Goal: Information Seeking & Learning: Find specific fact

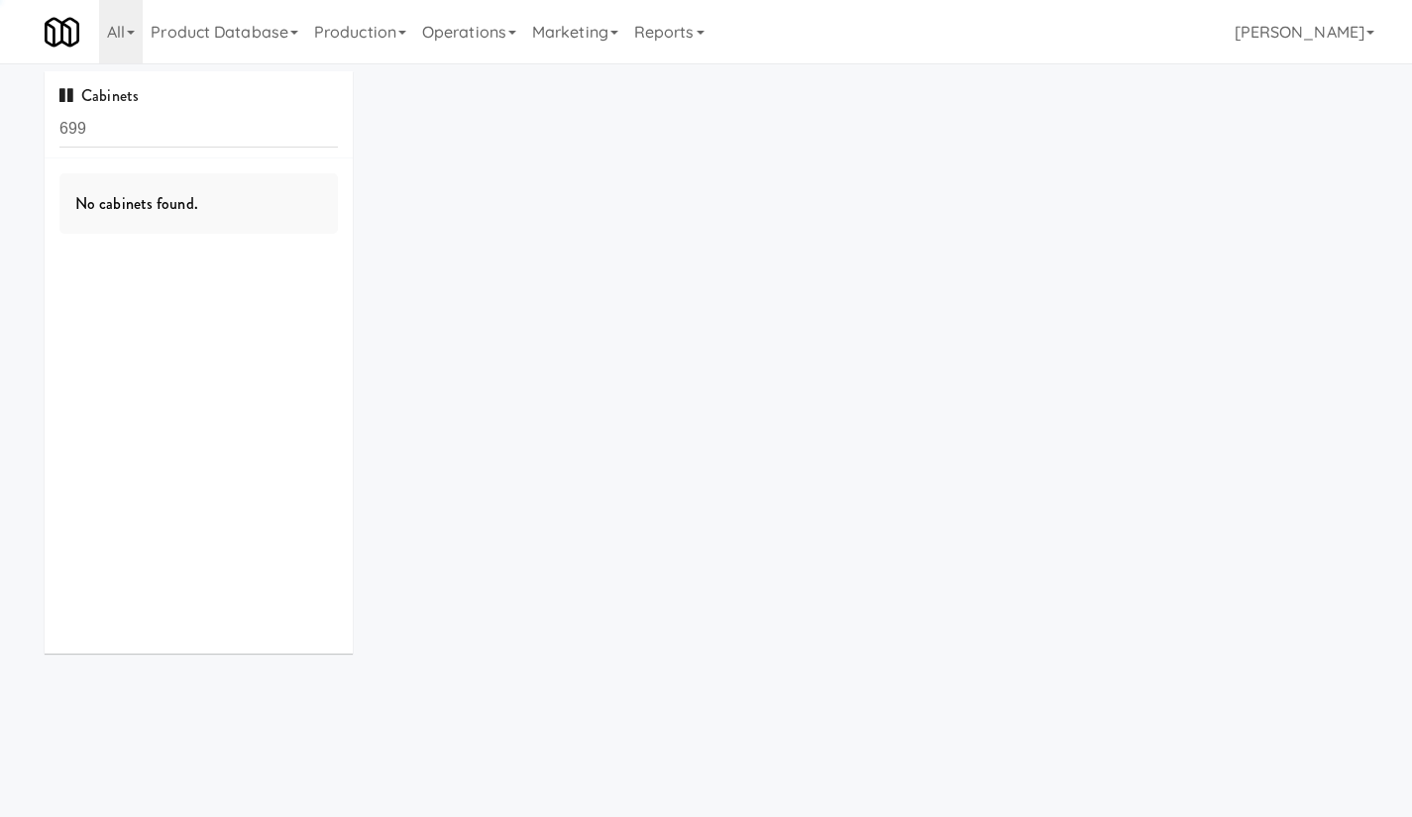
click at [477, 42] on link "Operations" at bounding box center [469, 31] width 110 height 63
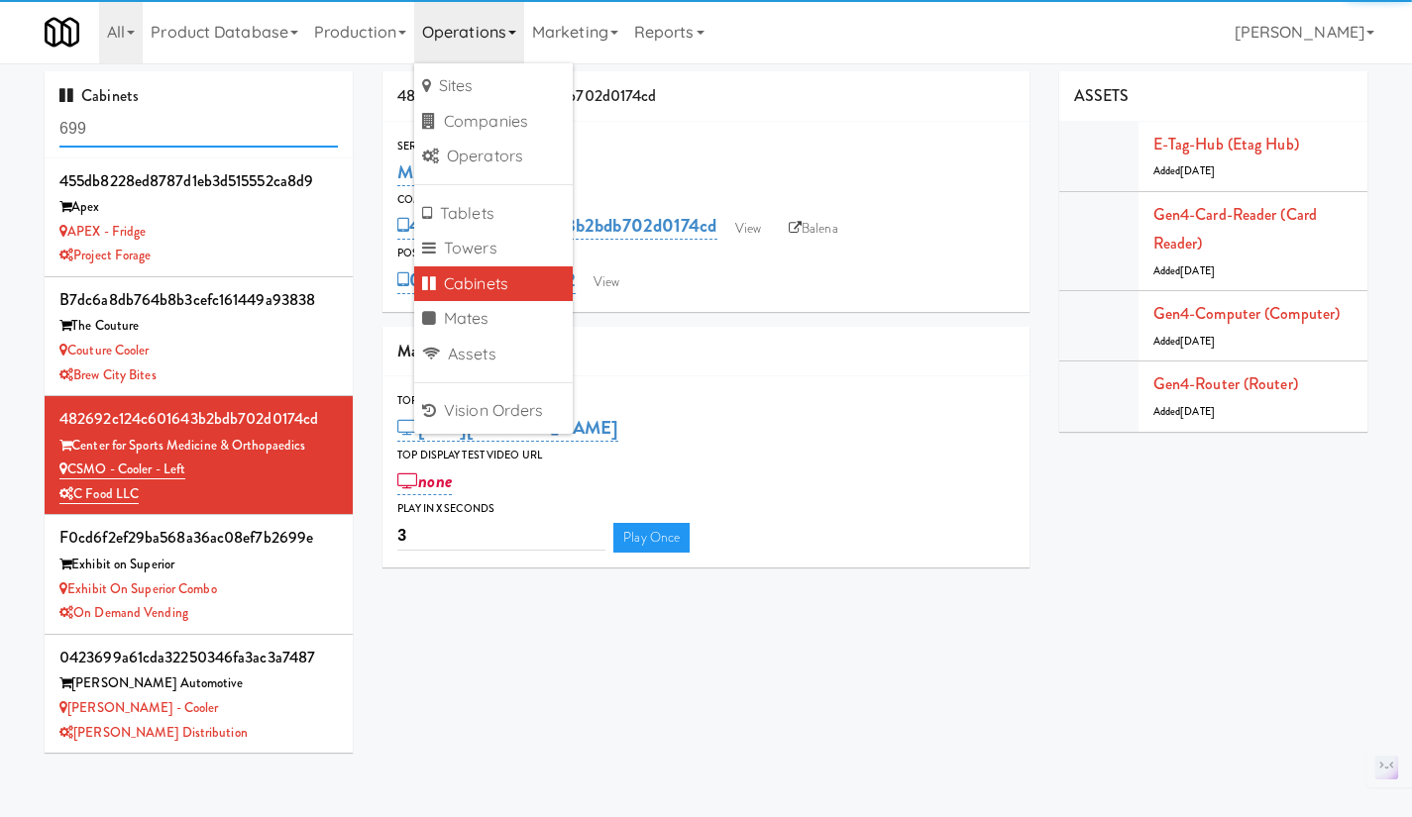
click at [200, 120] on input "699" at bounding box center [198, 129] width 278 height 37
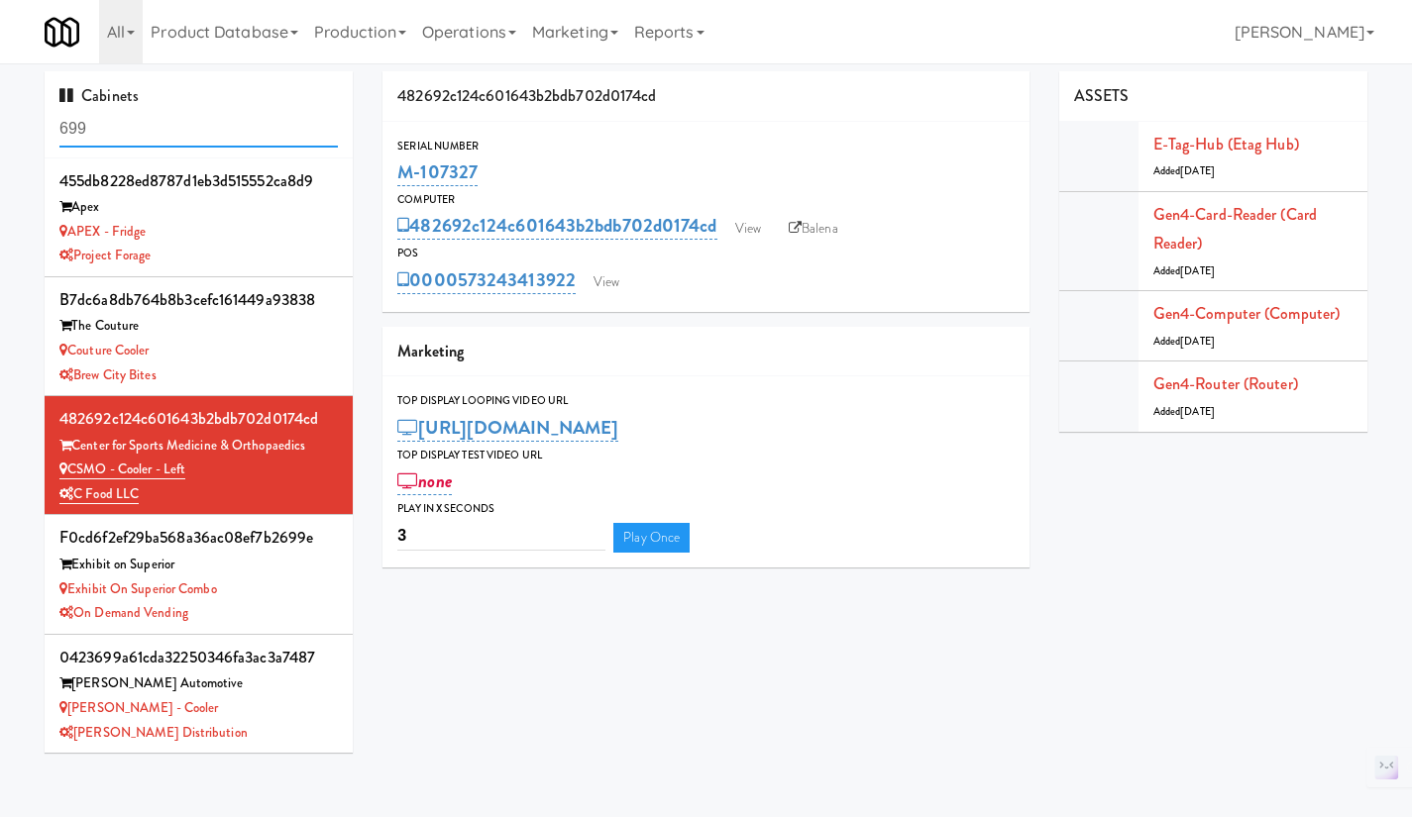
click at [200, 120] on input "699" at bounding box center [198, 129] width 278 height 37
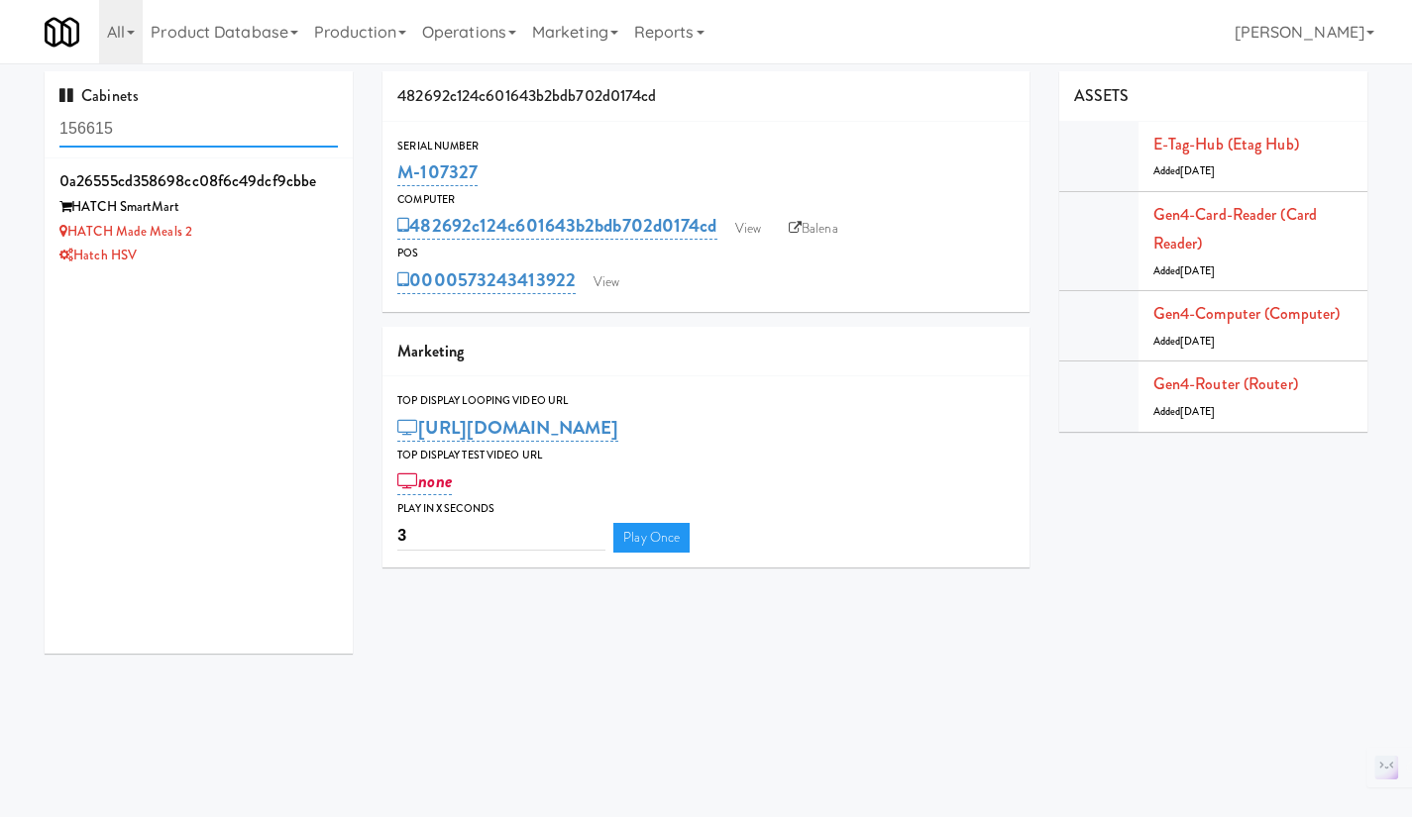
type input "156615"
click at [244, 236] on div "HATCH Made Meals 2" at bounding box center [198, 232] width 278 height 25
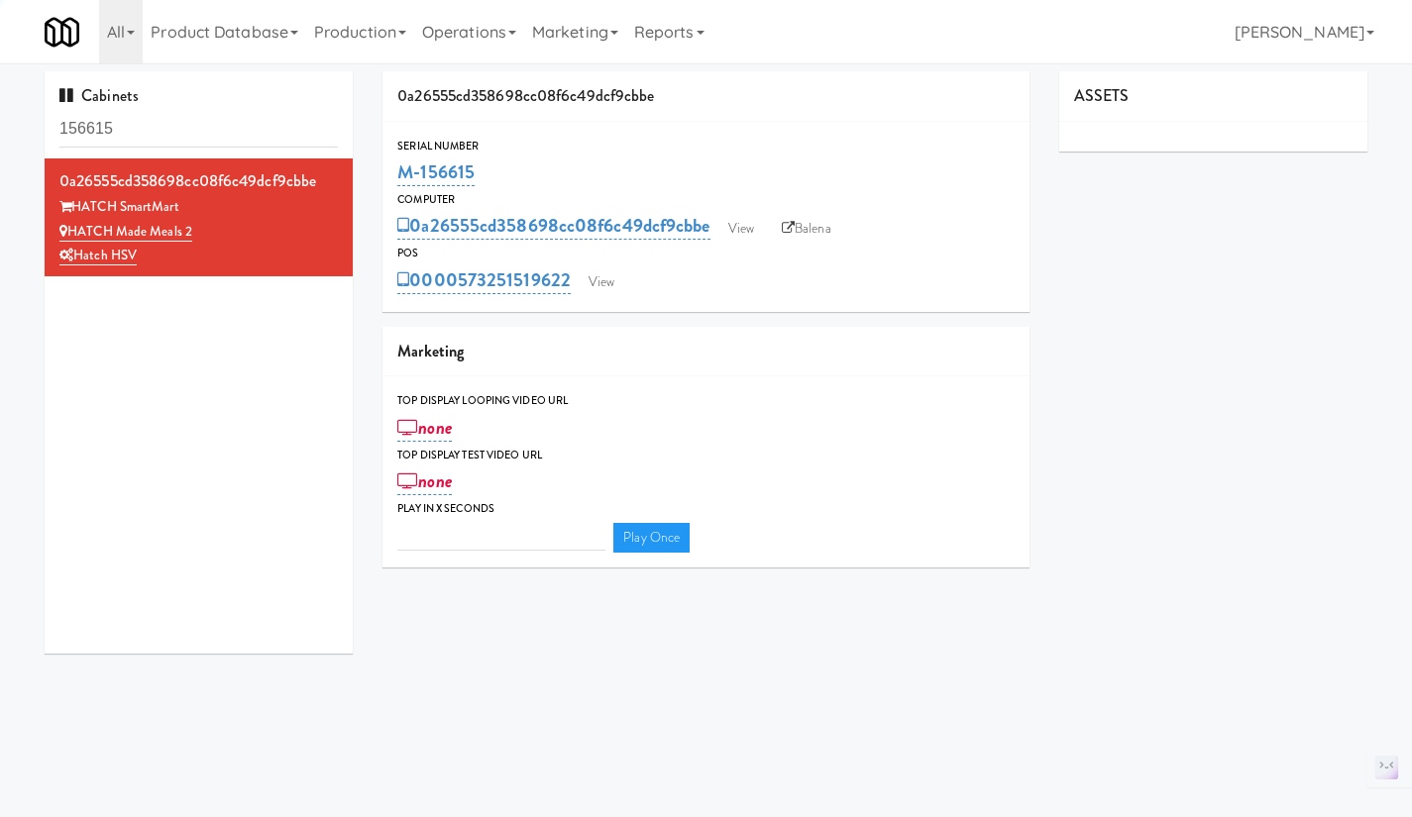
type input "3"
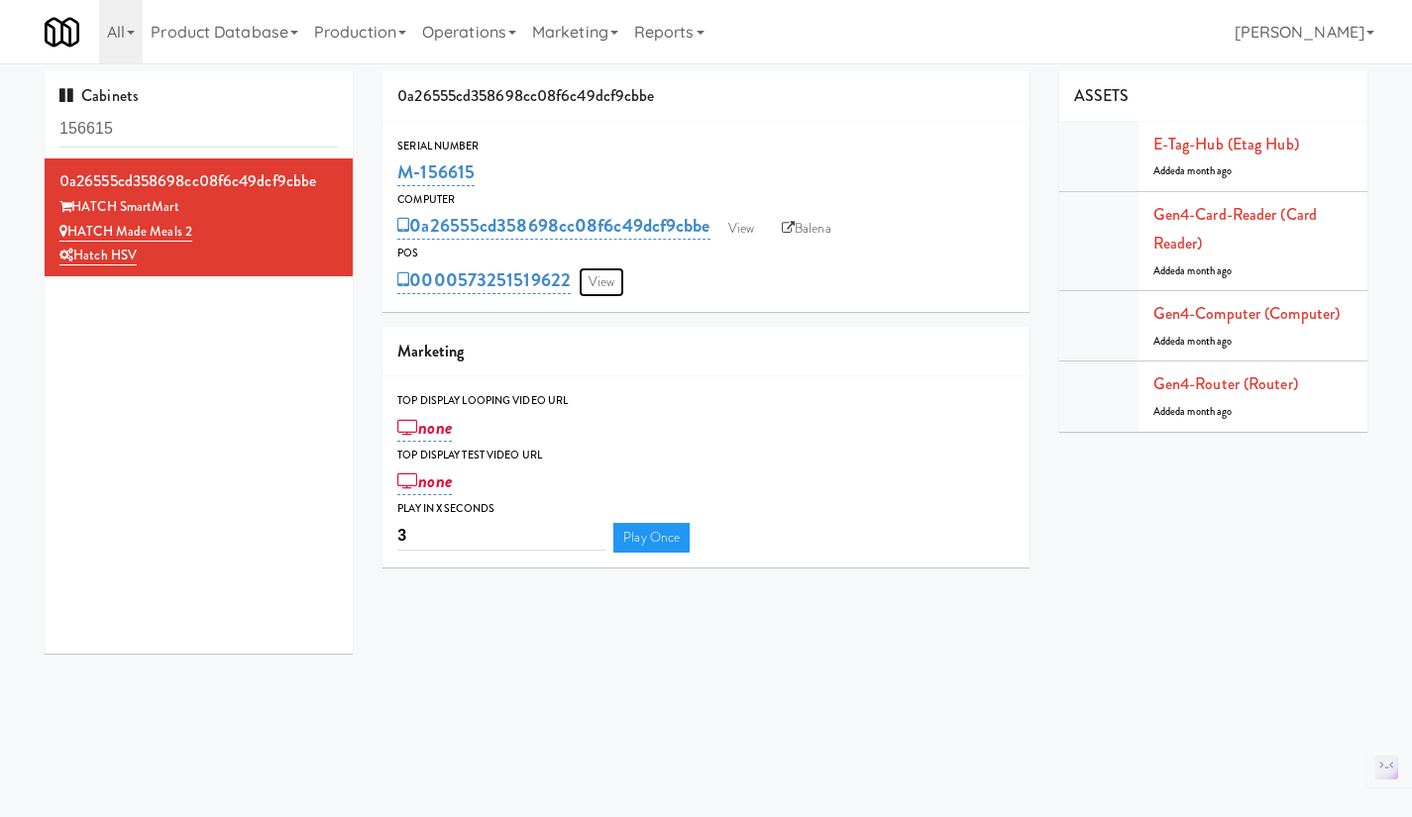
click at [600, 280] on link "View" at bounding box center [602, 282] width 46 height 30
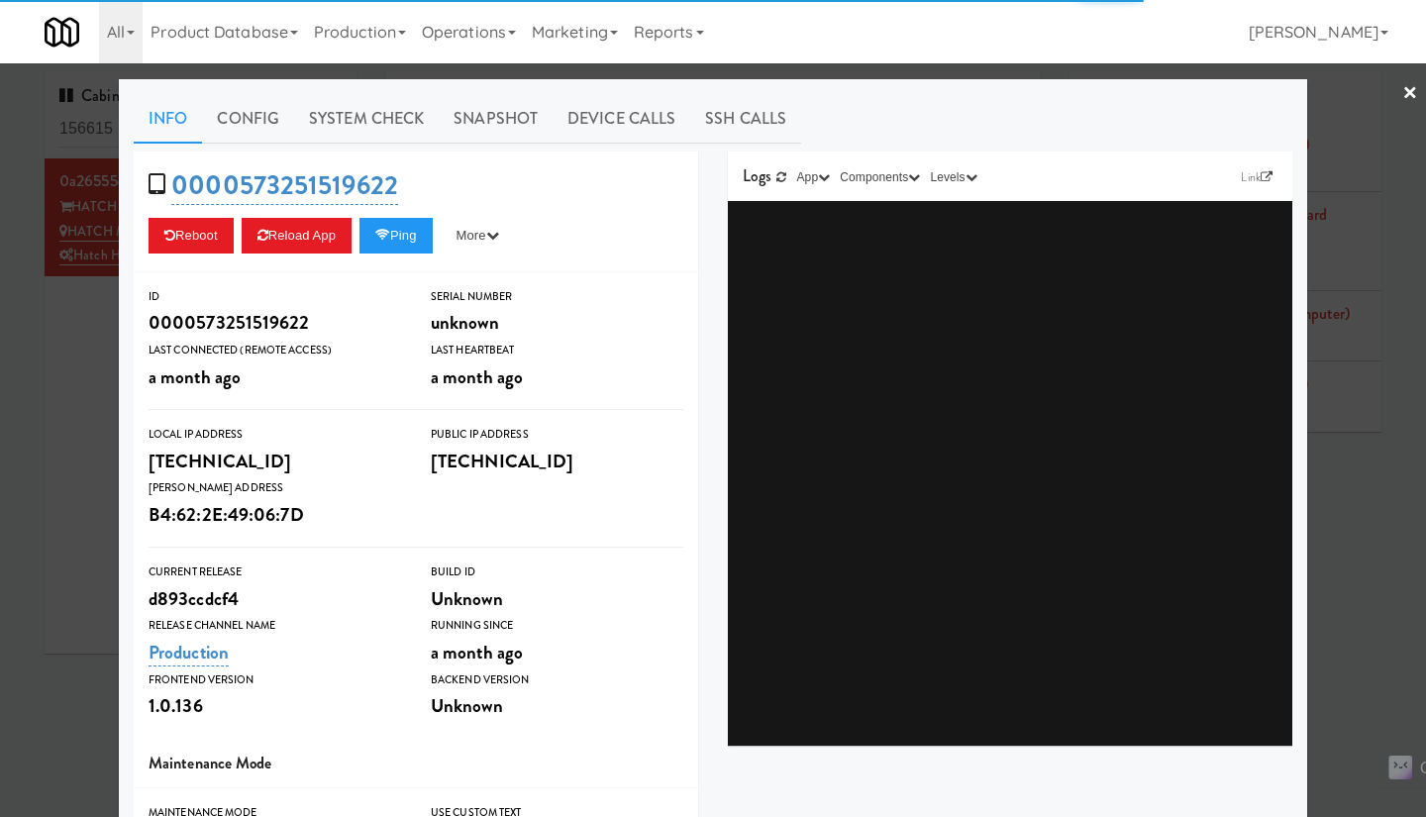
click at [47, 376] on div at bounding box center [713, 408] width 1426 height 817
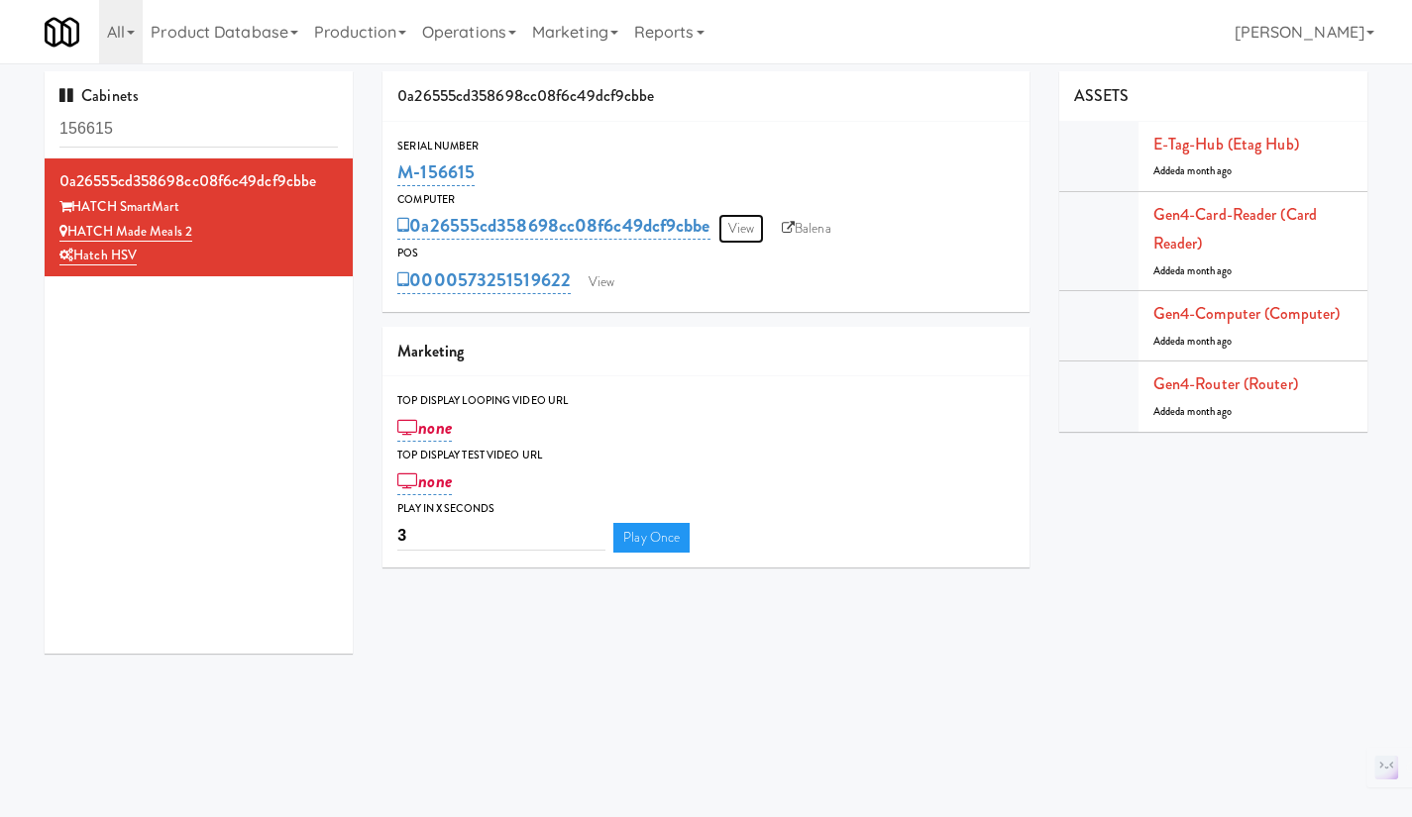
click at [746, 232] on link "View" at bounding box center [741, 229] width 46 height 30
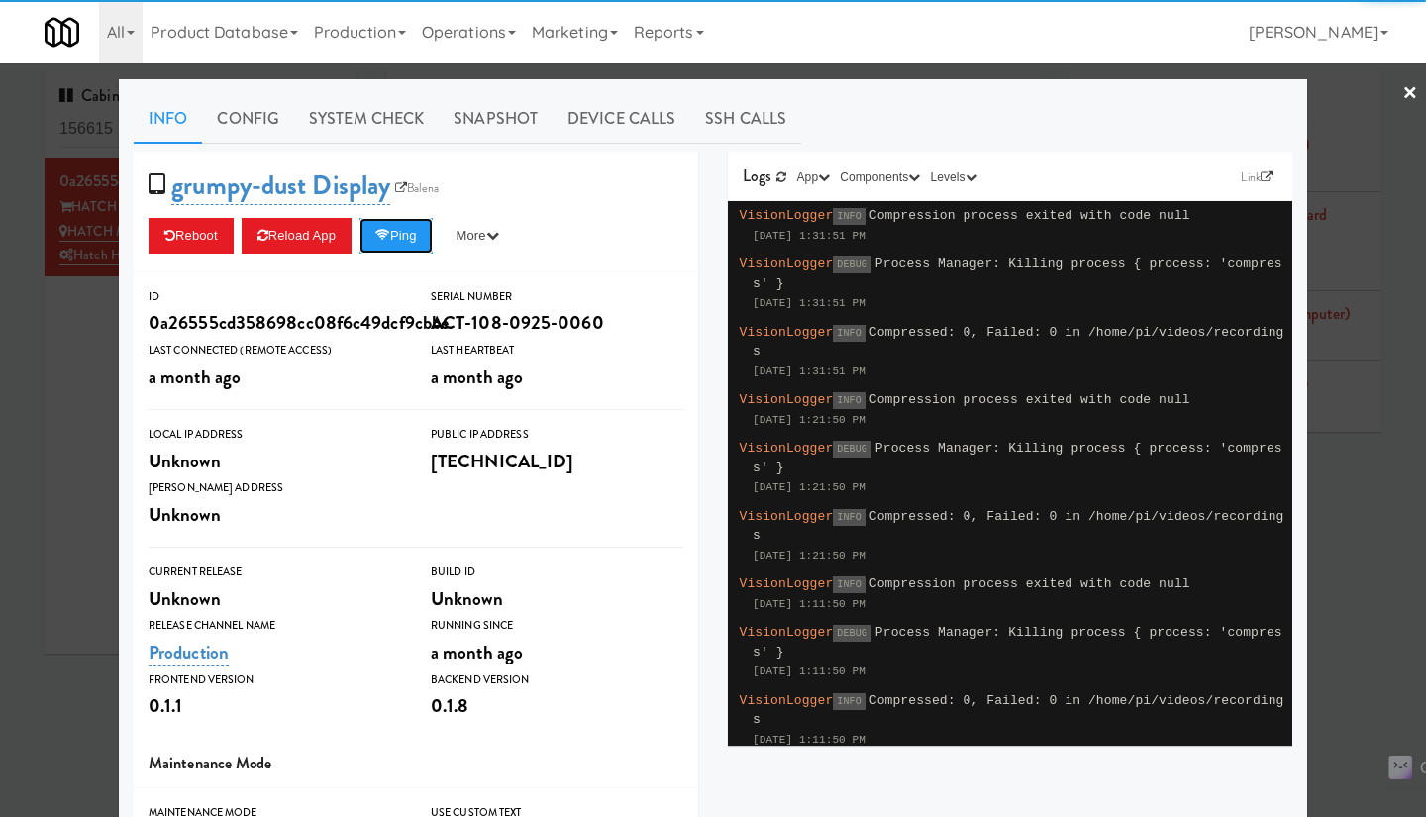
click at [386, 244] on button "Ping" at bounding box center [396, 236] width 73 height 36
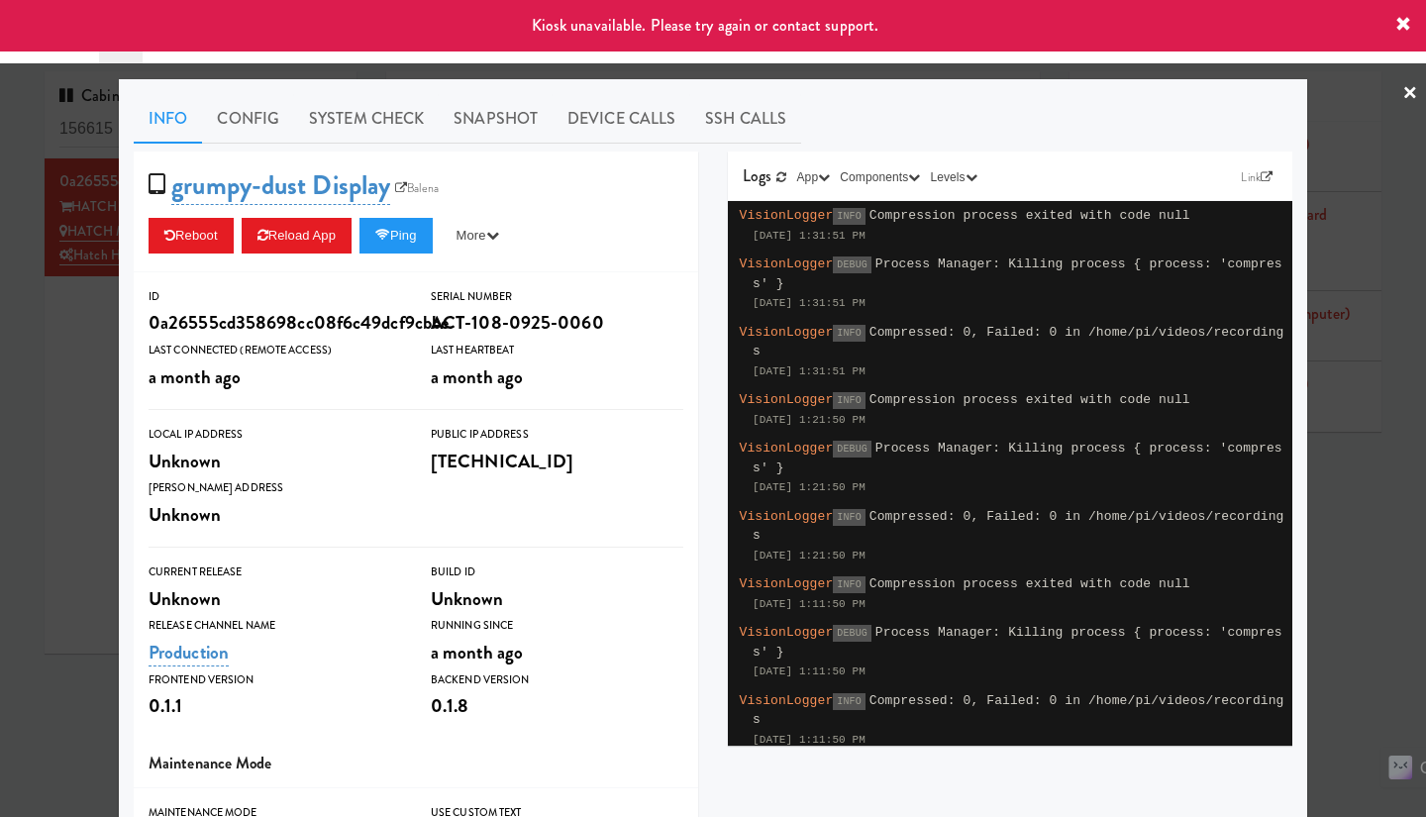
click at [88, 352] on div at bounding box center [713, 408] width 1426 height 817
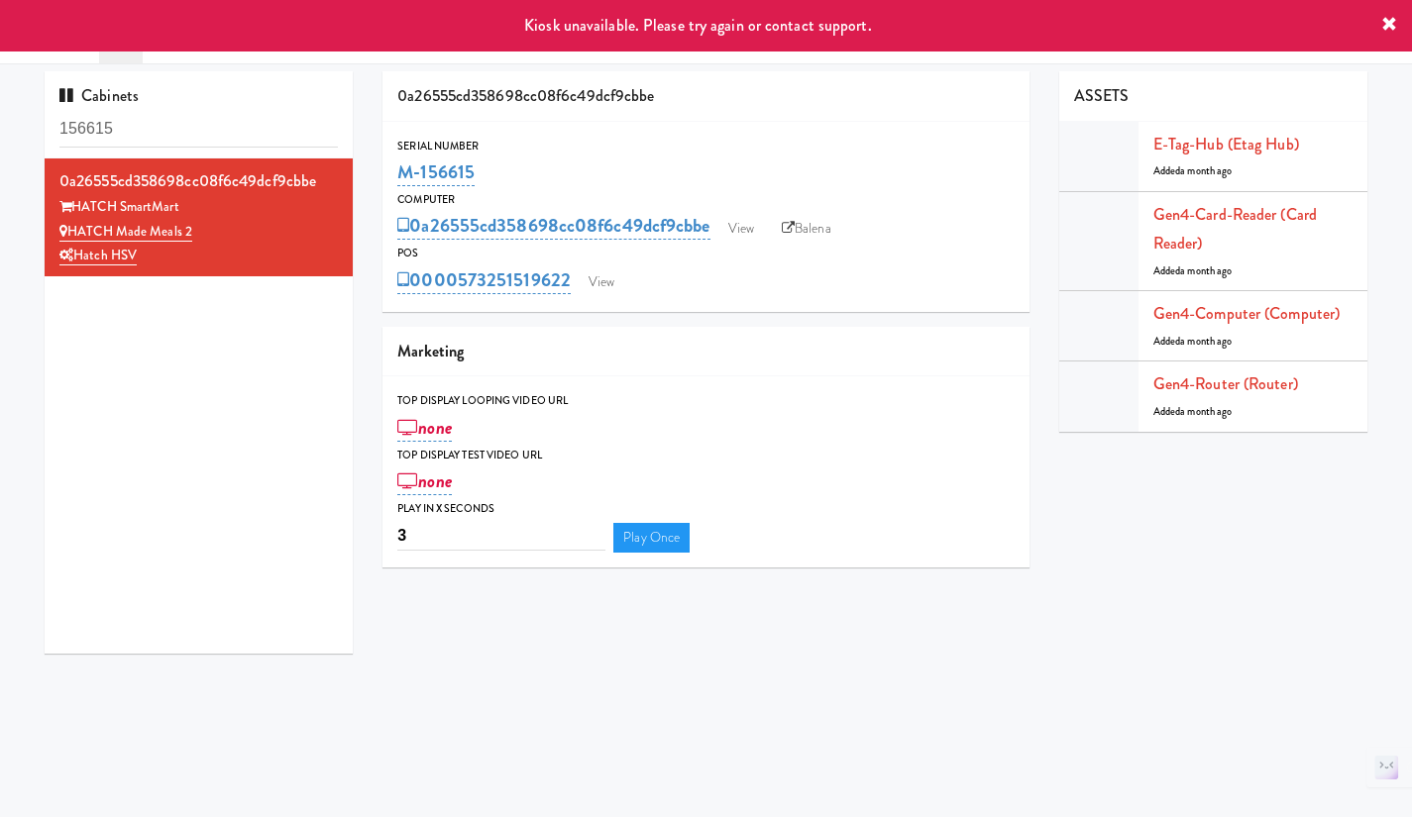
click at [798, 235] on link "Balena" at bounding box center [806, 229] width 69 height 30
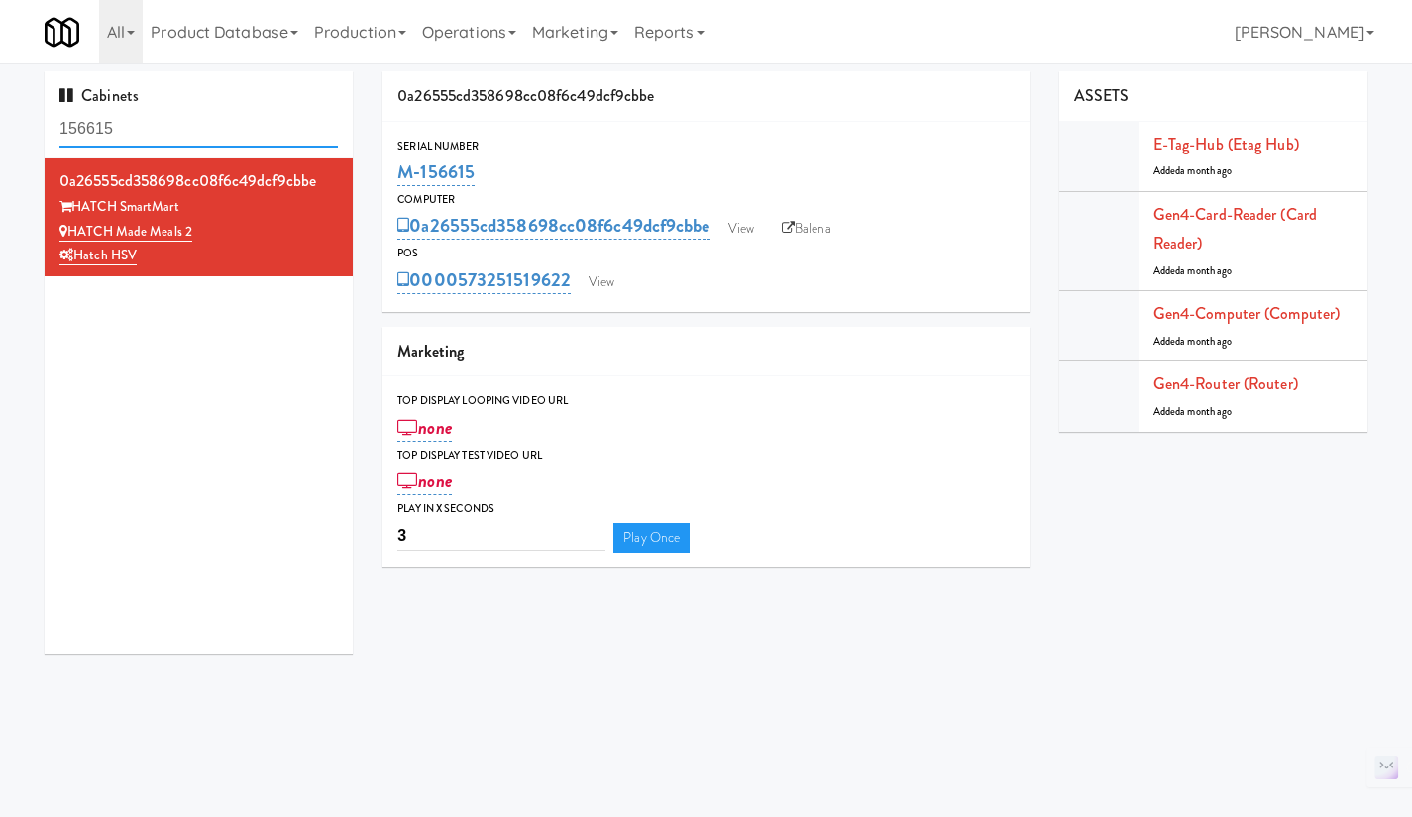
click at [135, 129] on input "156615" at bounding box center [198, 129] width 278 height 37
click at [158, 122] on input "156615" at bounding box center [198, 129] width 278 height 37
drag, startPoint x: 543, startPoint y: 166, endPoint x: 382, endPoint y: 174, distance: 160.7
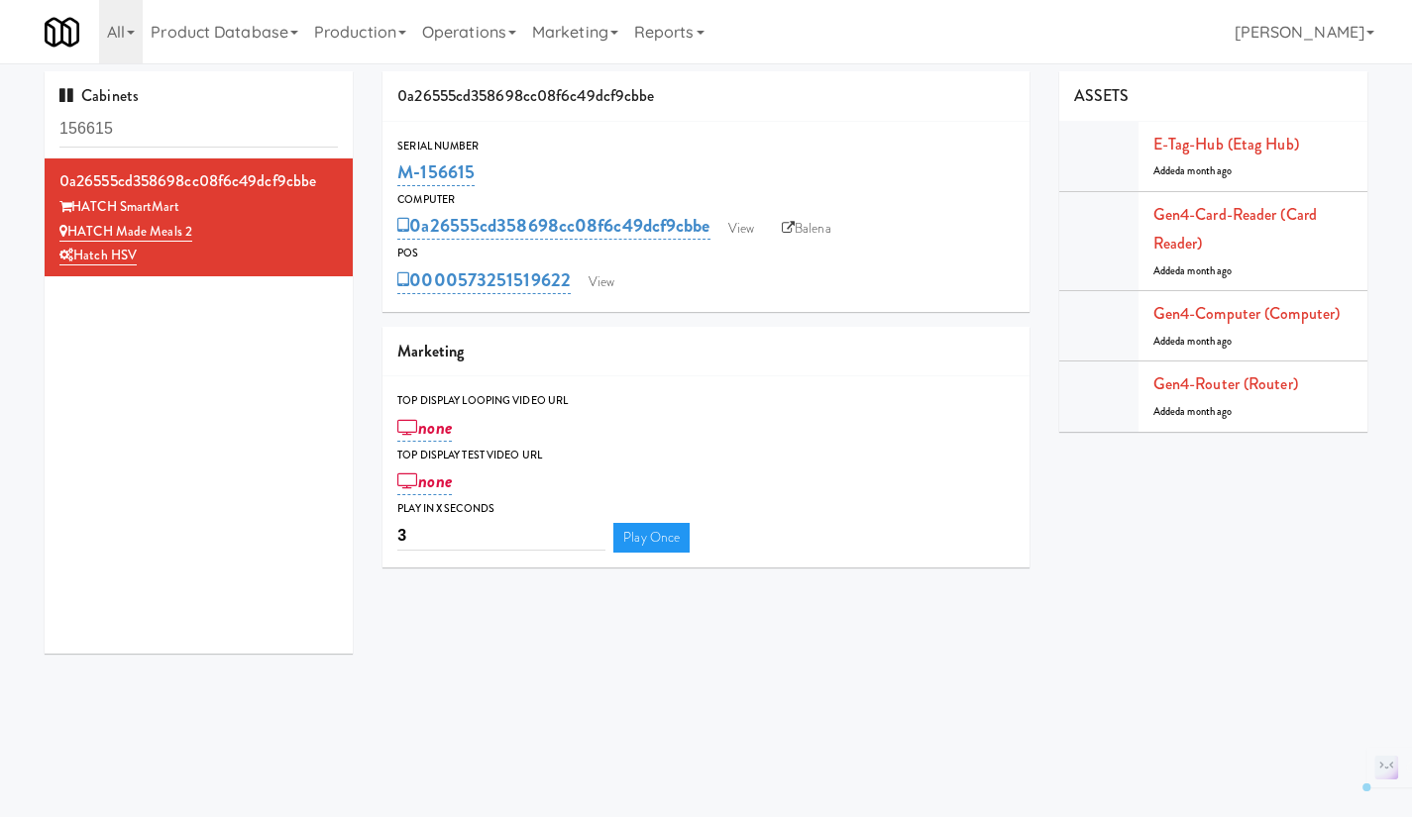
click at [382, 174] on div "Serial Number M-156615" at bounding box center [705, 163] width 647 height 53
copy link "M-156615"
drag, startPoint x: 572, startPoint y: 300, endPoint x: 463, endPoint y: 303, distance: 109.0
click at [463, 303] on div "Serial Number M-156615 Computer 0a26555cd358698cc08f6c49dcf9cbbe View Balena PO…" at bounding box center [705, 217] width 647 height 190
copy link "573251519622"
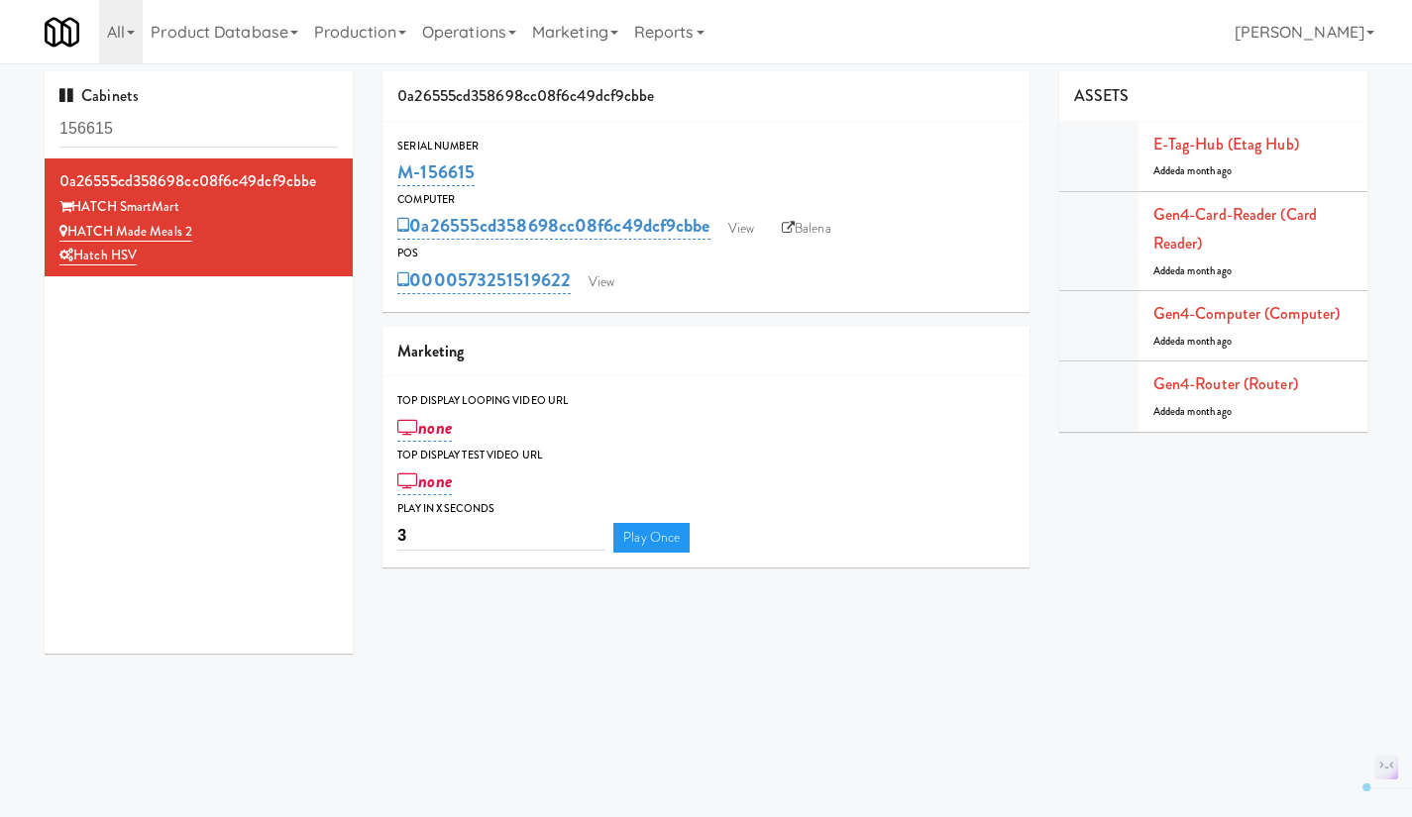
drag, startPoint x: 446, startPoint y: 170, endPoint x: 418, endPoint y: 166, distance: 28.0
click at [392, 174] on div "Serial Number M-156615" at bounding box center [705, 163] width 647 height 53
copy link "M-156615"
click at [1223, 389] on link "Gen4-router (Router)" at bounding box center [1225, 383] width 145 height 23
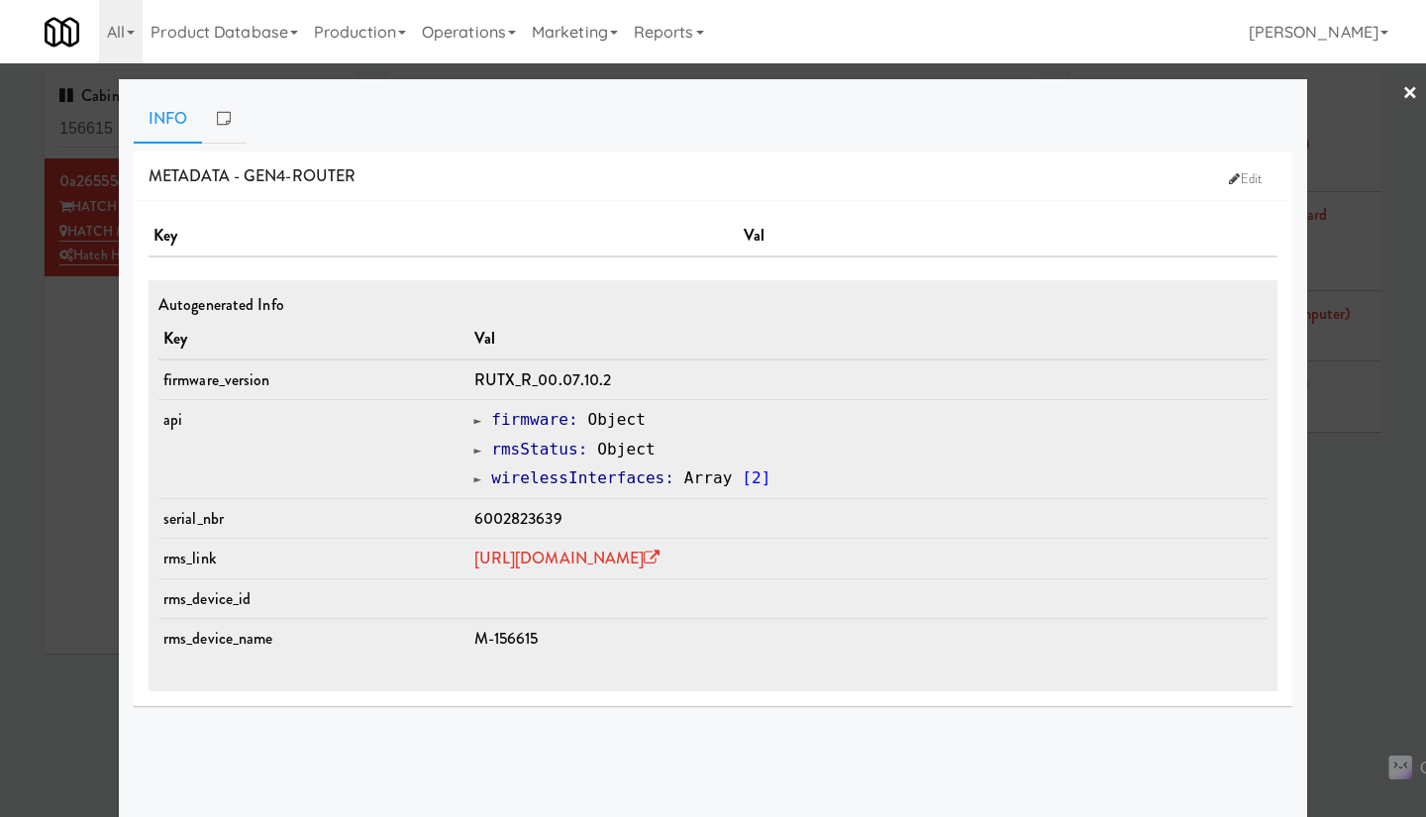
click at [1320, 483] on div at bounding box center [713, 408] width 1426 height 817
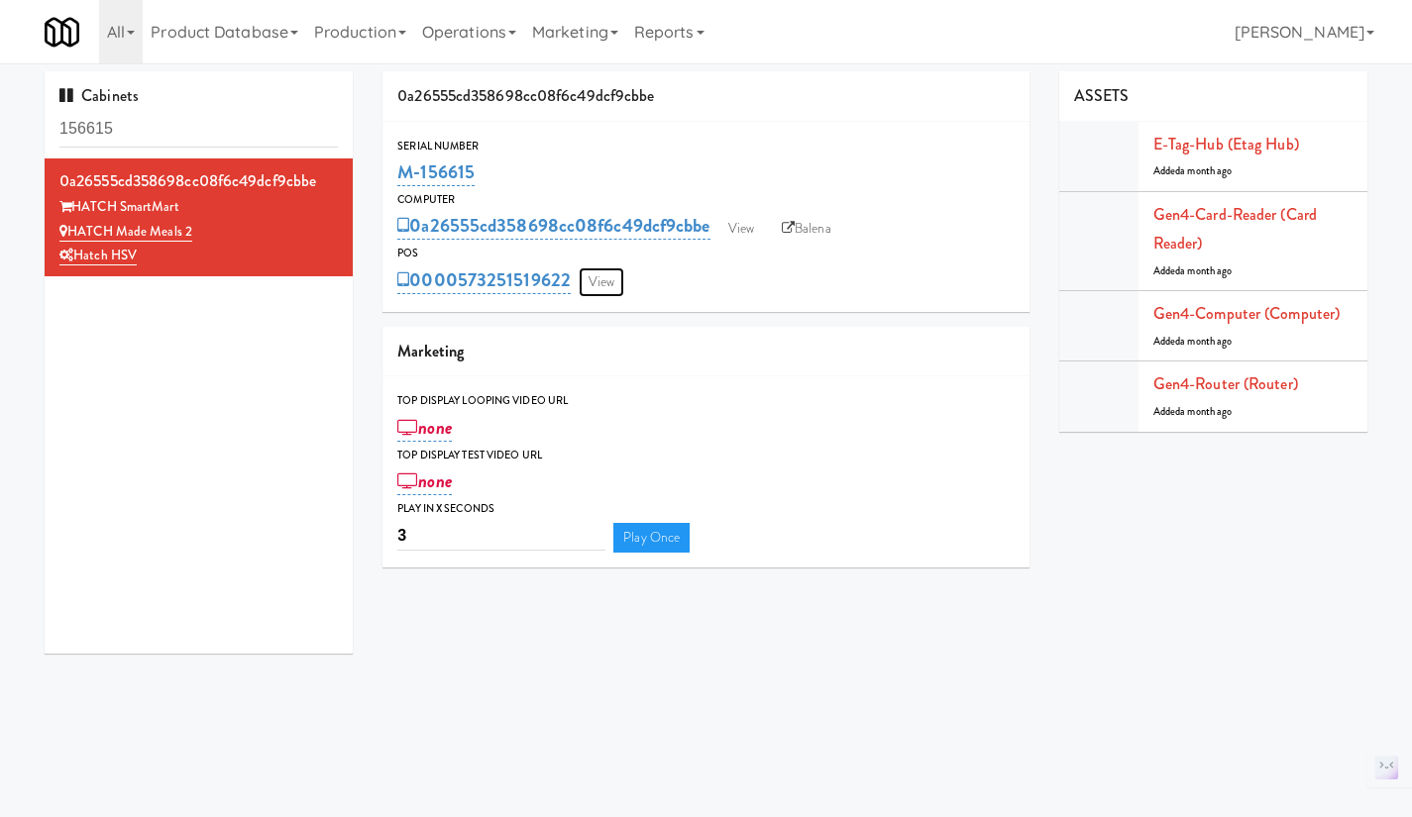
click at [605, 287] on link "View" at bounding box center [602, 282] width 46 height 30
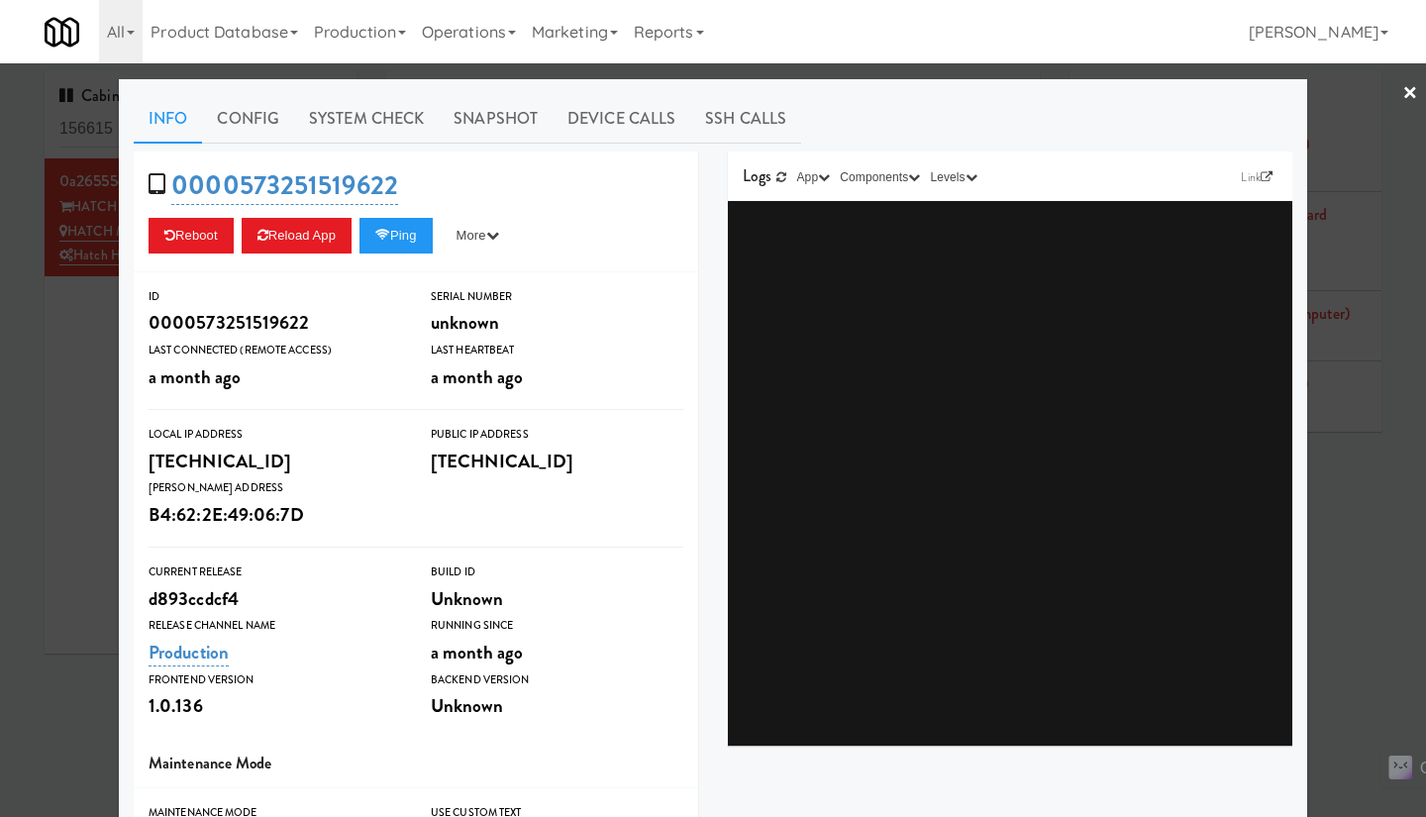
click at [103, 381] on div at bounding box center [713, 408] width 1426 height 817
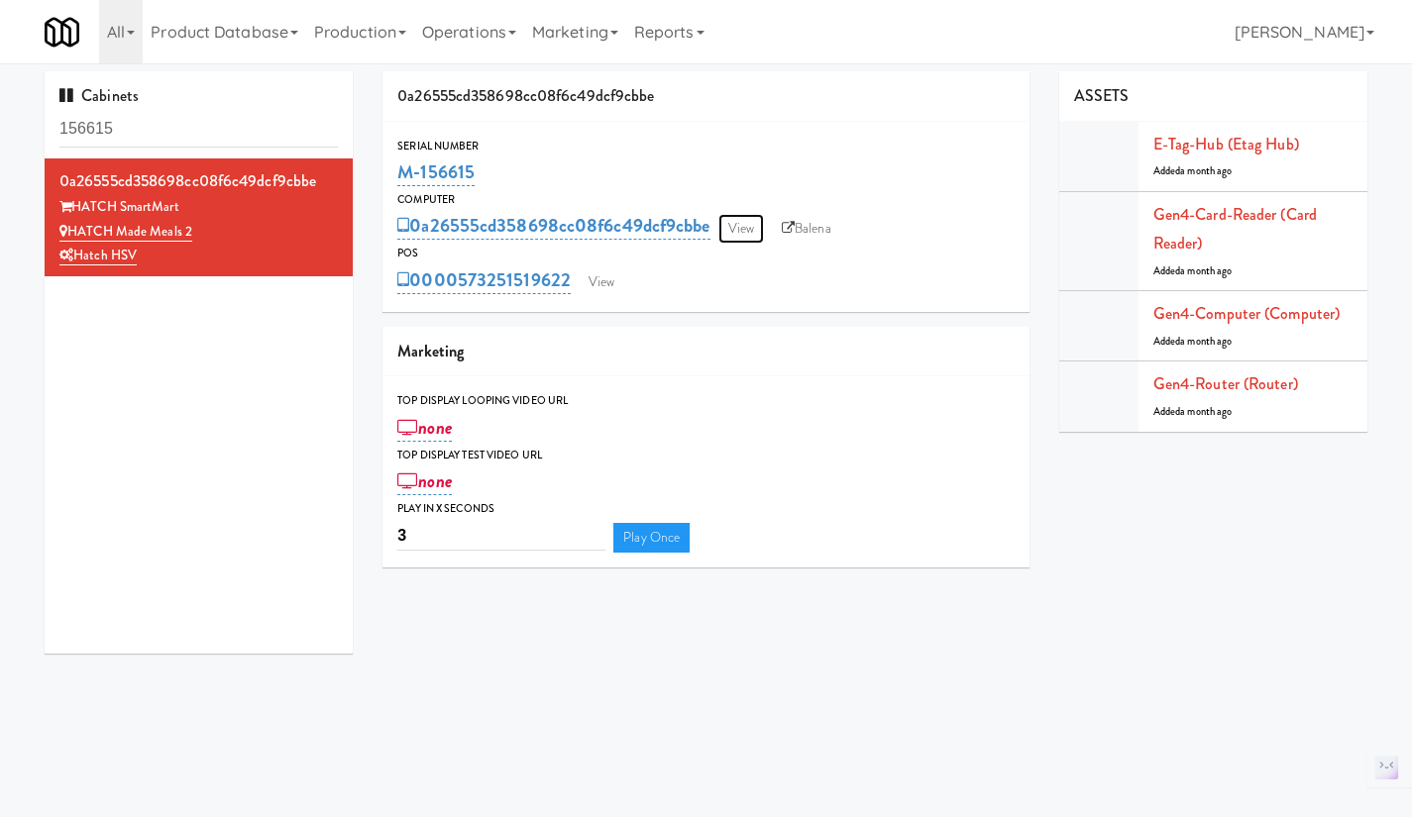
click at [752, 237] on link "View" at bounding box center [741, 229] width 46 height 30
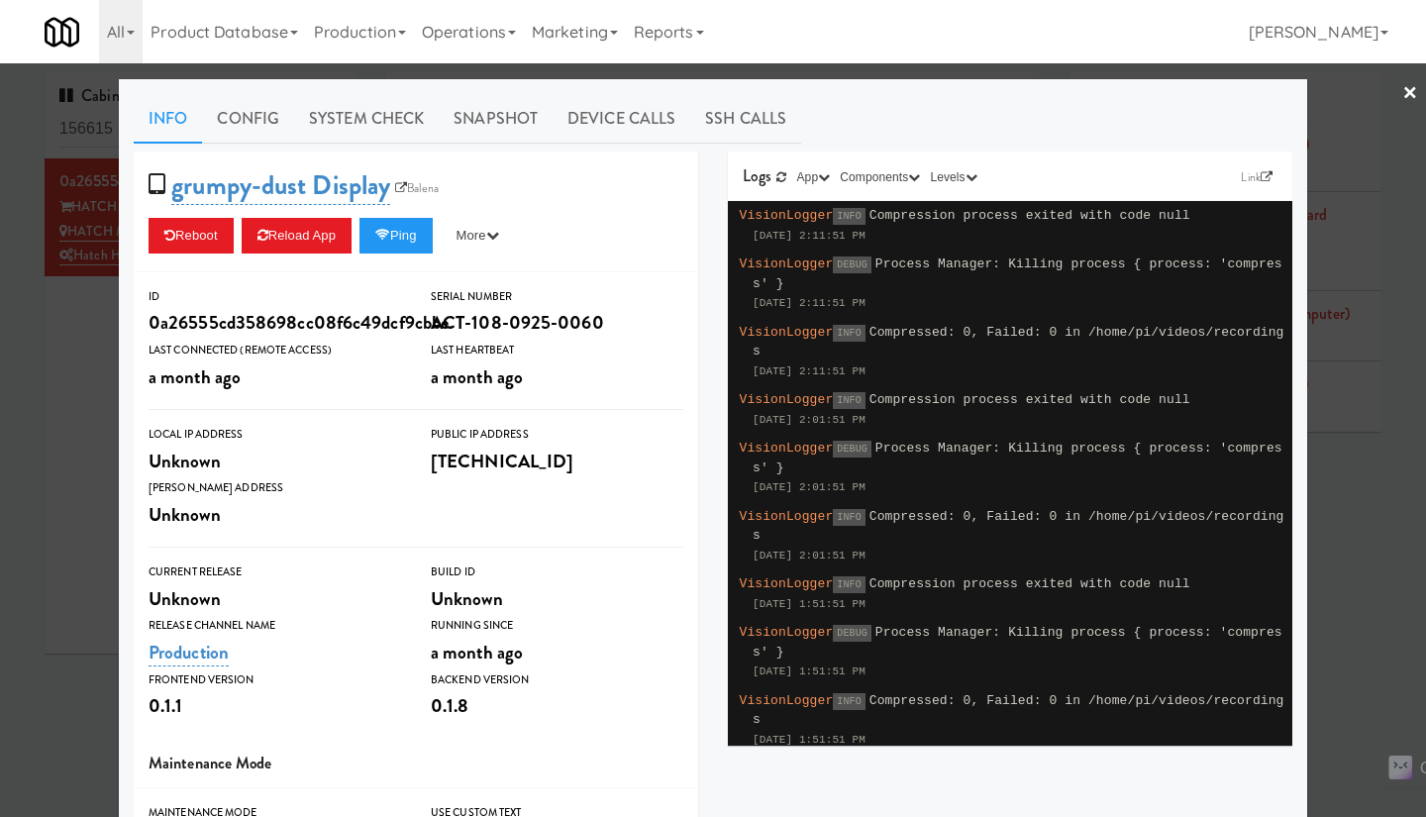
click at [81, 396] on div at bounding box center [713, 408] width 1426 height 817
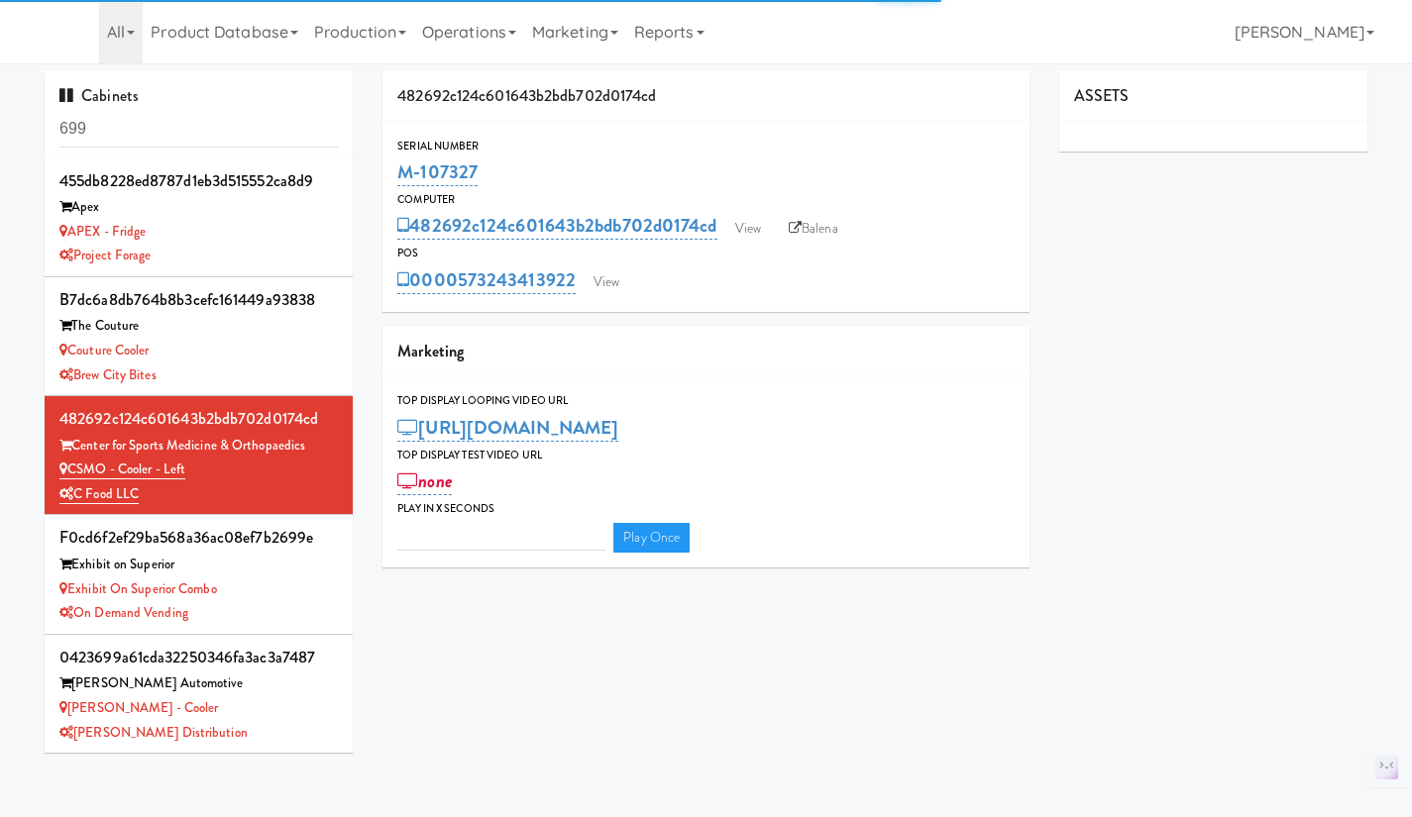
type input "3"
click at [157, 134] on input "699" at bounding box center [198, 129] width 278 height 37
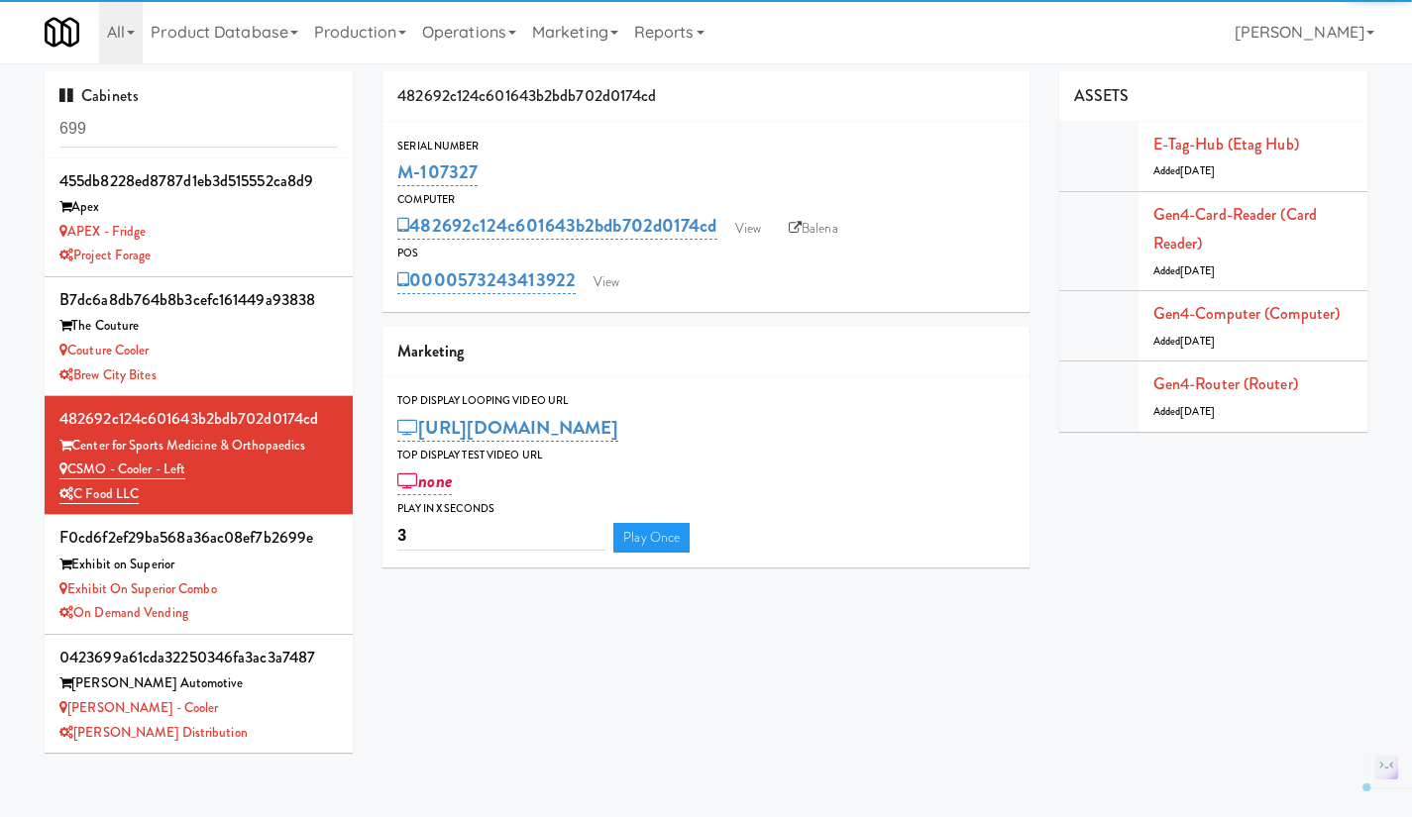
click at [157, 134] on input "699" at bounding box center [198, 129] width 278 height 37
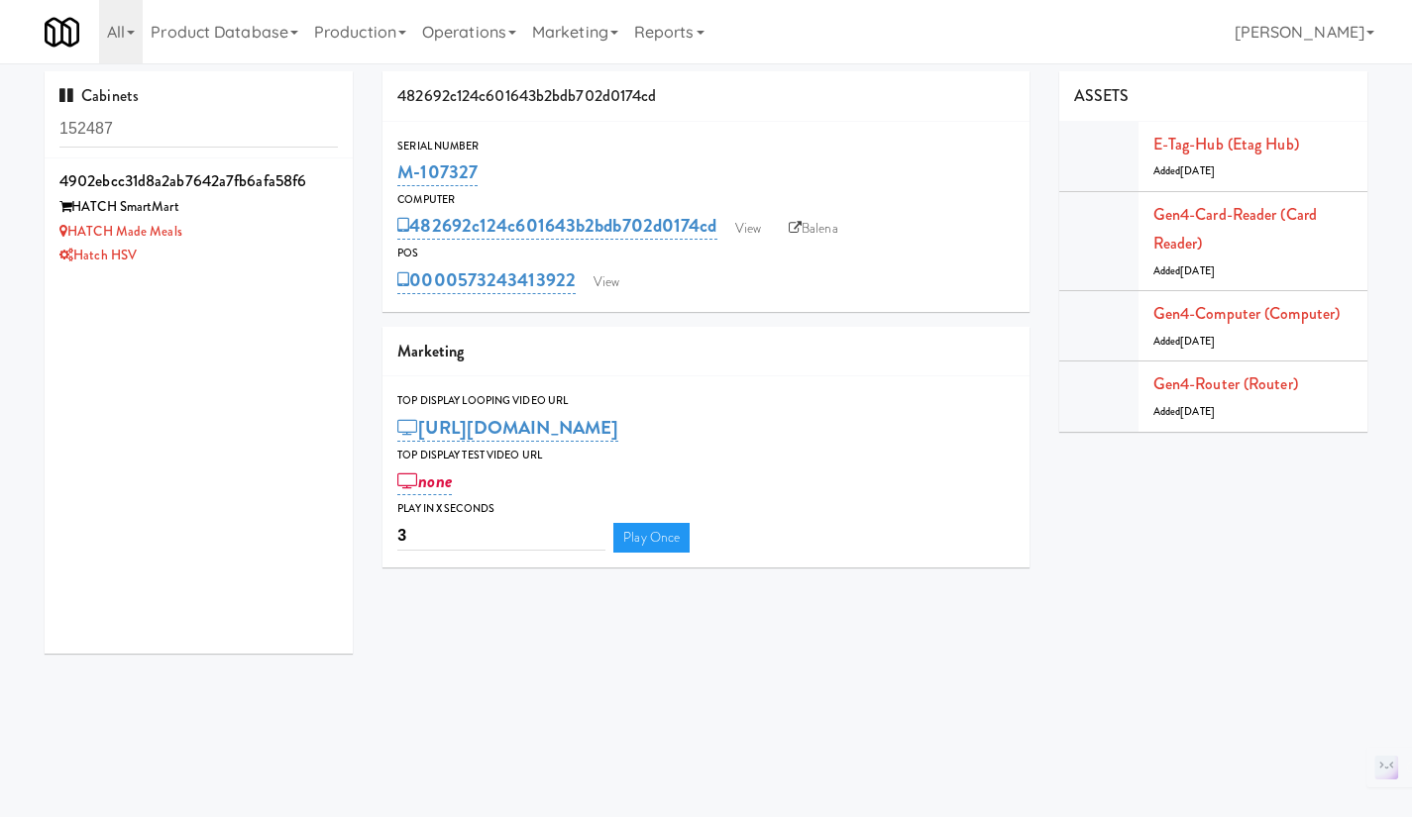
type input "152487"
click at [268, 234] on div "HATCH Made Meals" at bounding box center [198, 232] width 278 height 25
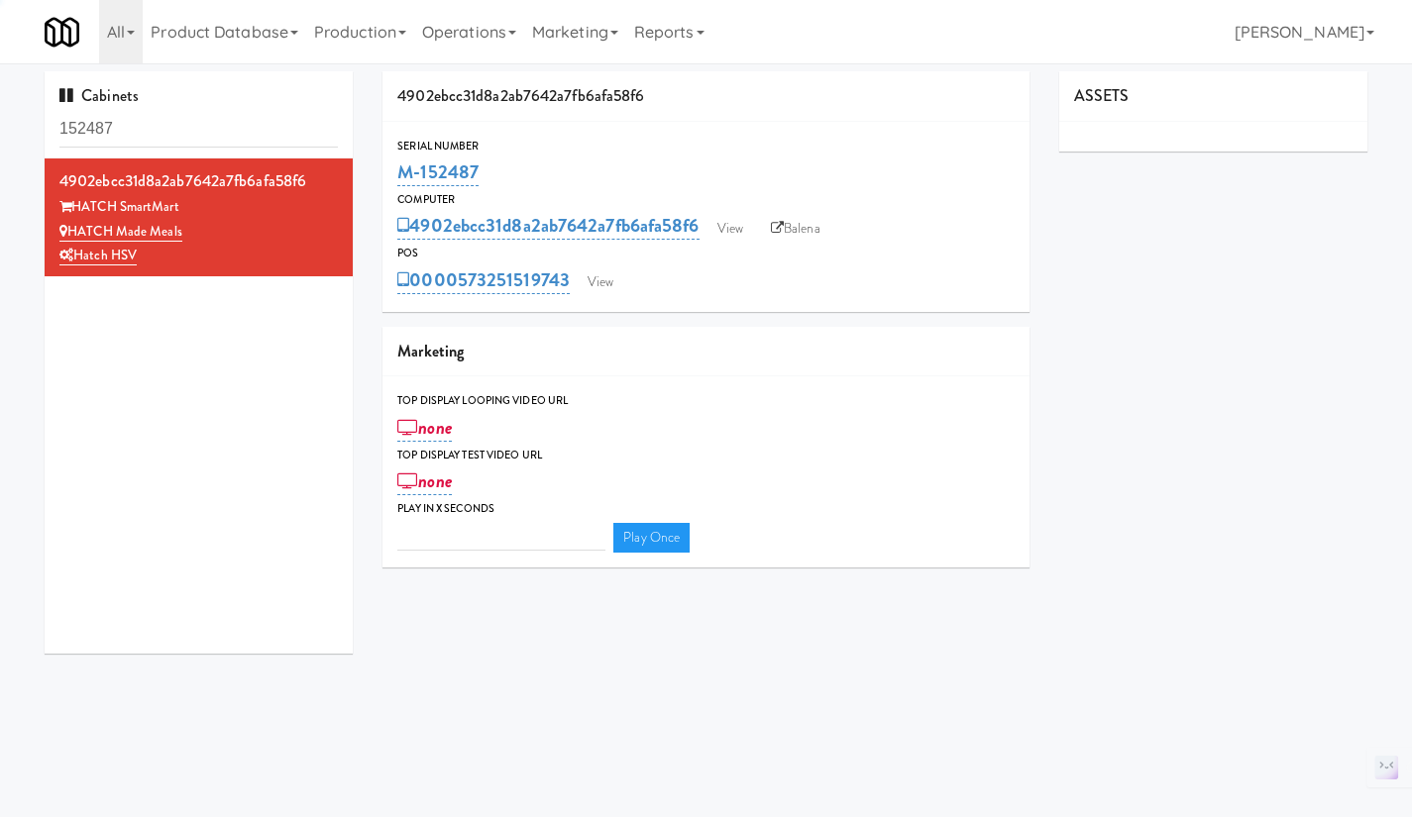
type input "3"
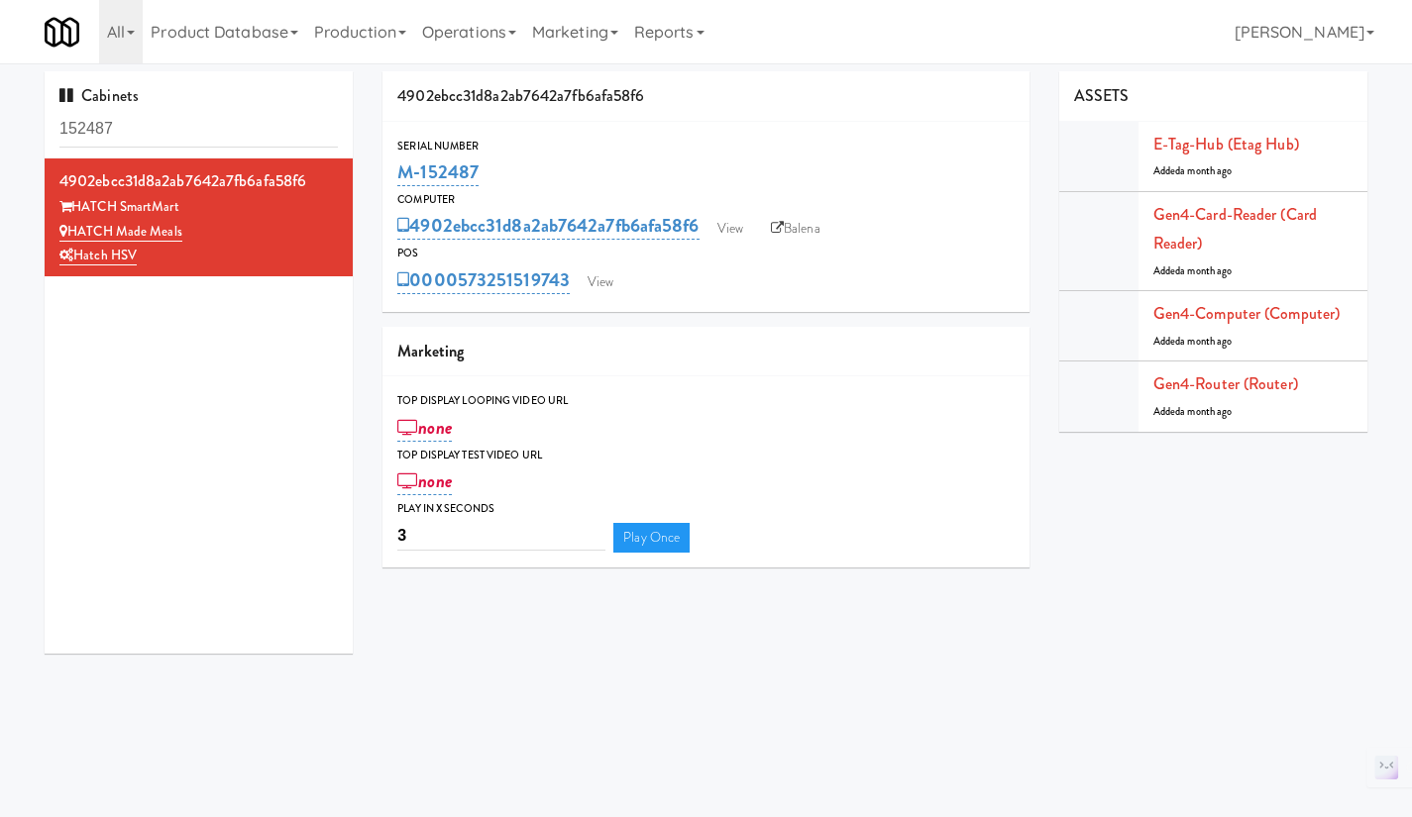
click at [797, 234] on link "Balena" at bounding box center [795, 229] width 69 height 30
drag, startPoint x: 471, startPoint y: 177, endPoint x: 420, endPoint y: 179, distance: 50.6
click at [420, 179] on div "M-152487" at bounding box center [705, 173] width 617 height 34
copy link "152487"
click at [968, 95] on div "4902ebcc31d8a2ab7642a7fb6afa58f6" at bounding box center [705, 96] width 647 height 51
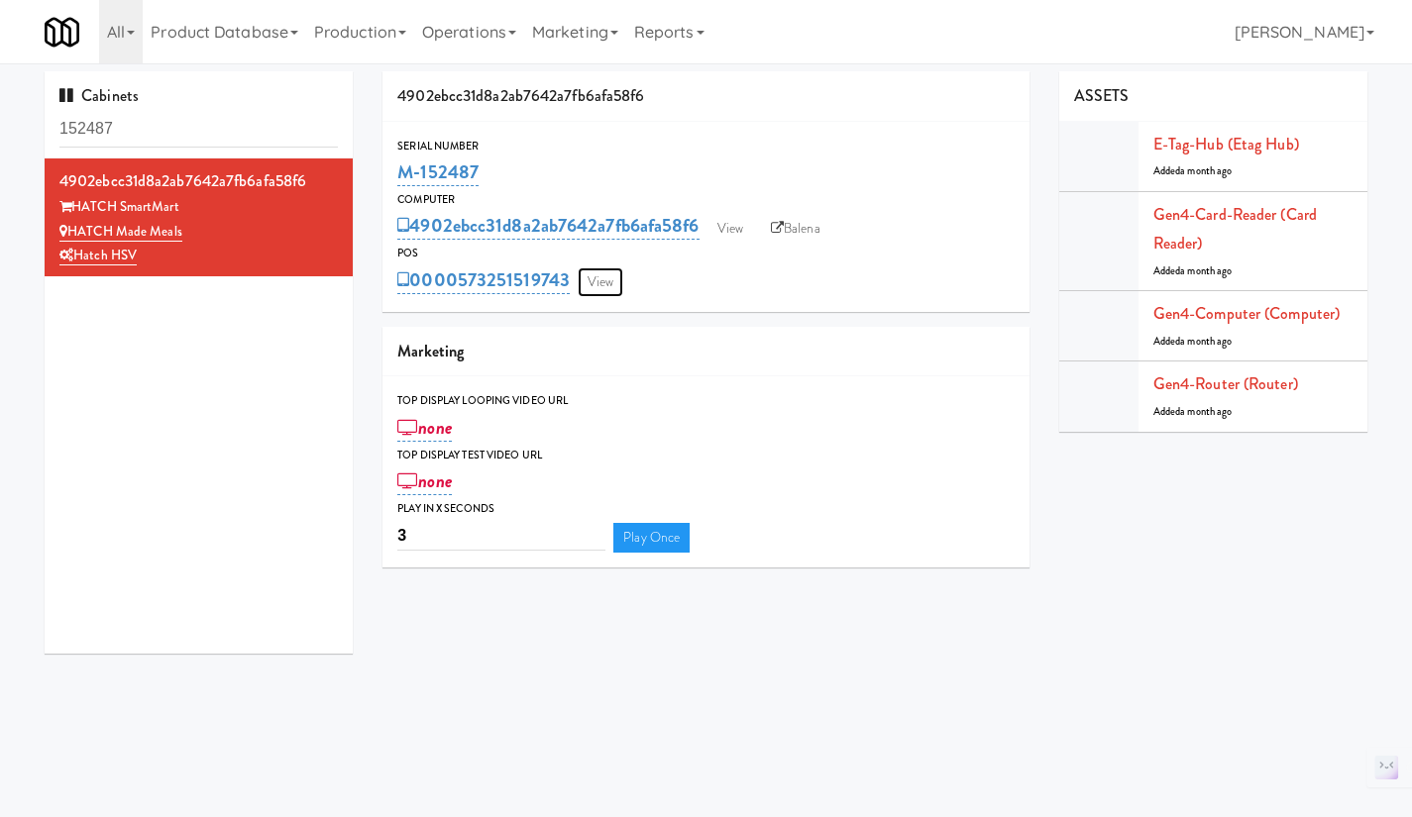
click at [601, 279] on link "View" at bounding box center [601, 282] width 46 height 30
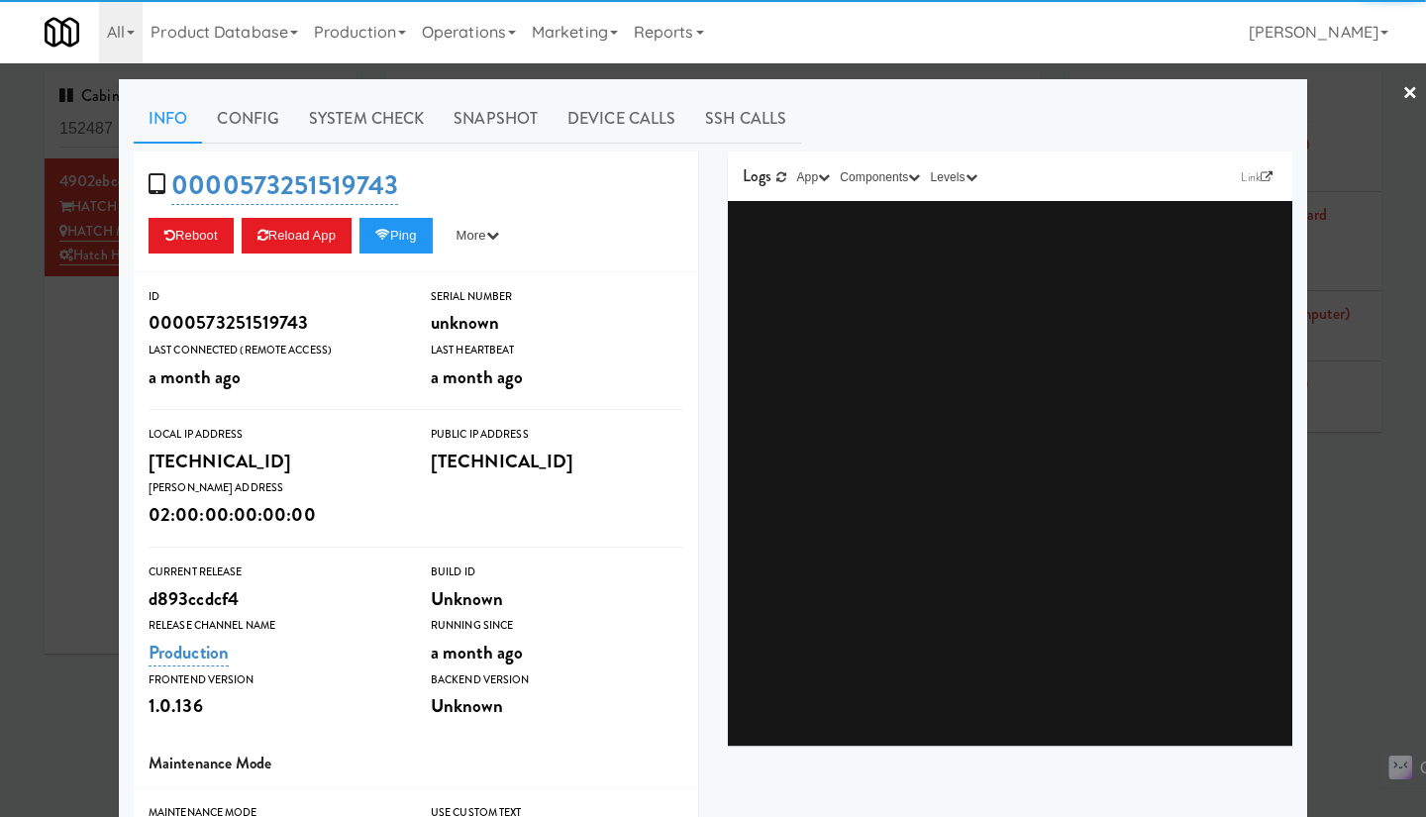
click at [66, 430] on div at bounding box center [713, 408] width 1426 height 817
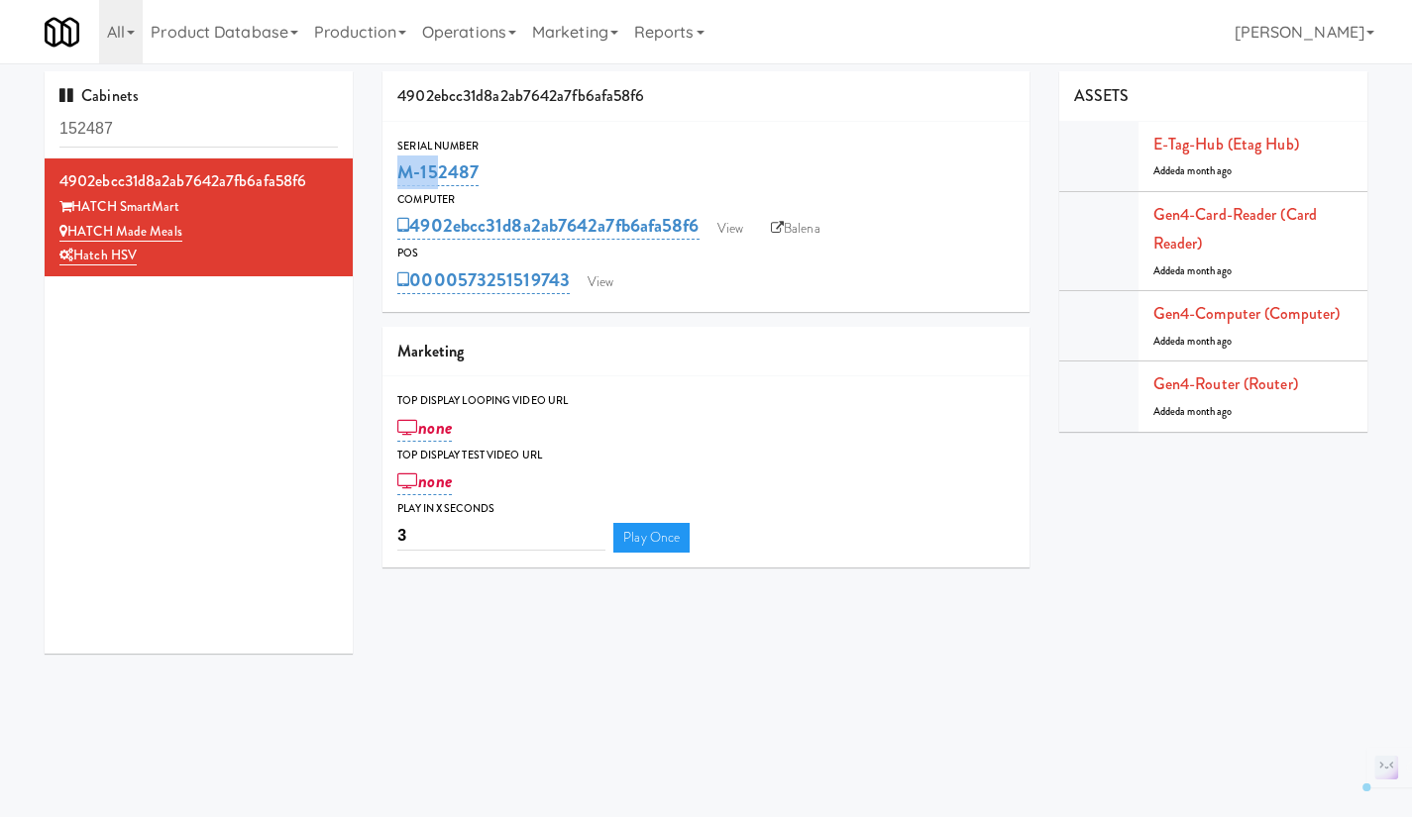
drag, startPoint x: 579, startPoint y: 135, endPoint x: 433, endPoint y: 162, distance: 148.2
click at [431, 162] on div "Serial Number M-152487 Computer 4902ebcc31d8a2ab7642a7fb6afa58f6 View Balena PO…" at bounding box center [705, 217] width 647 height 190
drag, startPoint x: 529, startPoint y: 158, endPoint x: 398, endPoint y: 166, distance: 131.0
click at [398, 166] on div "M-152487" at bounding box center [705, 173] width 617 height 34
copy link "M-152487"
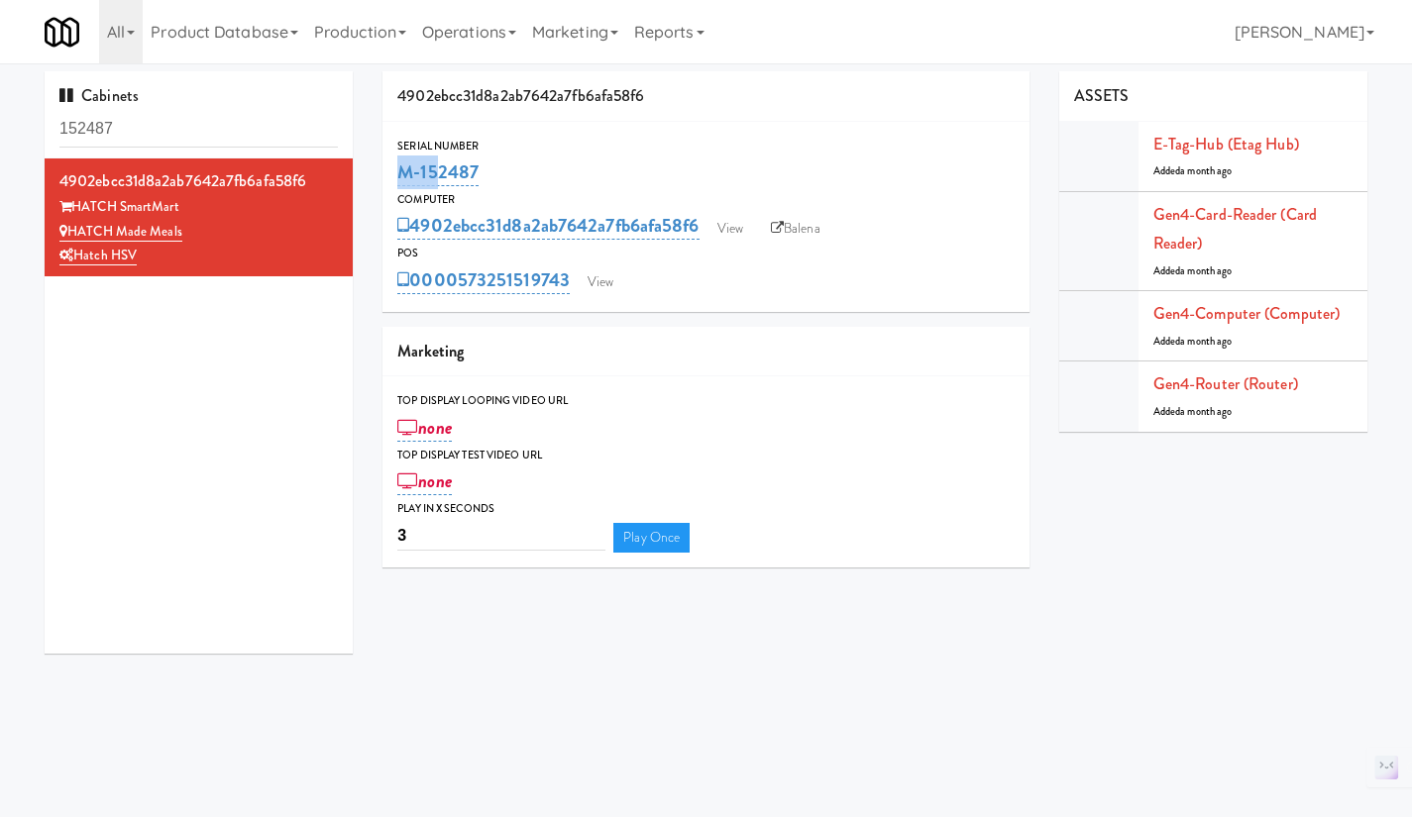
click at [510, 164] on div "M-152487" at bounding box center [705, 173] width 617 height 34
drag, startPoint x: 420, startPoint y: 170, endPoint x: 377, endPoint y: 170, distance: 42.6
click at [377, 170] on div "4902ebcc31d8a2ab7642a7fb6afa58f6 Serial Number M-152487 Computer 4902ebcc31d8a2…" at bounding box center [706, 326] width 677 height 511
click at [1234, 389] on link "Gen4-router (Router)" at bounding box center [1225, 383] width 145 height 23
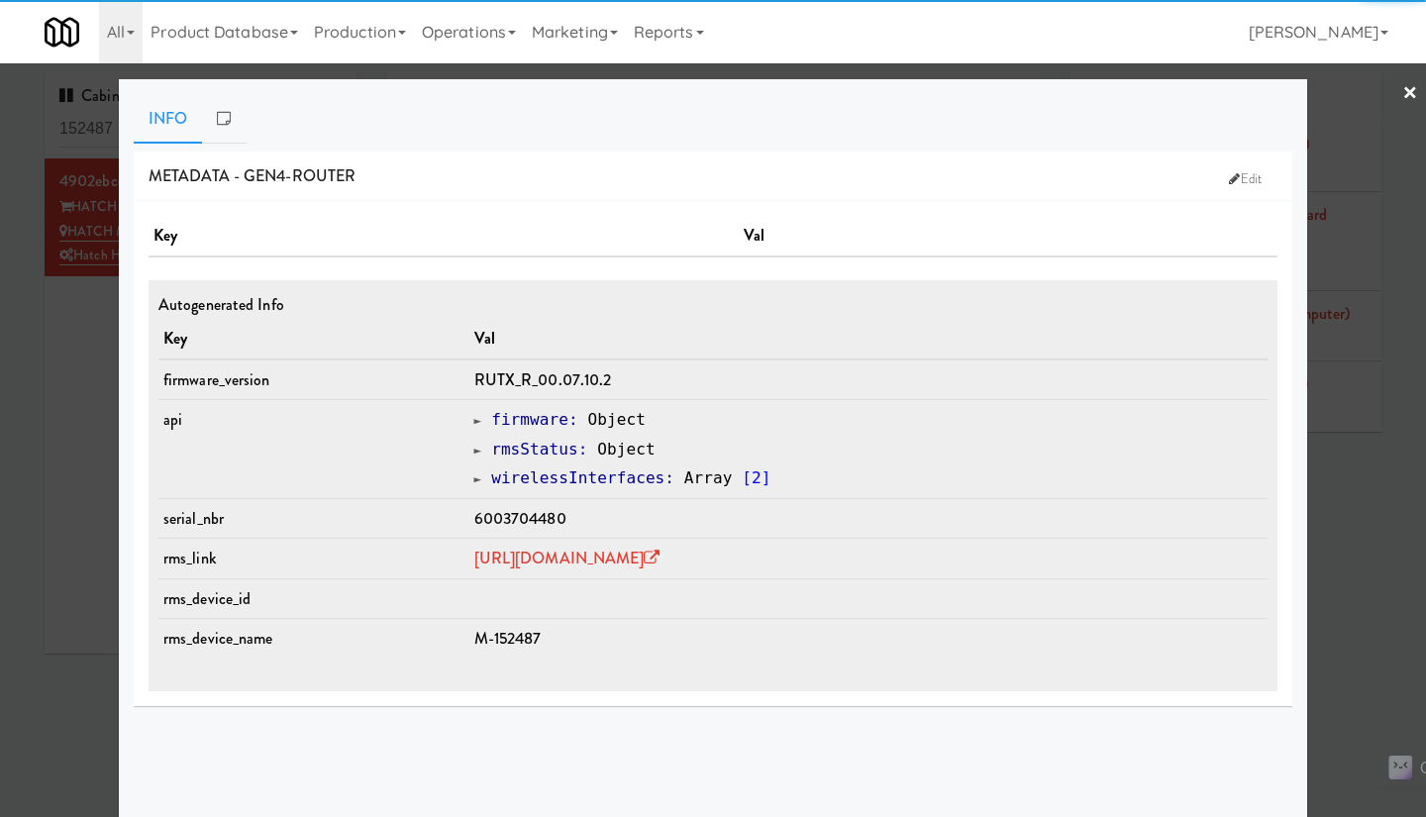
click at [1340, 540] on div at bounding box center [713, 408] width 1426 height 817
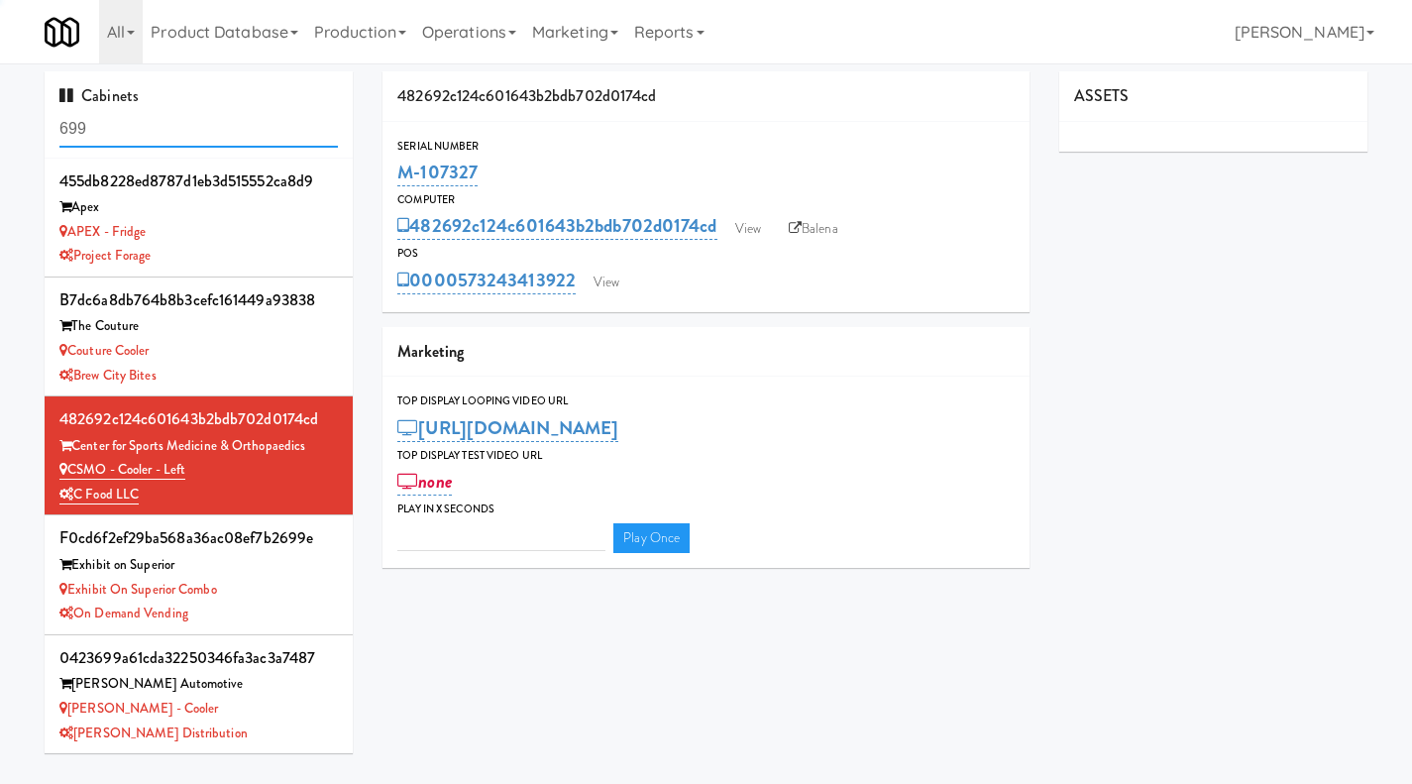
type input "3"
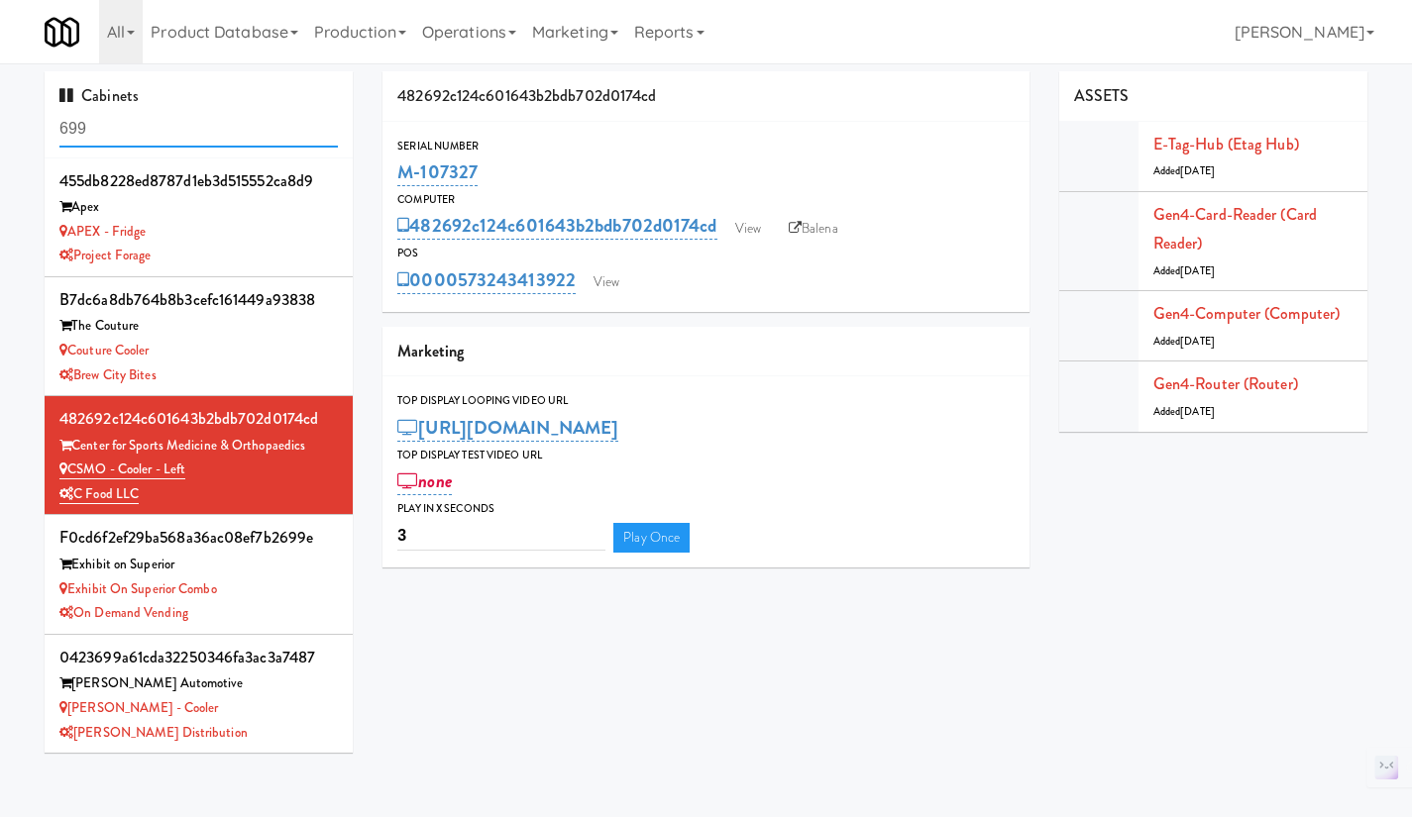
click at [184, 124] on input "699" at bounding box center [198, 129] width 278 height 37
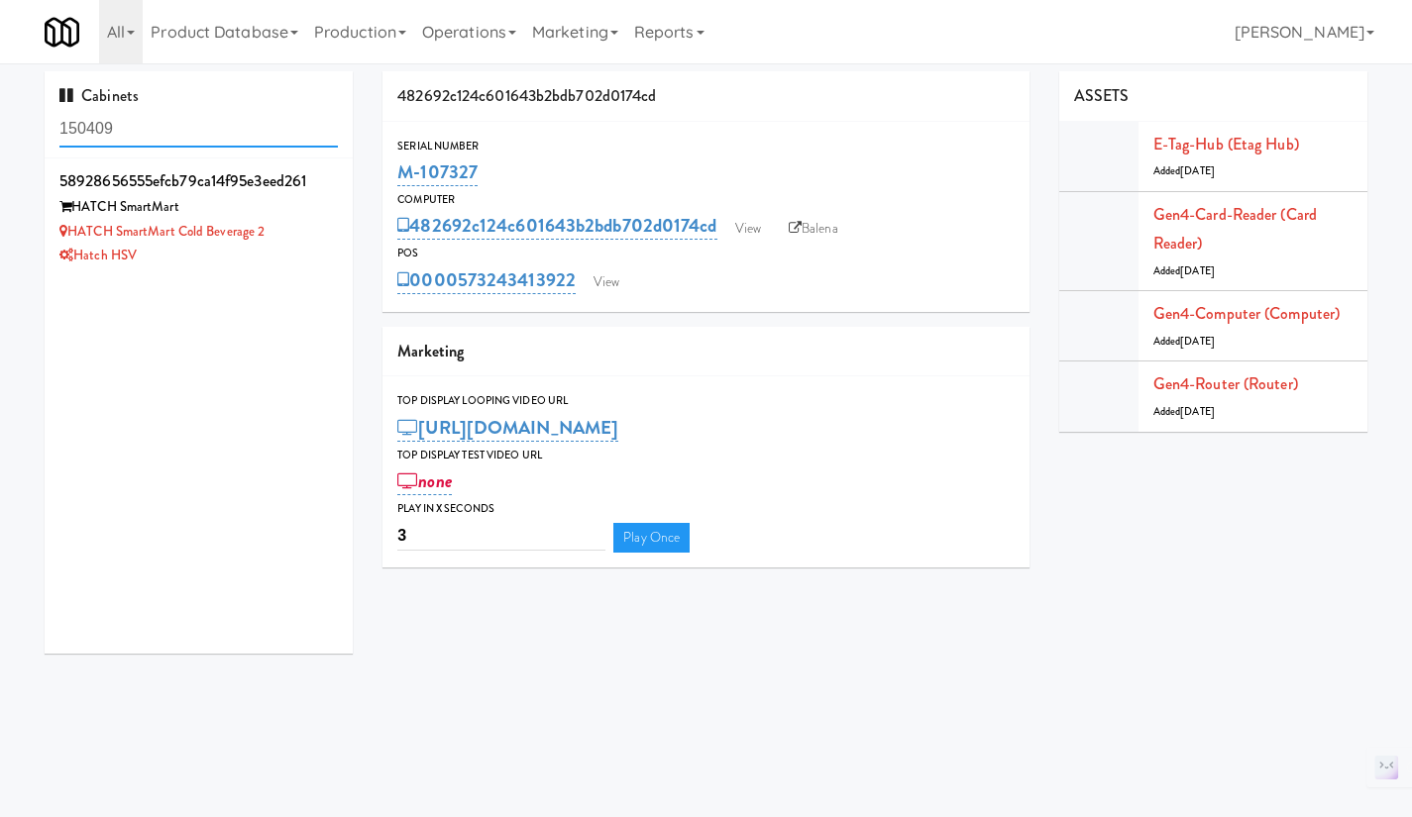
type input "150409"
click at [276, 259] on div "Hatch HSV" at bounding box center [198, 256] width 278 height 25
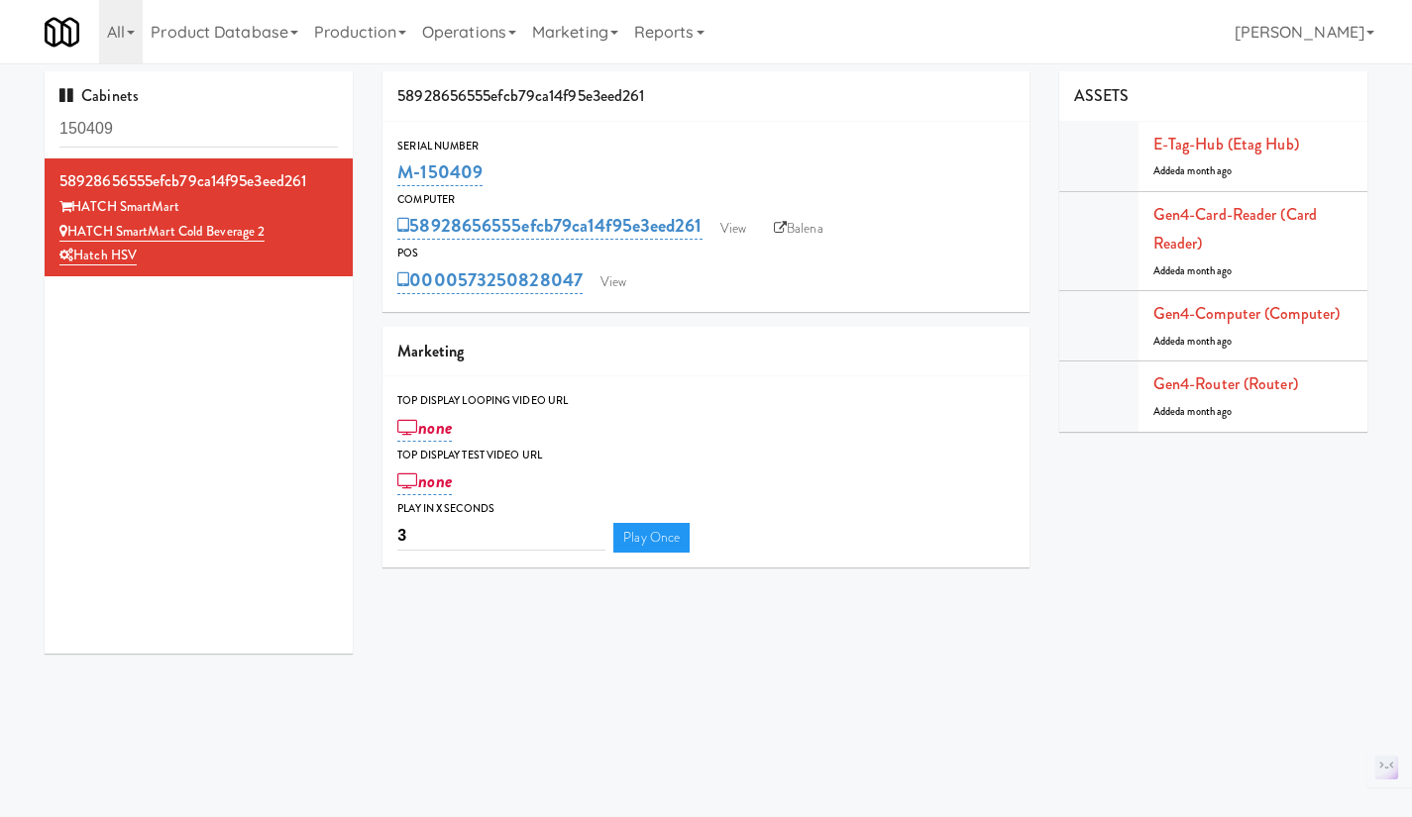
click at [819, 214] on link "Balena" at bounding box center [798, 229] width 69 height 30
click at [734, 231] on link "View" at bounding box center [733, 229] width 46 height 30
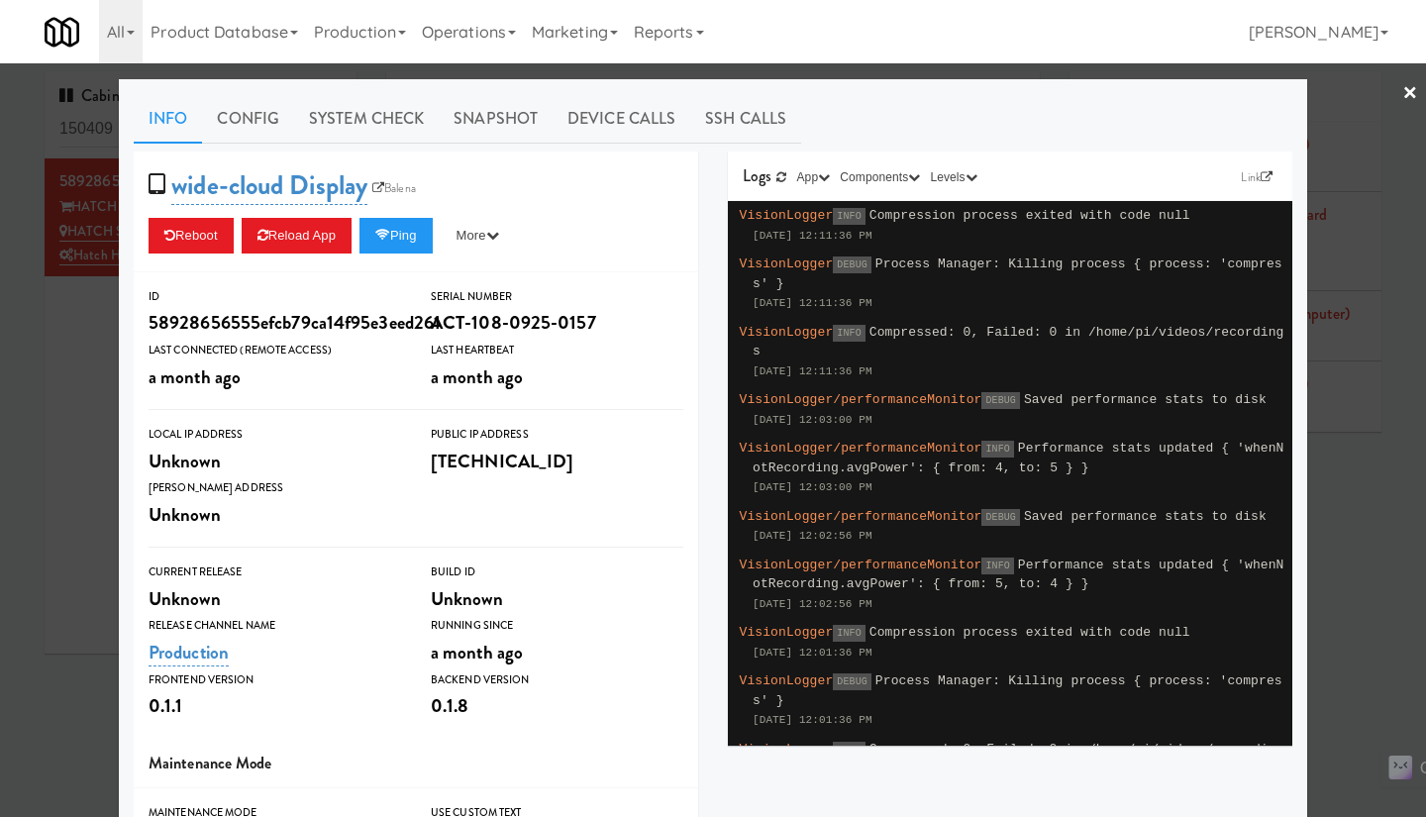
click at [1352, 574] on div at bounding box center [713, 408] width 1426 height 817
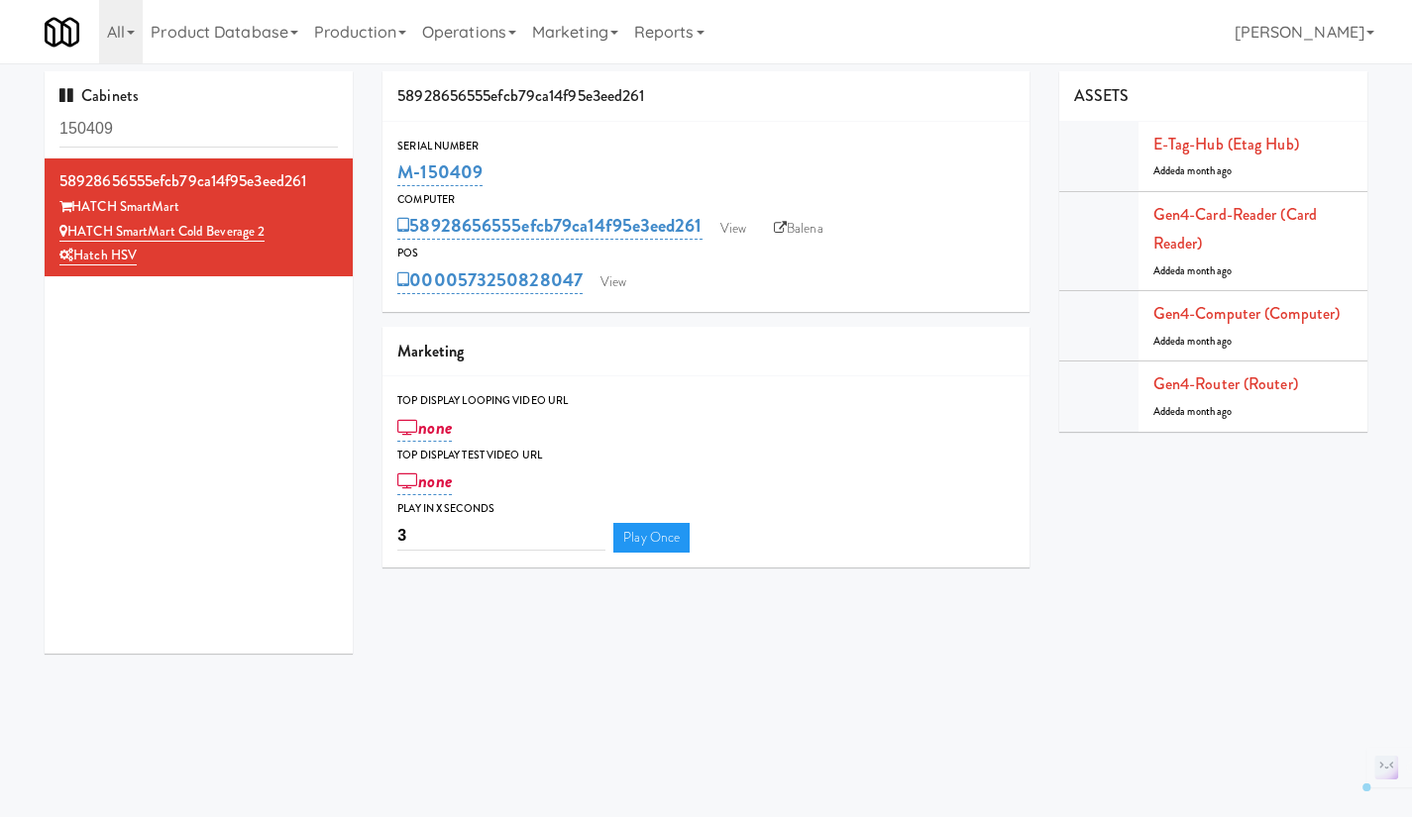
drag, startPoint x: 511, startPoint y: 177, endPoint x: 375, endPoint y: 175, distance: 135.7
click at [375, 175] on div "58928656555efcb79ca14f95e3eed261 Serial Number M-150409 Computer 58928656555efc…" at bounding box center [706, 326] width 677 height 511
copy link "M-150409"
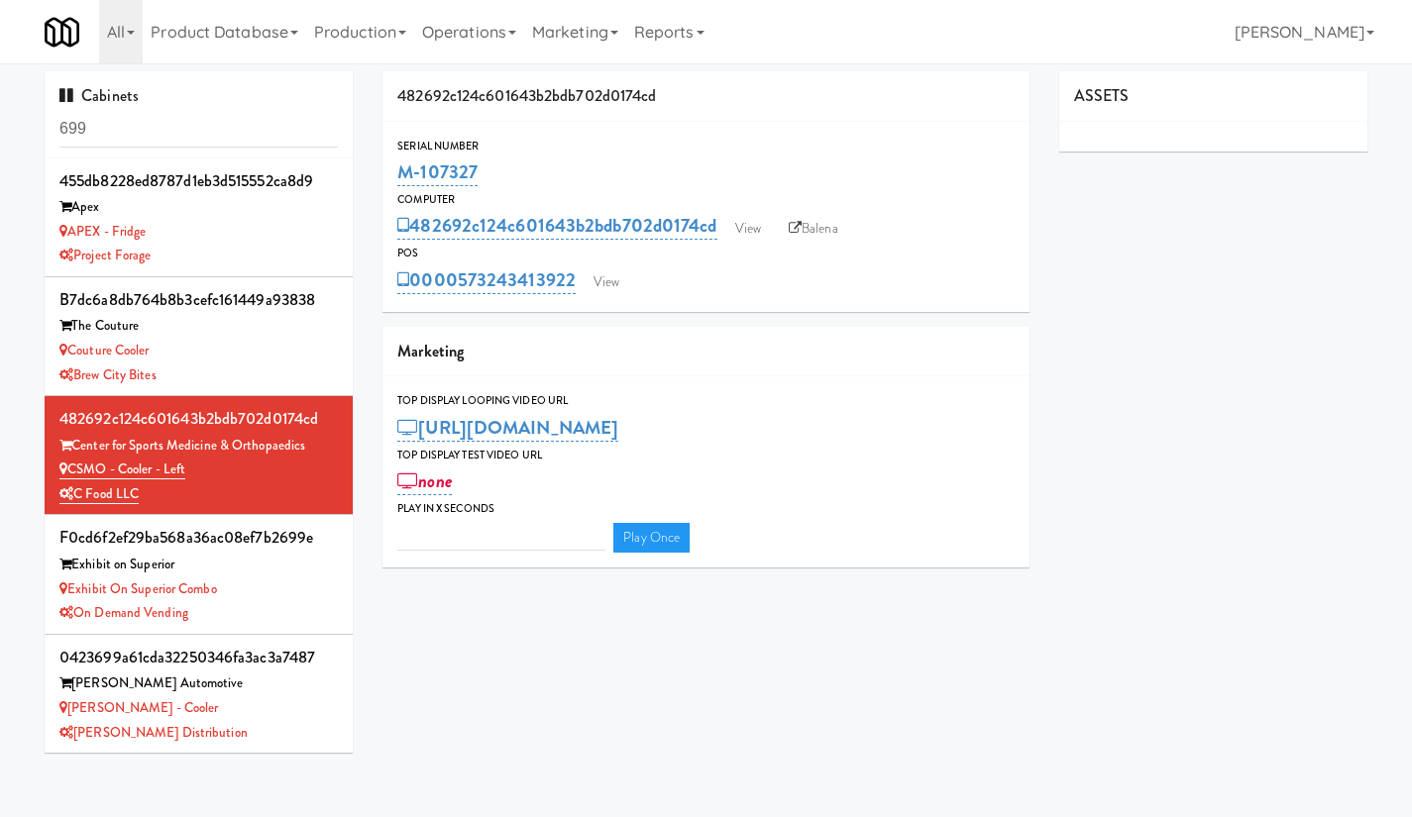
type input "3"
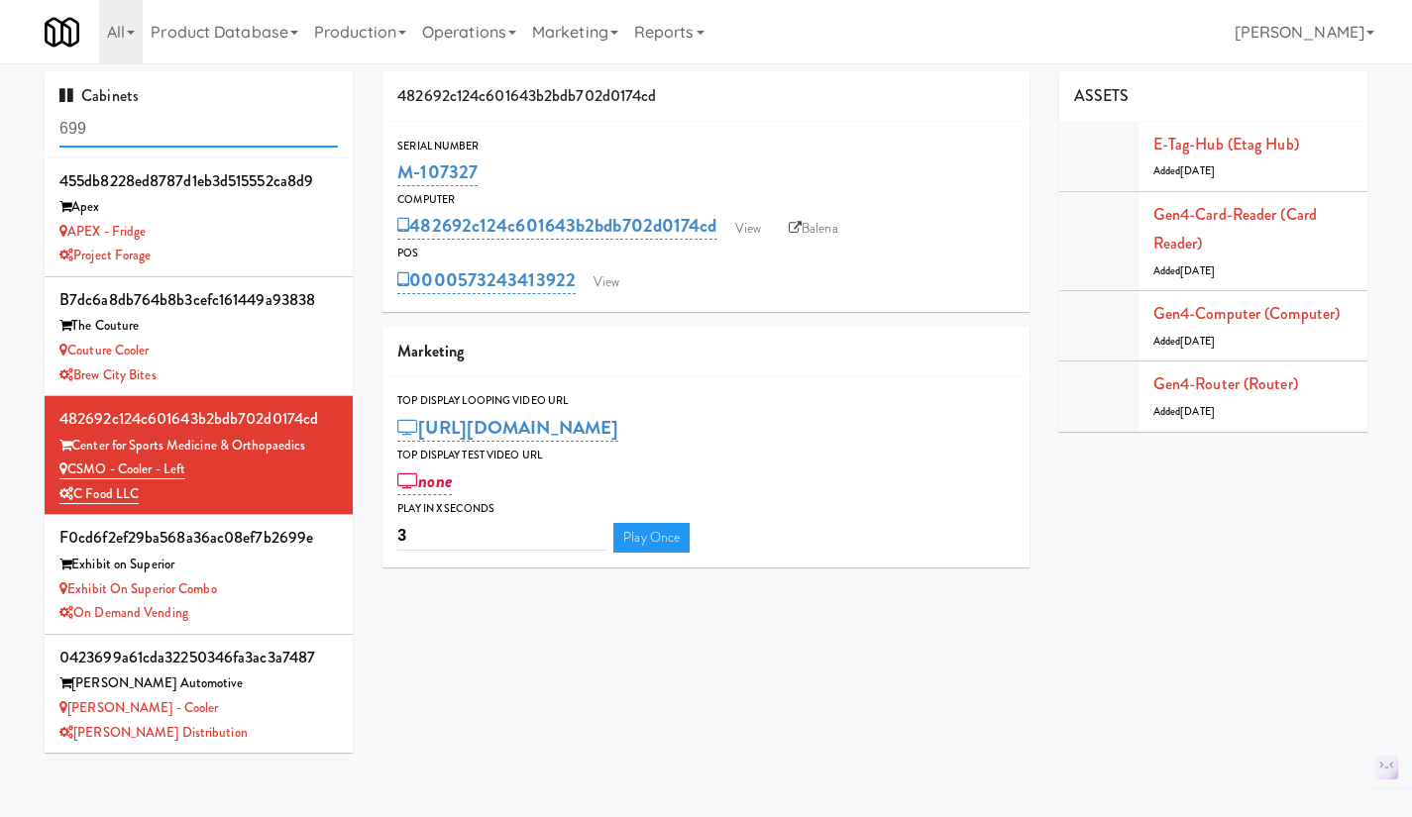
click at [167, 129] on input "699" at bounding box center [198, 129] width 278 height 37
click at [167, 128] on input "699" at bounding box center [198, 129] width 278 height 37
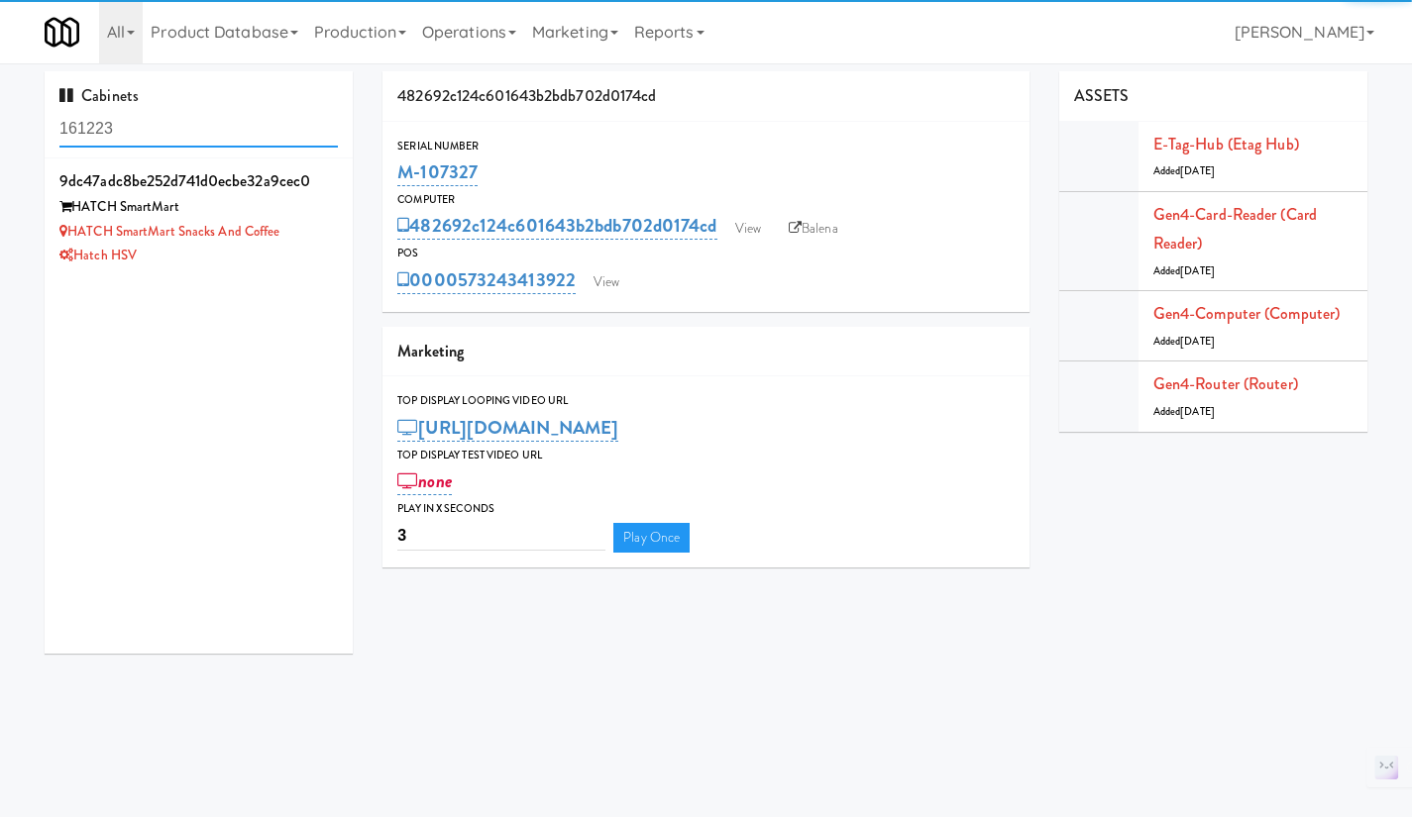
type input "161223"
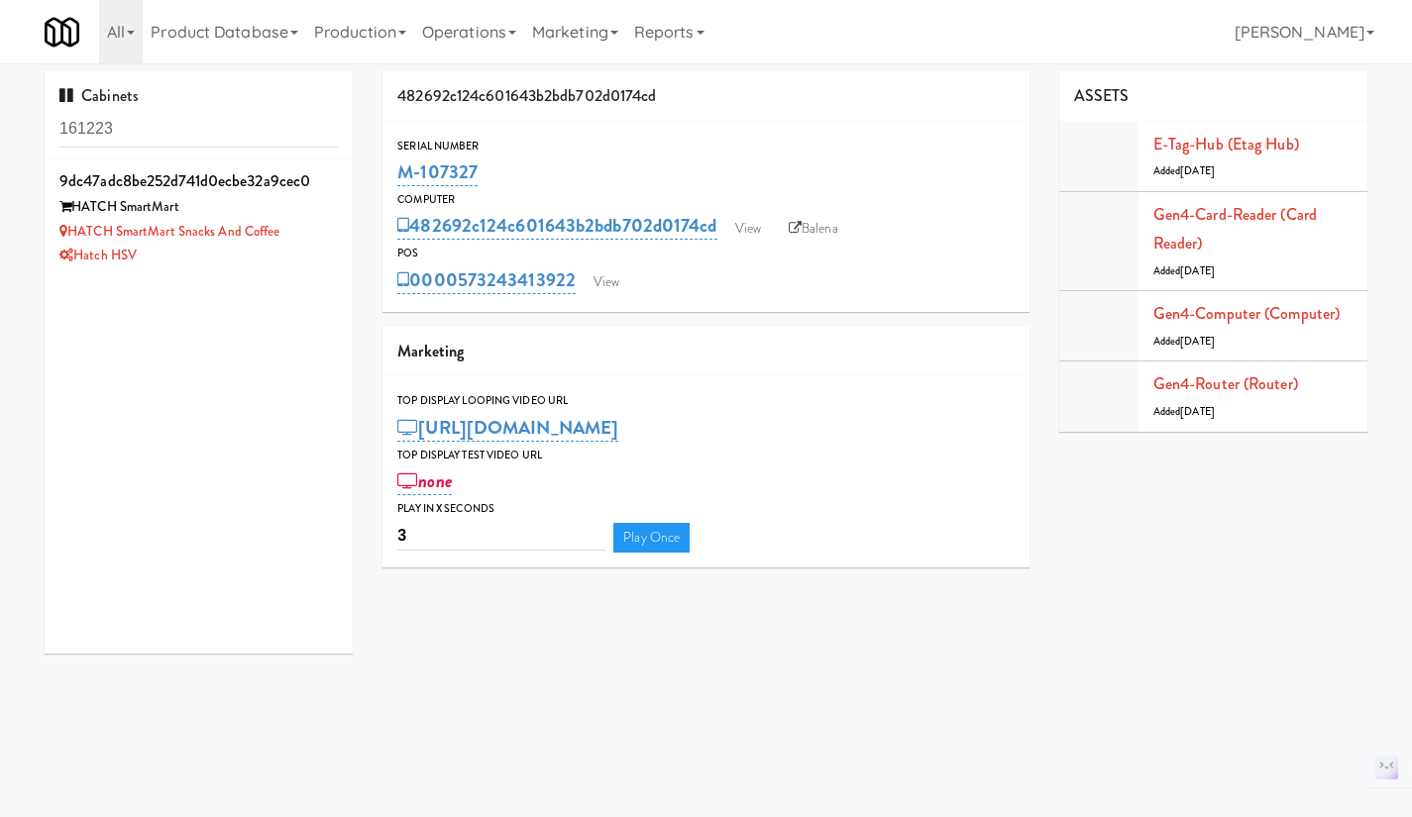
click at [291, 256] on div "Hatch HSV" at bounding box center [198, 256] width 278 height 25
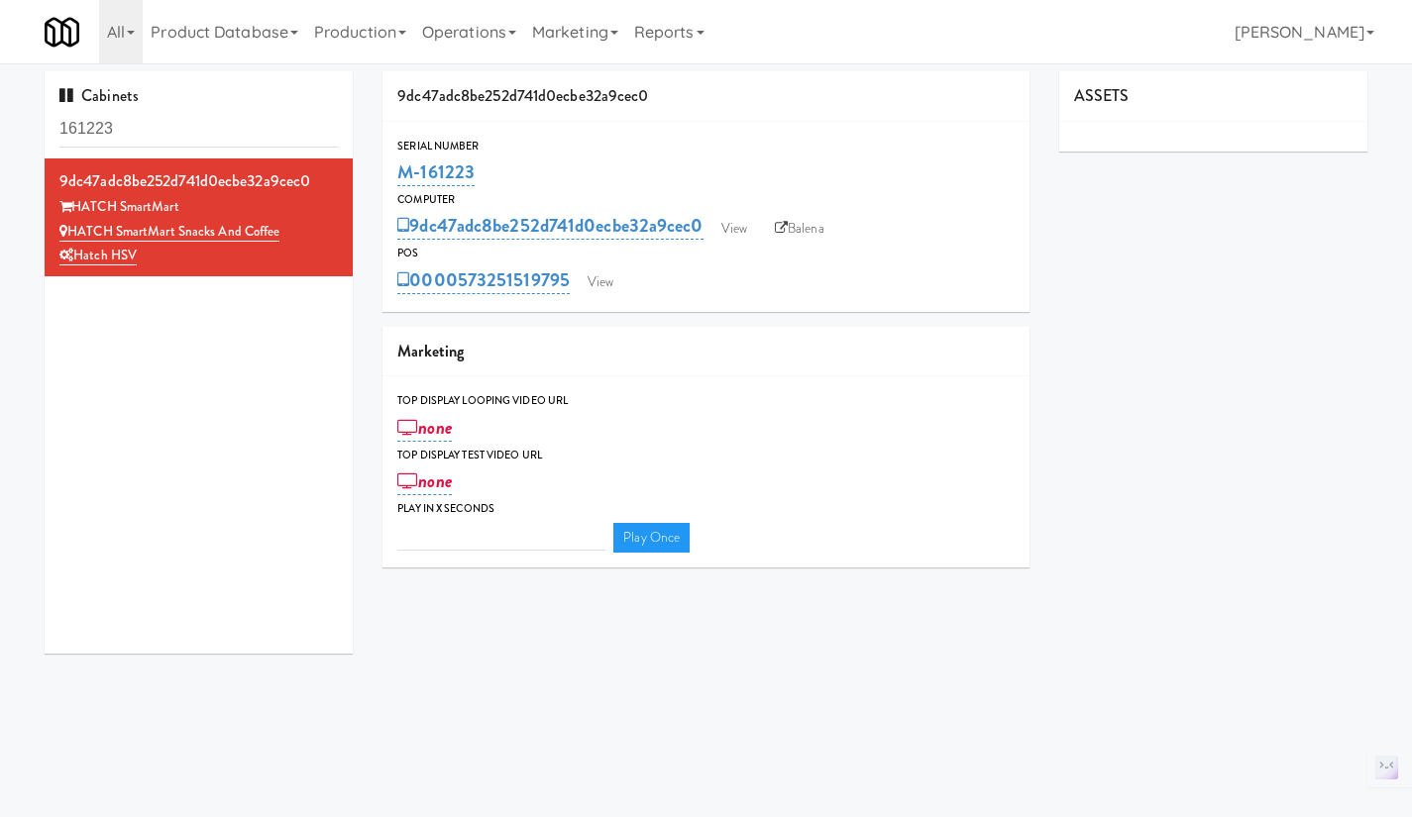
type input "3"
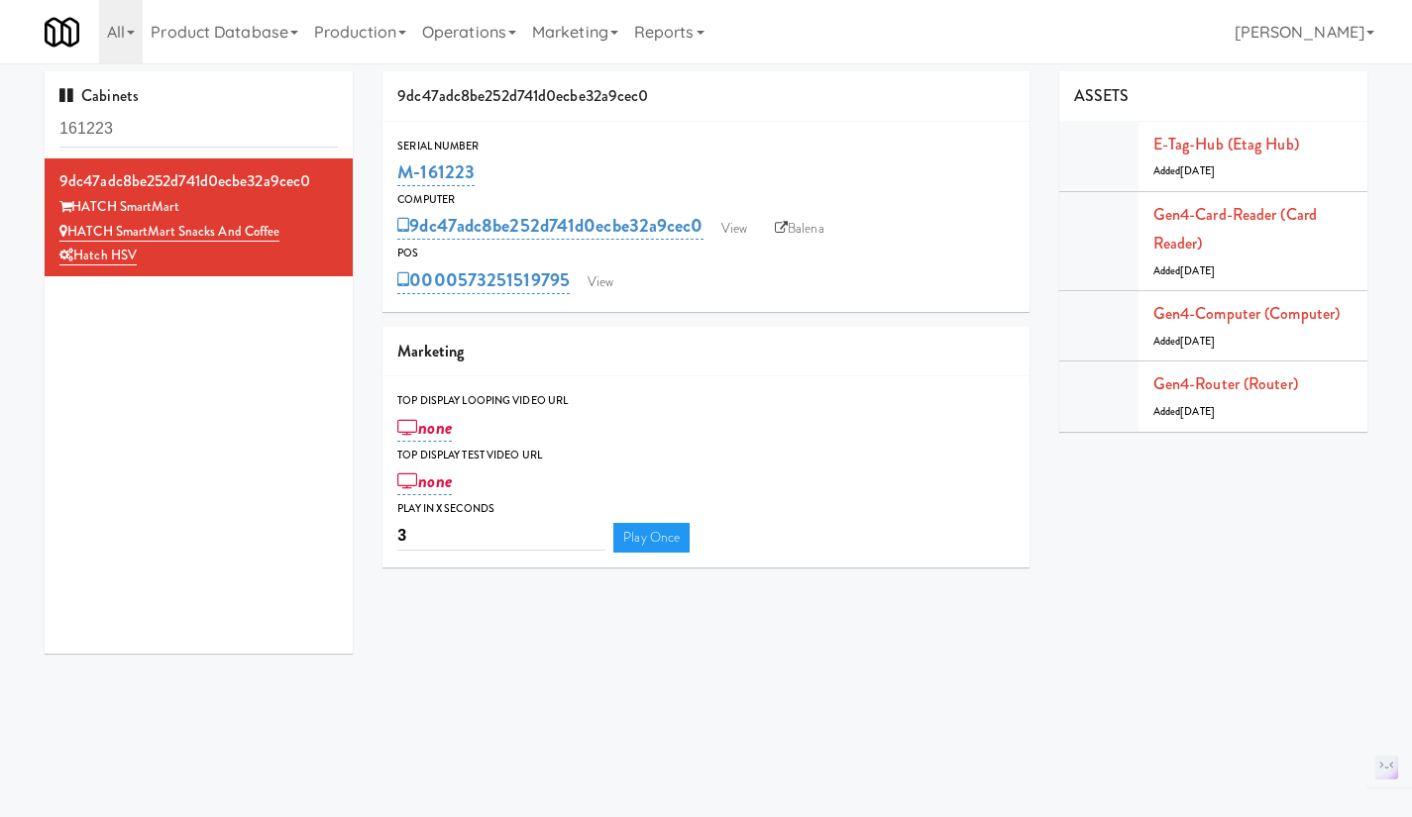
click at [813, 227] on link "Balena" at bounding box center [799, 229] width 69 height 30
click at [167, 129] on input "161223" at bounding box center [198, 129] width 278 height 37
click at [898, 79] on div "9dc47adc8be252d741d0ecbe32a9cec0" at bounding box center [705, 96] width 647 height 51
drag, startPoint x: 536, startPoint y: 167, endPoint x: 394, endPoint y: 175, distance: 141.9
click at [394, 175] on div "Serial Number M-161223" at bounding box center [705, 163] width 647 height 53
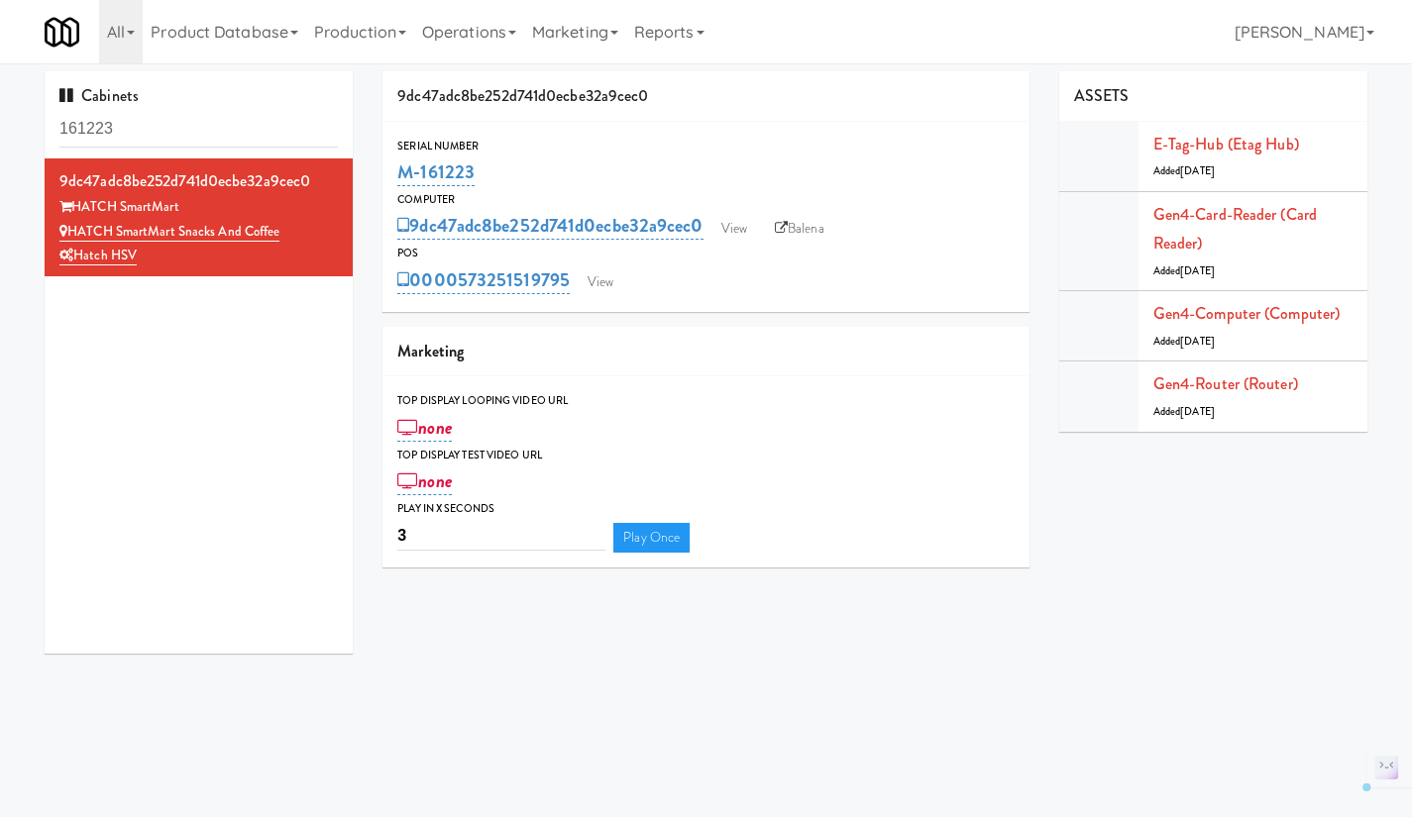
copy link "M-161223"
click at [510, 175] on div "M-161223" at bounding box center [705, 173] width 617 height 34
drag, startPoint x: 510, startPoint y: 175, endPoint x: 385, endPoint y: 180, distance: 124.9
click at [385, 180] on div "Serial Number M-161223" at bounding box center [705, 163] width 647 height 53
click at [1239, 390] on link "Gen4-router (Router)" at bounding box center [1225, 383] width 145 height 23
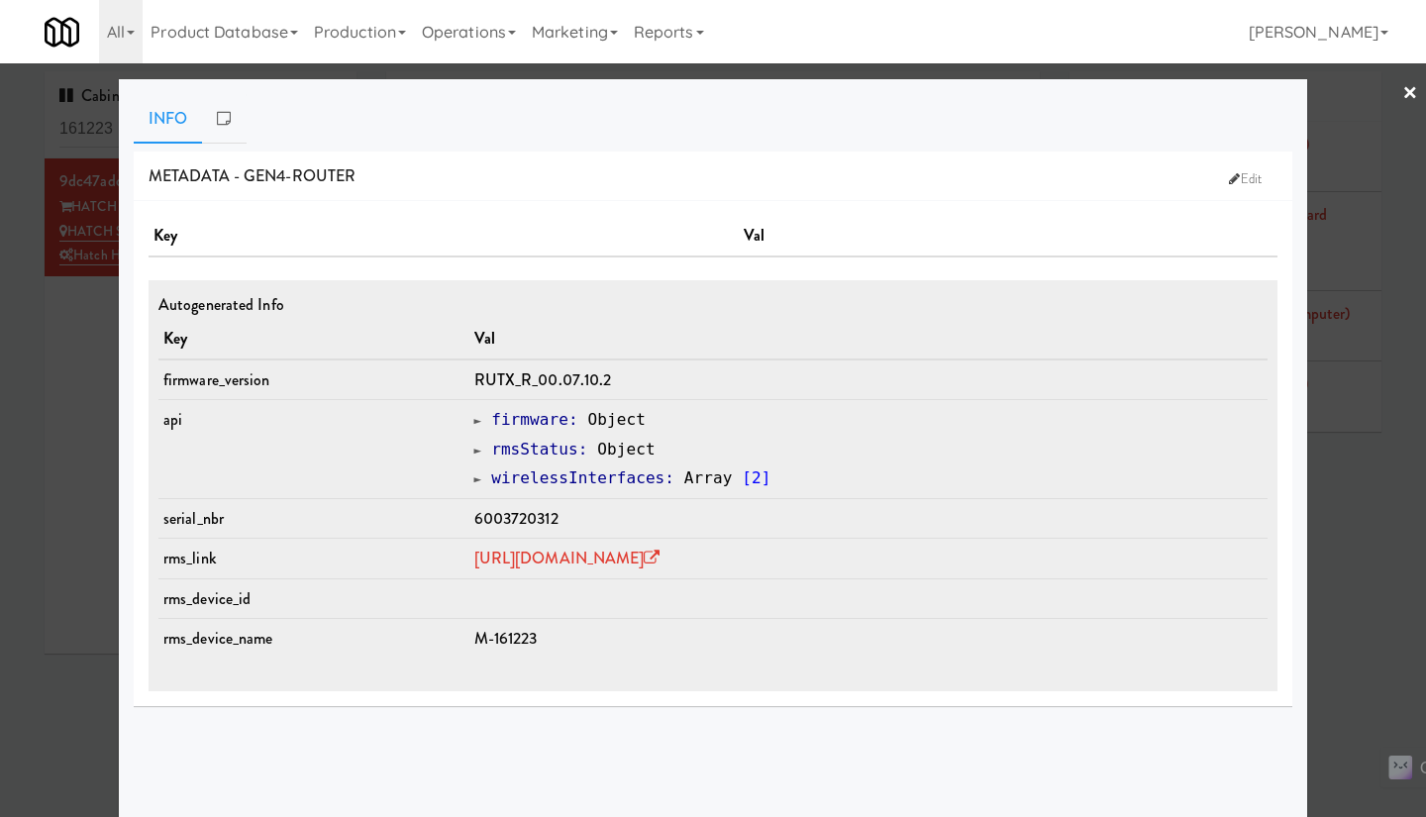
click at [1321, 553] on div at bounding box center [713, 408] width 1426 height 817
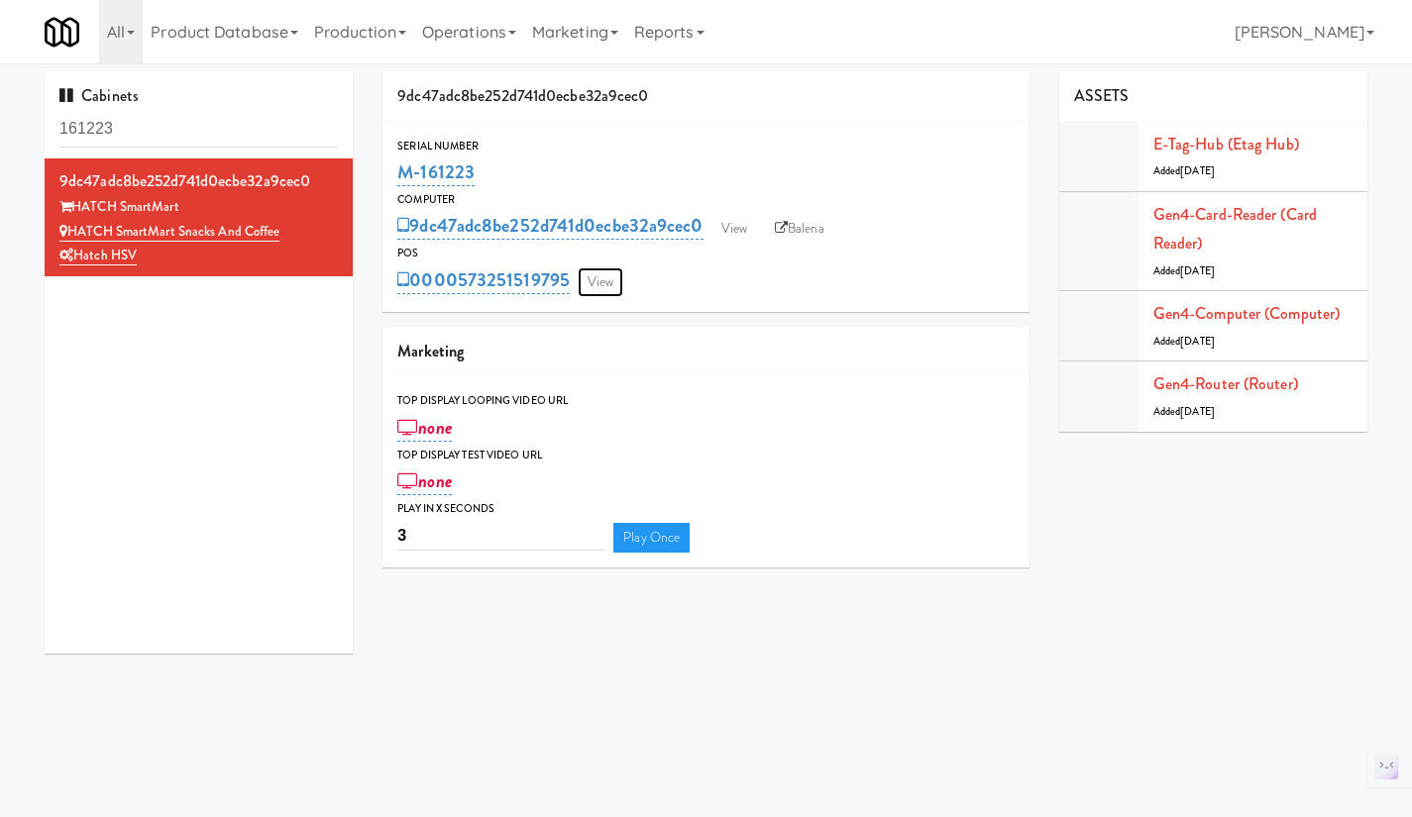
click at [612, 270] on link "View" at bounding box center [601, 282] width 46 height 30
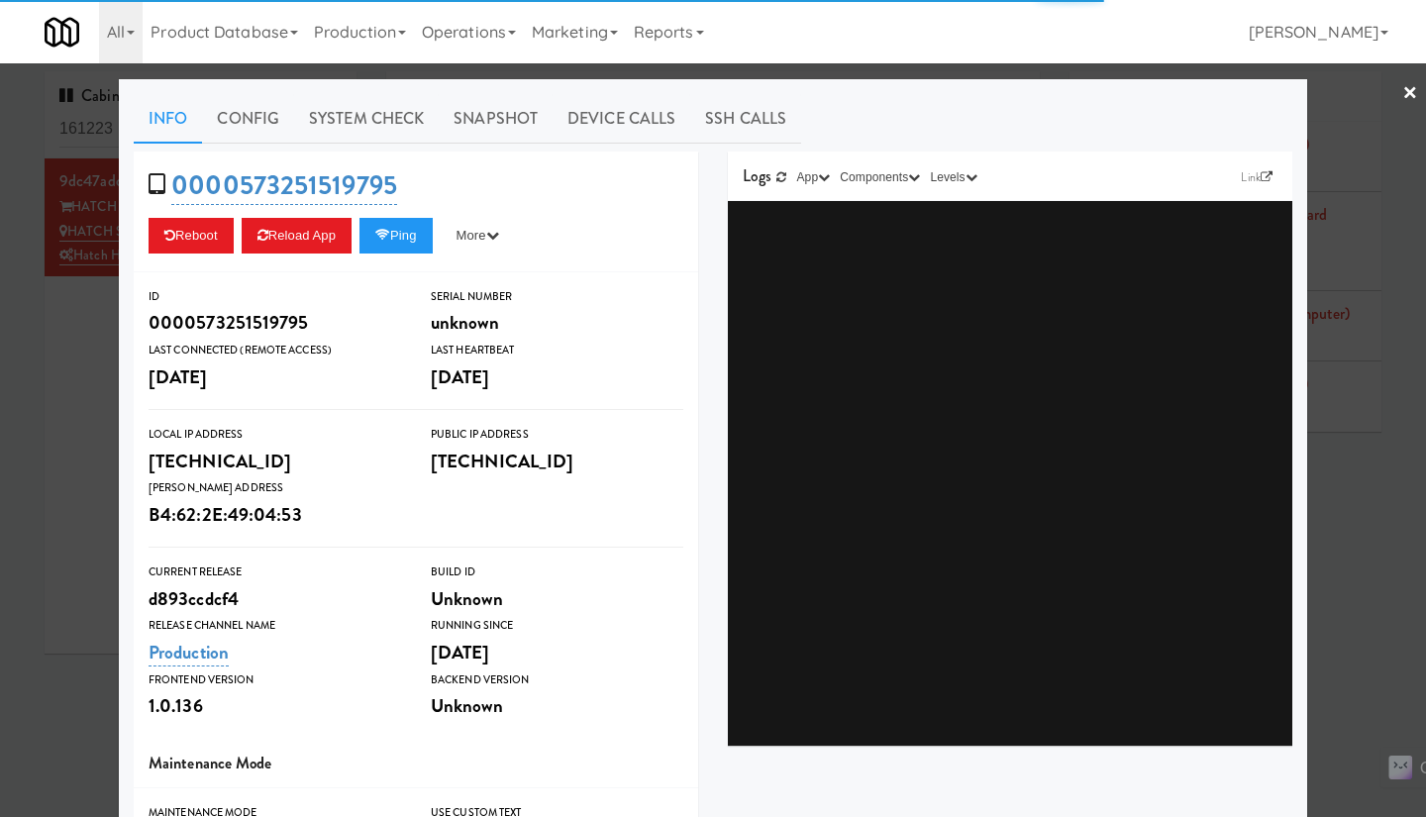
click at [992, 71] on div at bounding box center [713, 408] width 1426 height 817
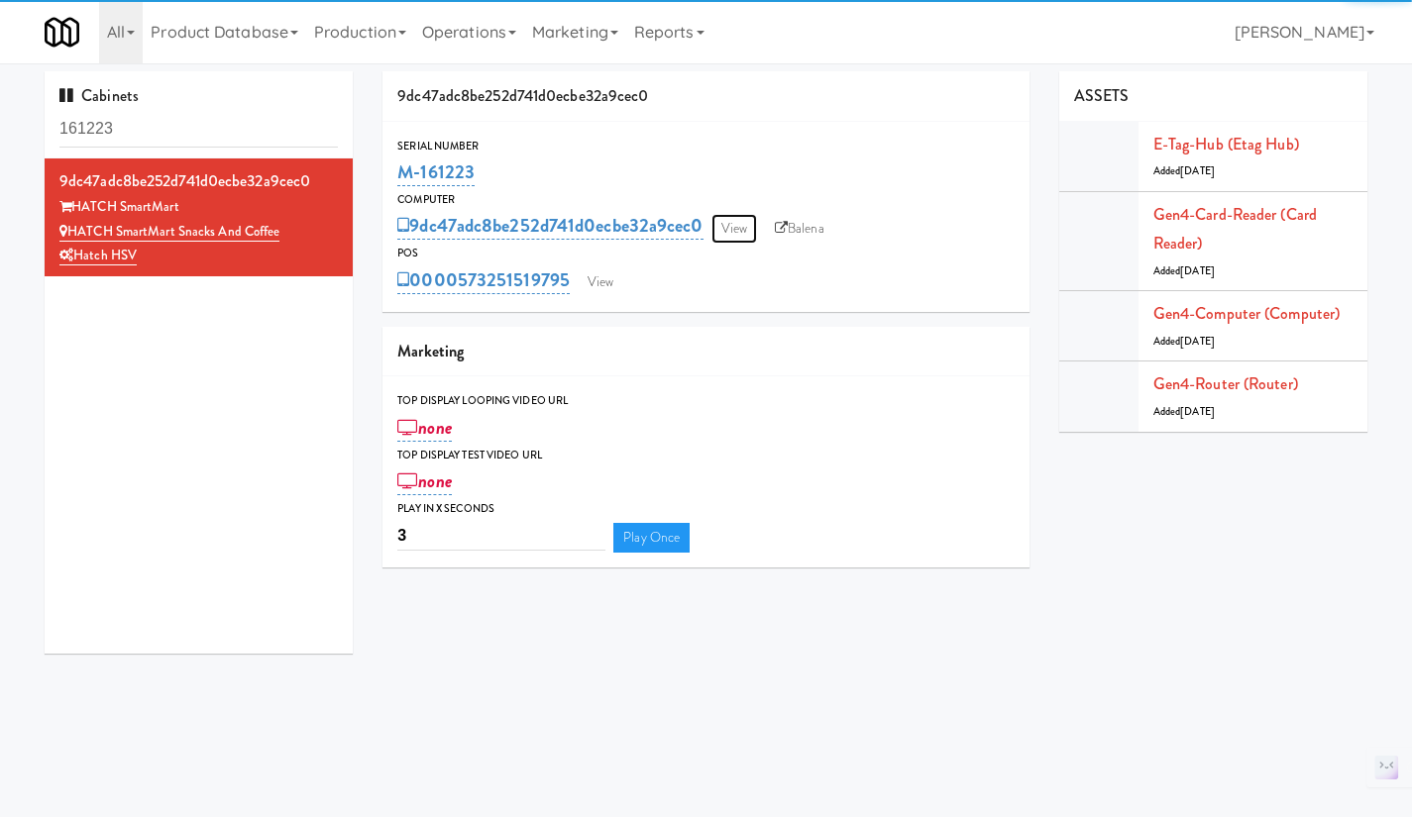
click at [744, 232] on link "View" at bounding box center [734, 229] width 46 height 30
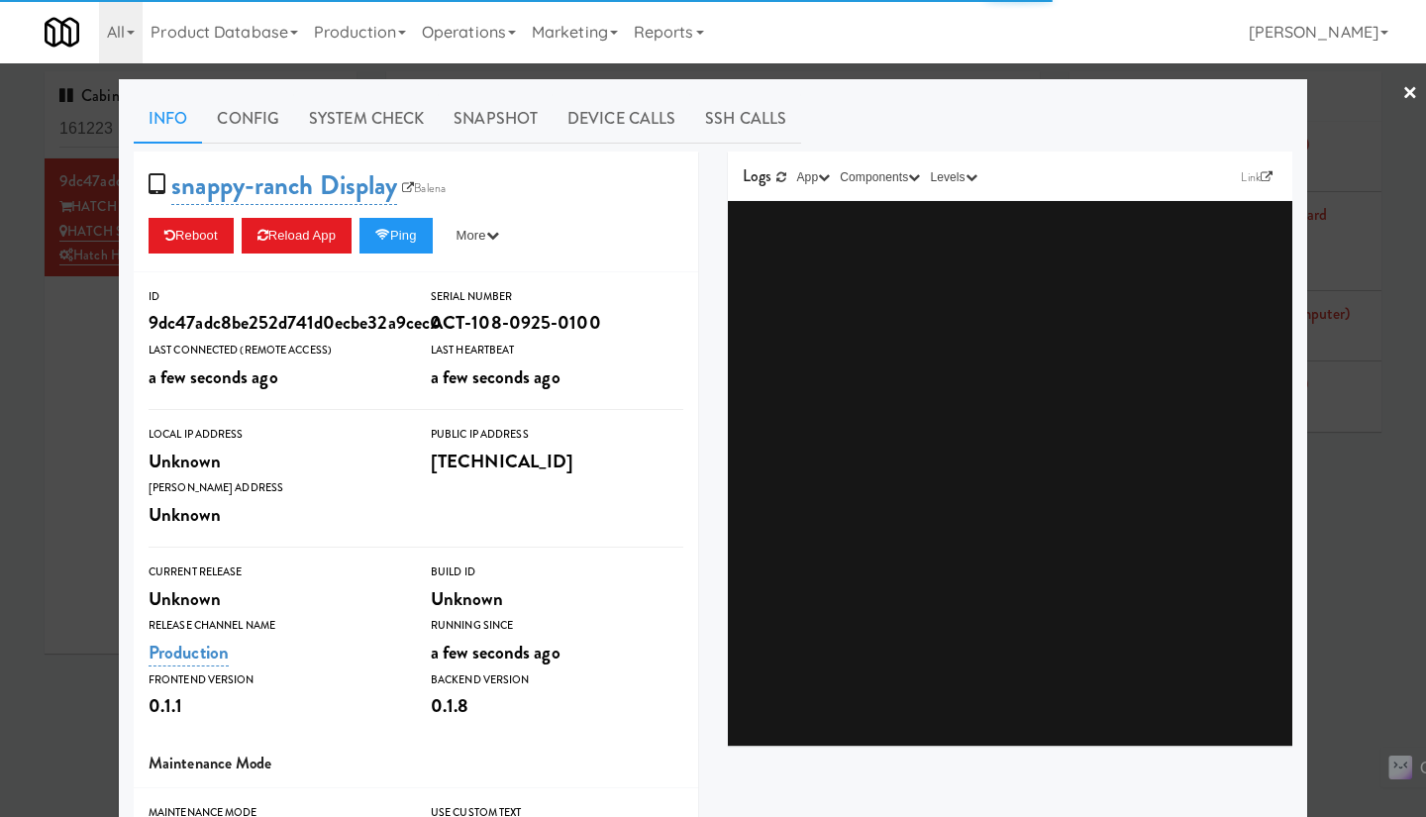
click at [72, 435] on div at bounding box center [713, 408] width 1426 height 817
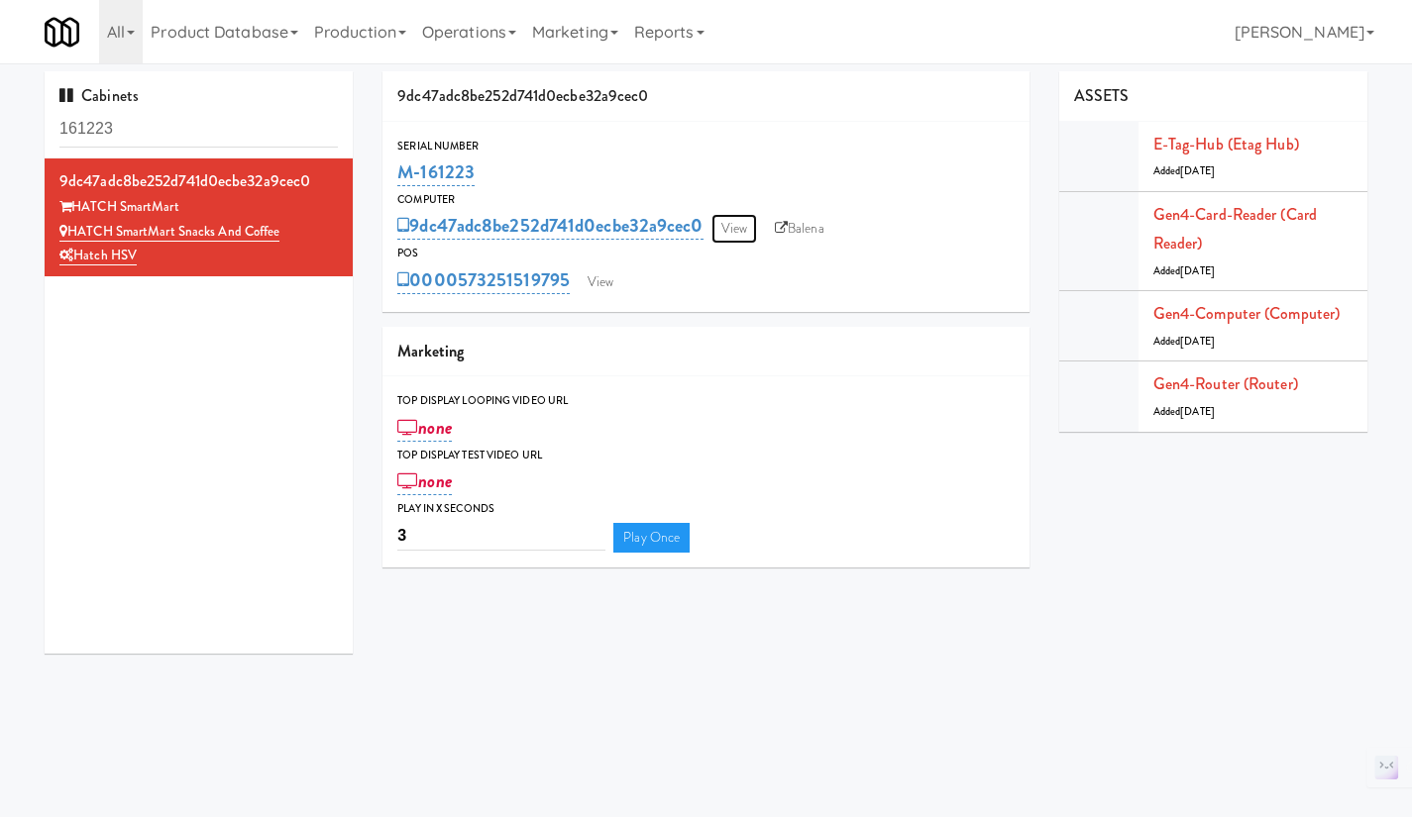
click at [734, 230] on link "View" at bounding box center [734, 229] width 46 height 30
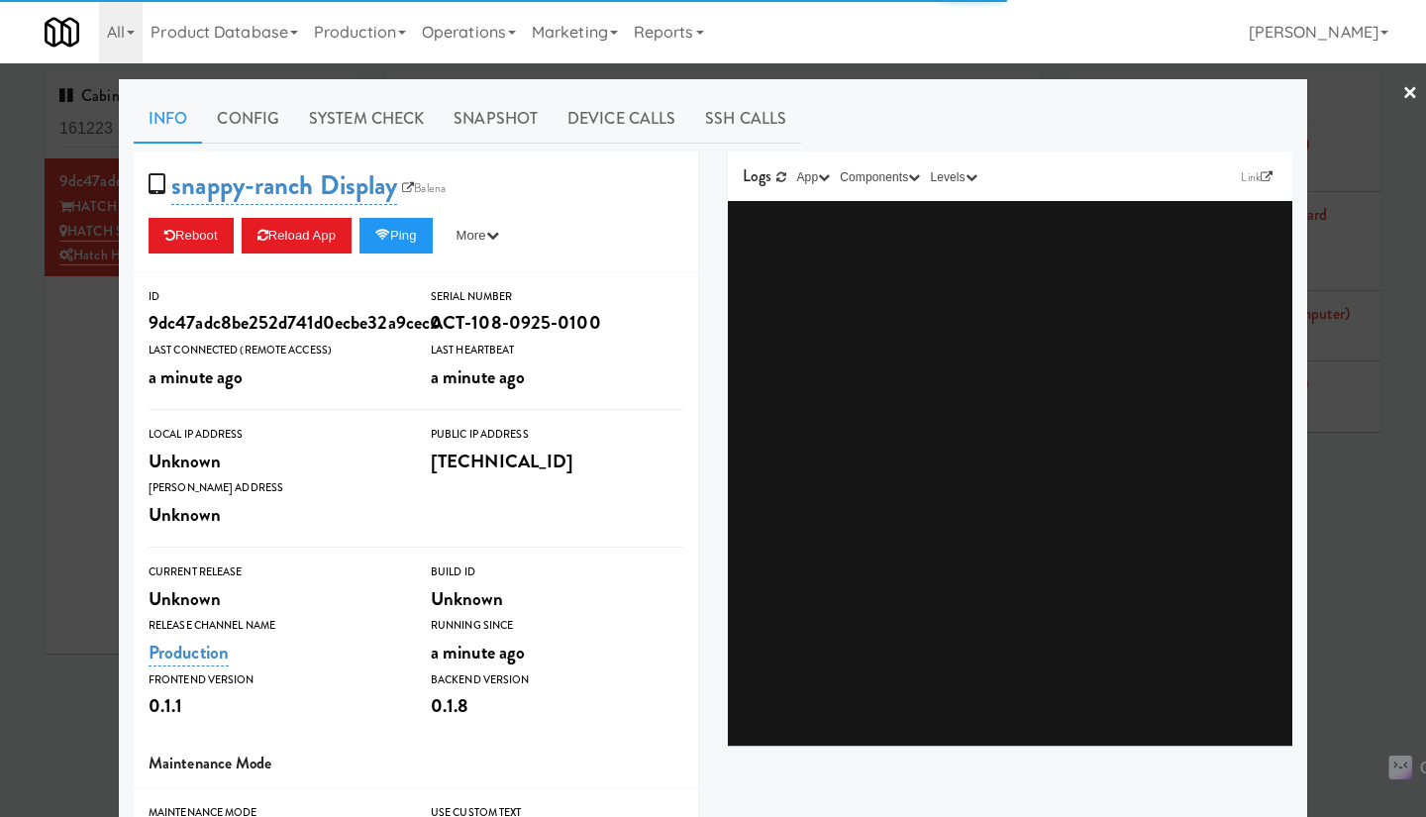
click at [329, 117] on link "System Check" at bounding box center [366, 119] width 145 height 50
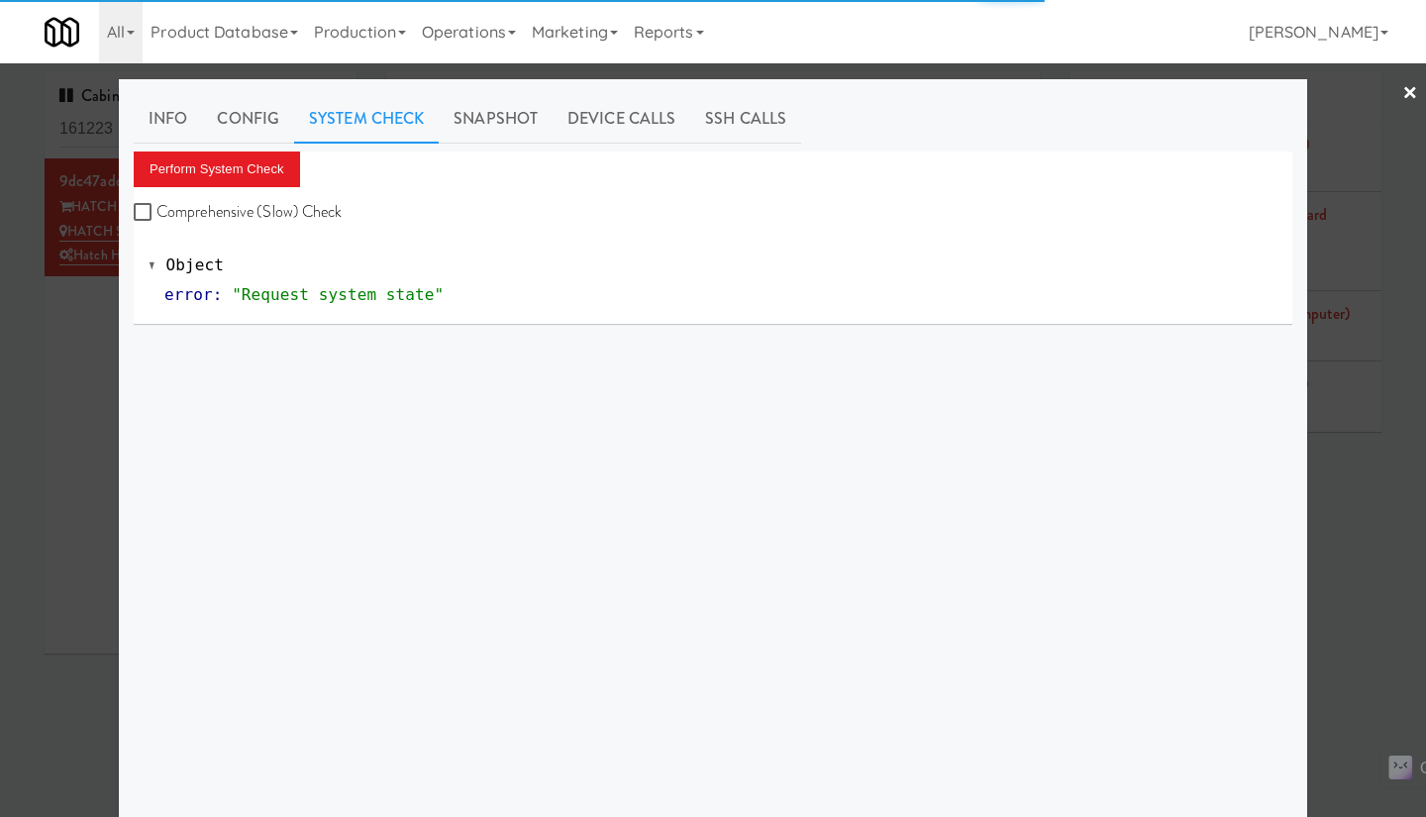
click at [280, 200] on label "Comprehensive (Slow) Check" at bounding box center [238, 212] width 209 height 30
click at [157, 205] on input "Comprehensive (Slow) Check" at bounding box center [145, 213] width 23 height 16
checkbox input "true"
click at [259, 169] on button "Perform System Check" at bounding box center [217, 170] width 166 height 36
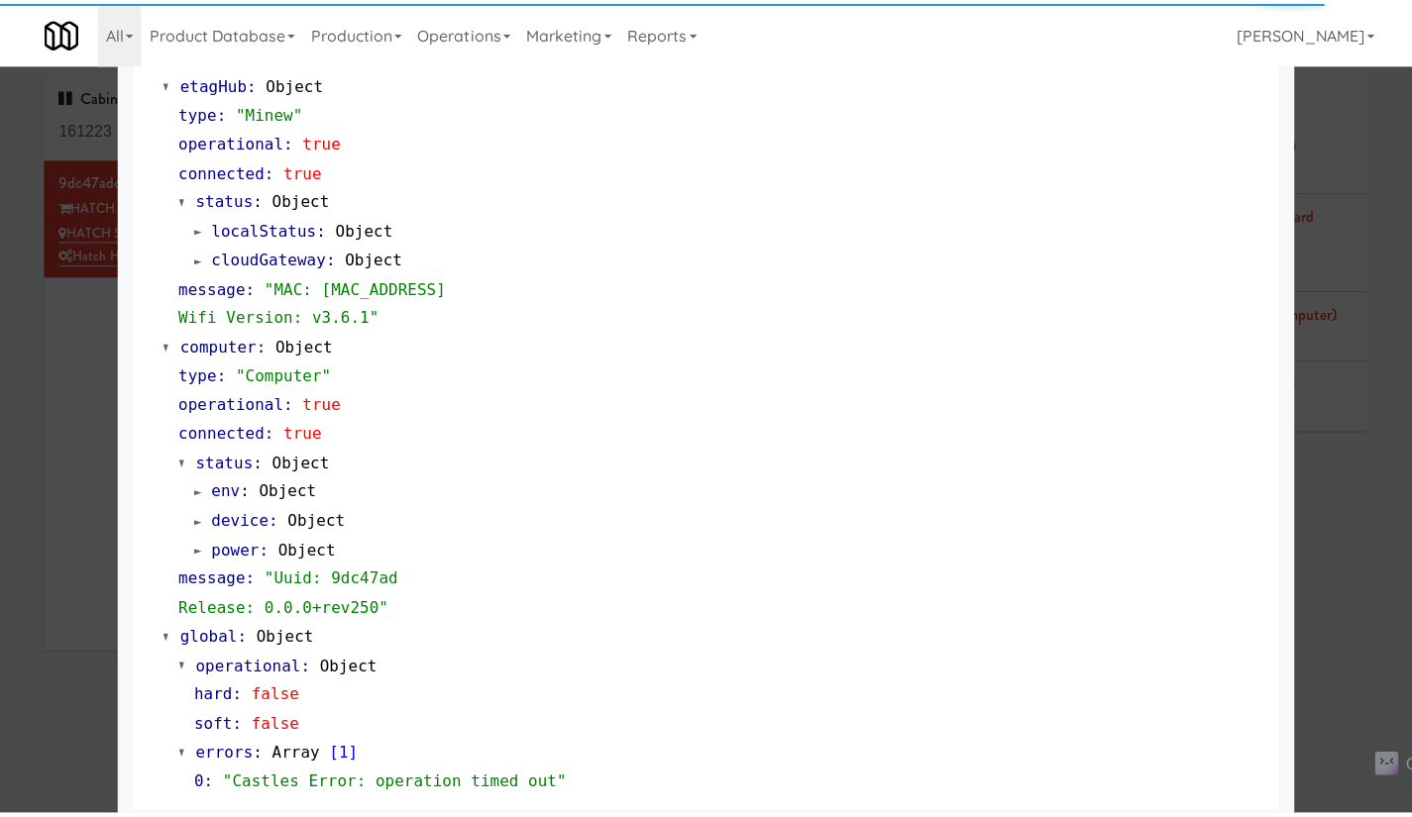
scroll to position [1569, 0]
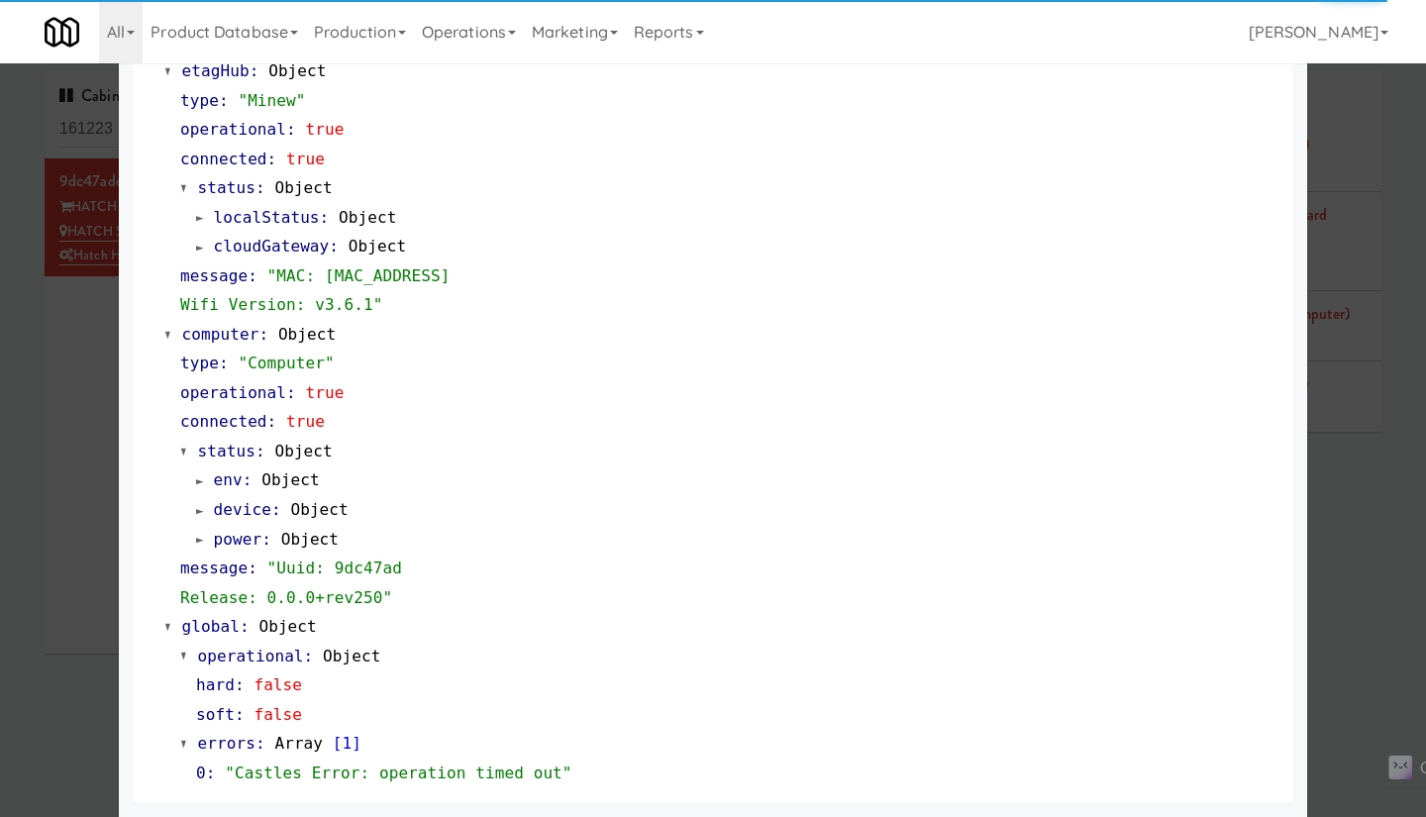
click at [54, 511] on div at bounding box center [713, 408] width 1426 height 817
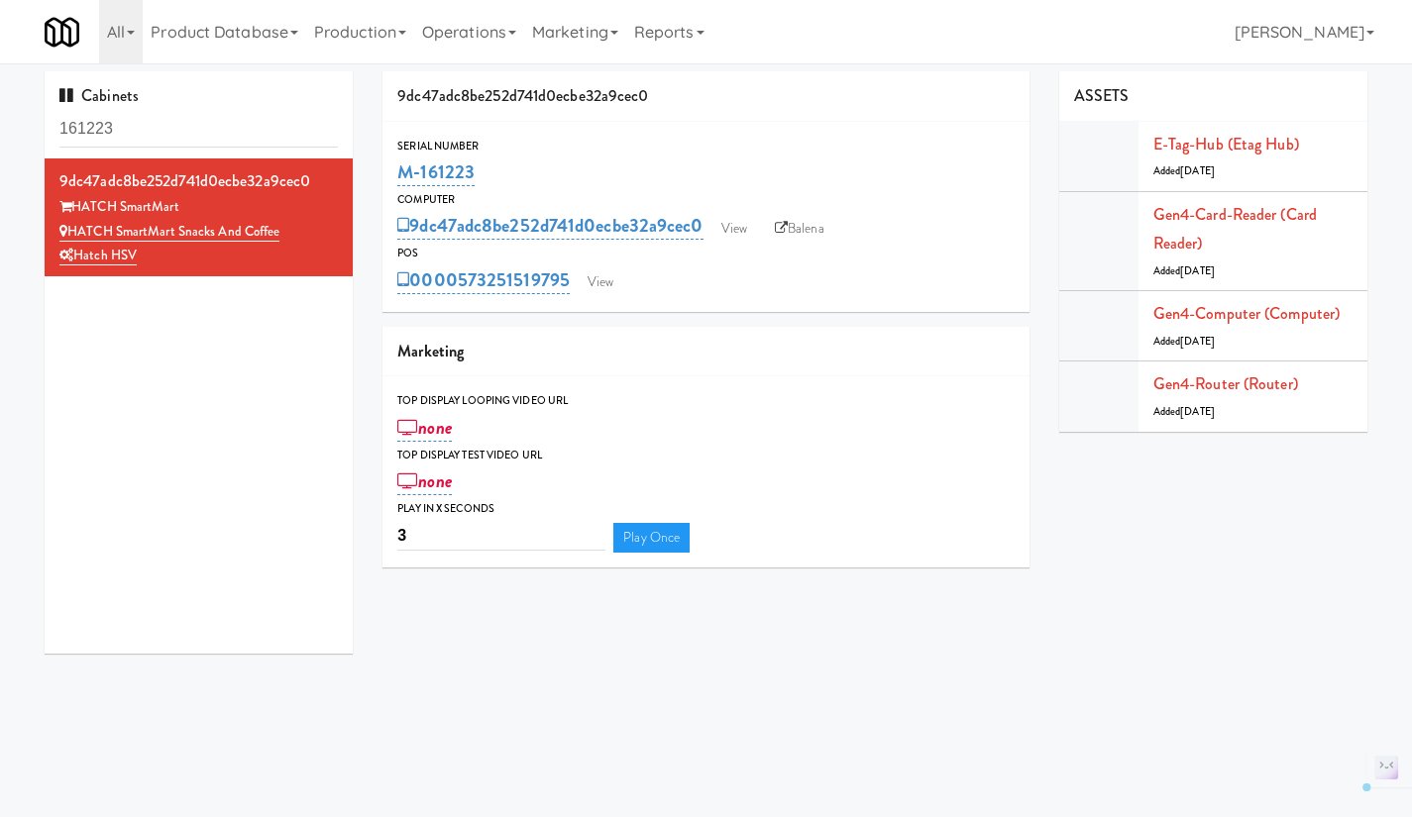
drag, startPoint x: 571, startPoint y: 303, endPoint x: 462, endPoint y: 294, distance: 109.3
click at [462, 294] on div "Serial Number M-161223 Computer 9dc47adc8be252d741d0ecbe32a9cec0 View Balena PO…" at bounding box center [705, 217] width 647 height 190
copy link "573251519795"
click at [605, 276] on link "View" at bounding box center [601, 282] width 46 height 30
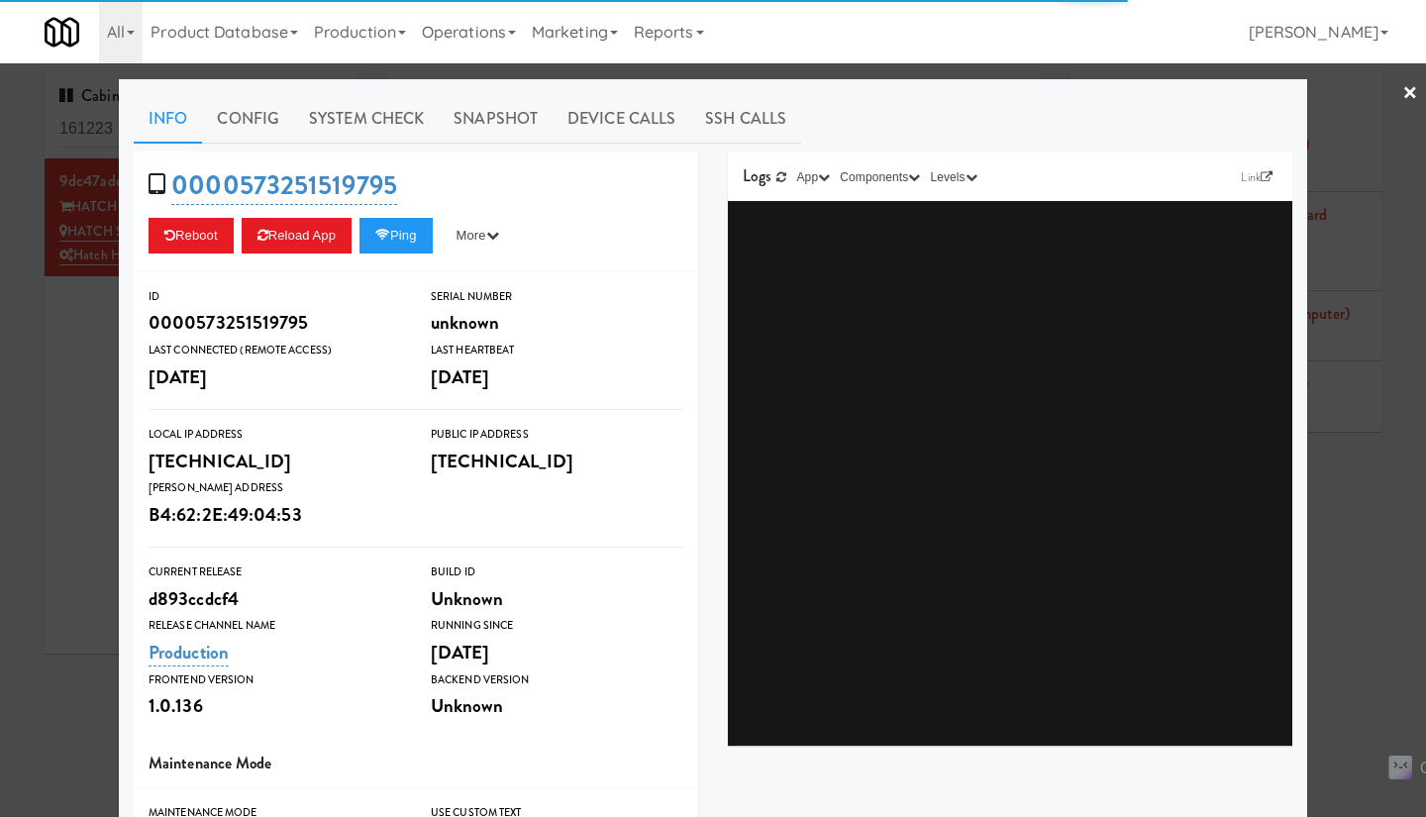
click at [90, 370] on div at bounding box center [713, 408] width 1426 height 817
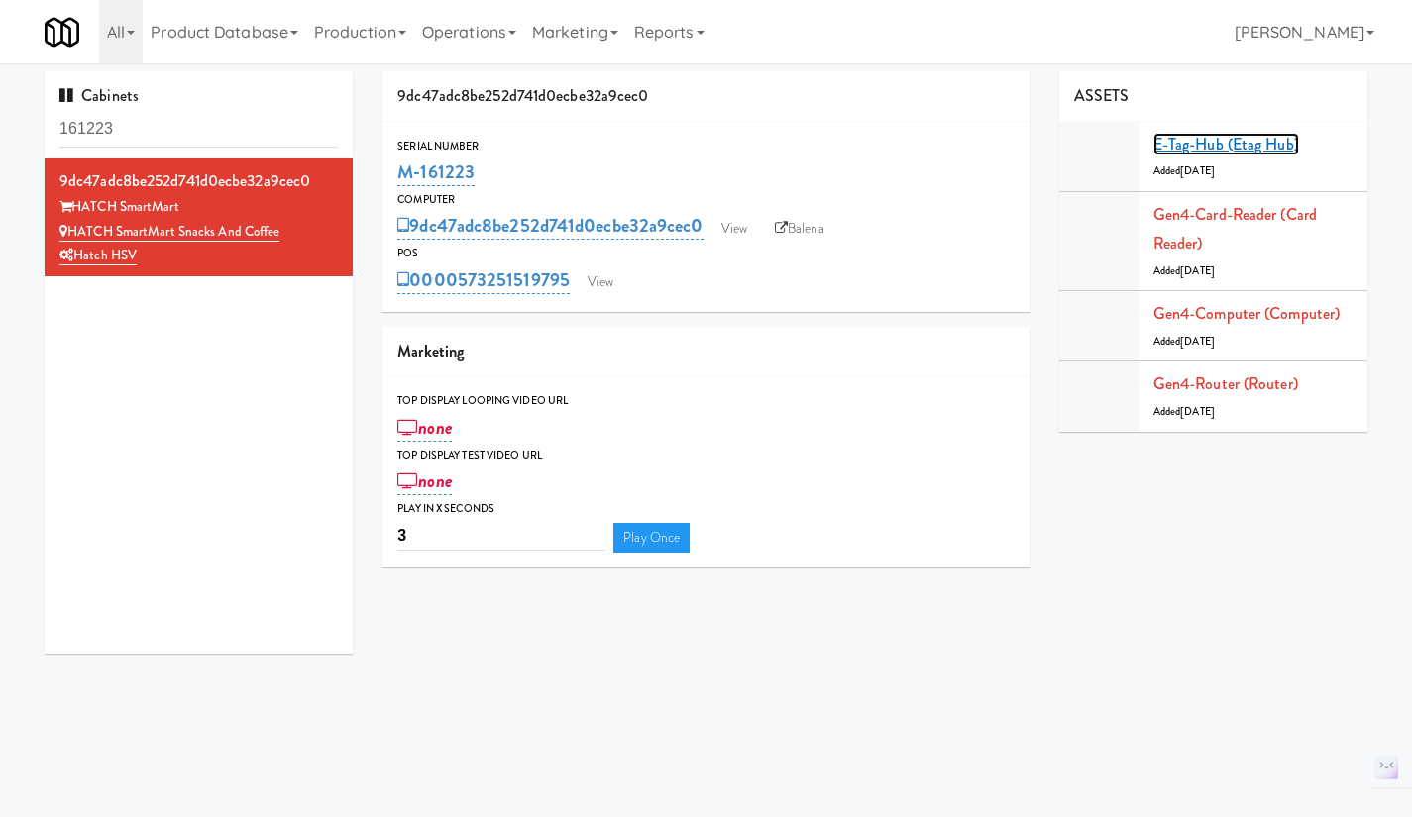
click at [1233, 148] on link "E-tag-hub (Etag Hub)" at bounding box center [1226, 144] width 146 height 23
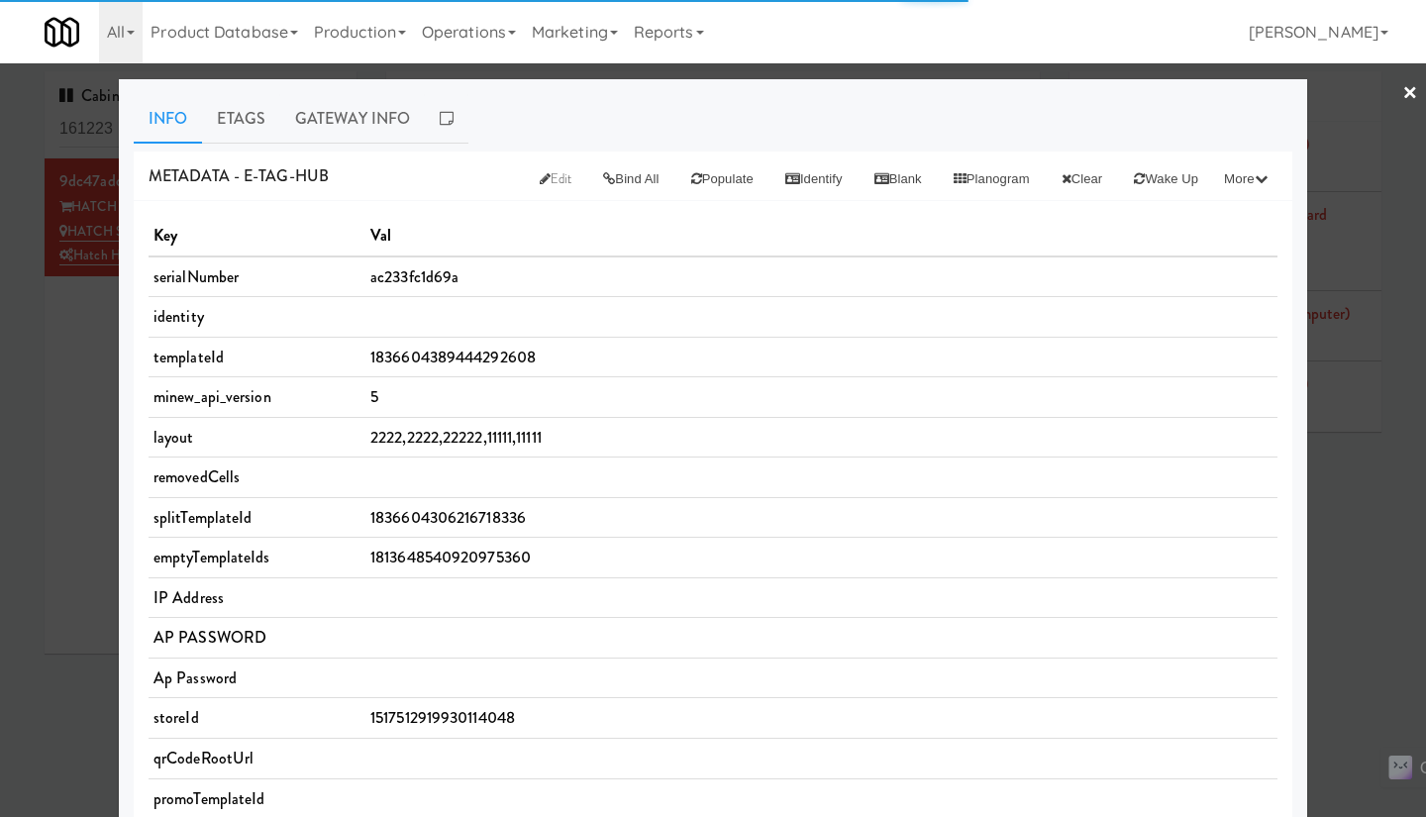
click at [404, 274] on span "ac233fc1d69a" at bounding box center [414, 276] width 88 height 23
copy span "ac233fc1d69a"
click at [375, 123] on link "Gateway Info" at bounding box center [352, 119] width 145 height 50
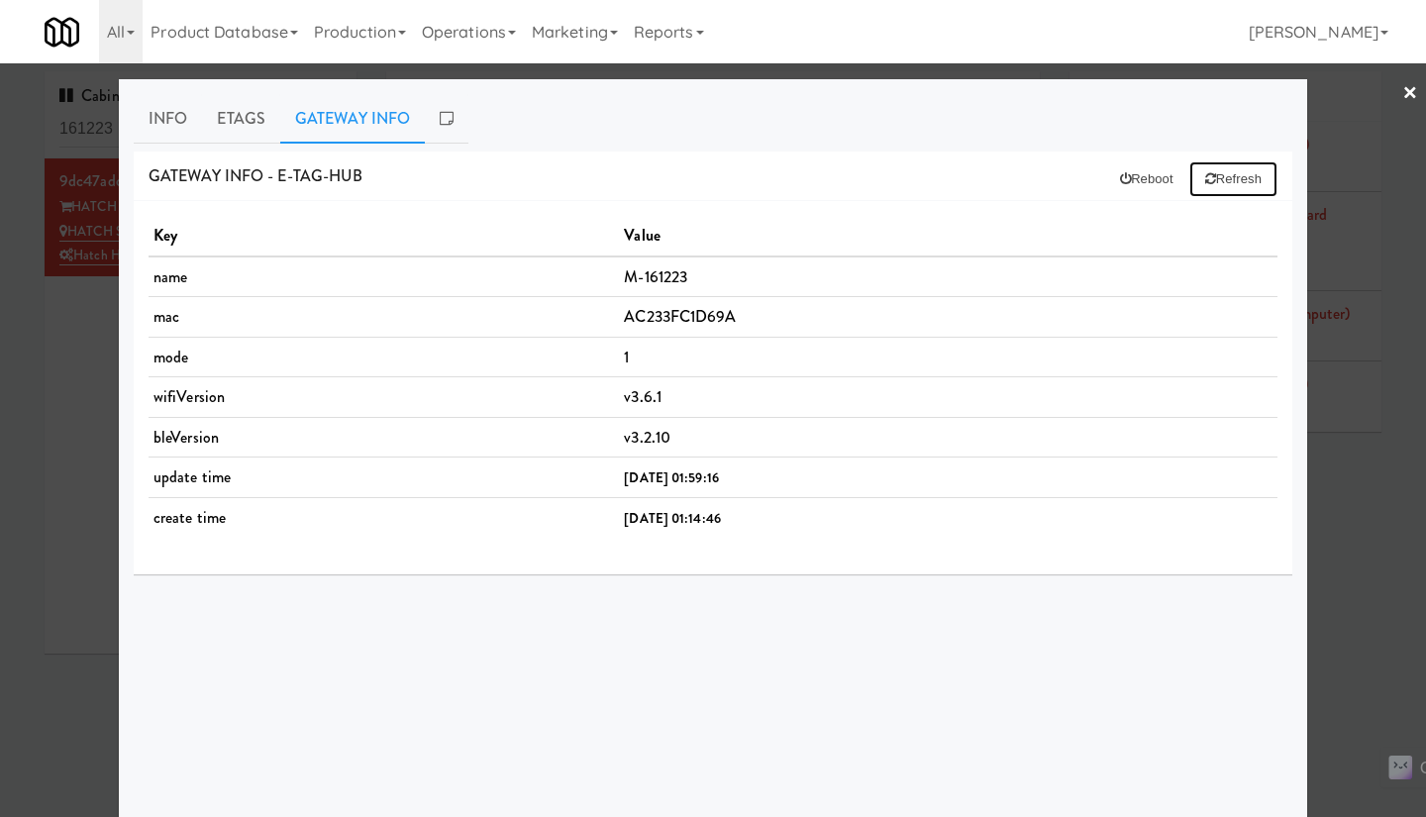
click at [1215, 168] on button "Refresh" at bounding box center [1234, 179] width 88 height 36
click at [221, 124] on link "Etags" at bounding box center [241, 119] width 78 height 50
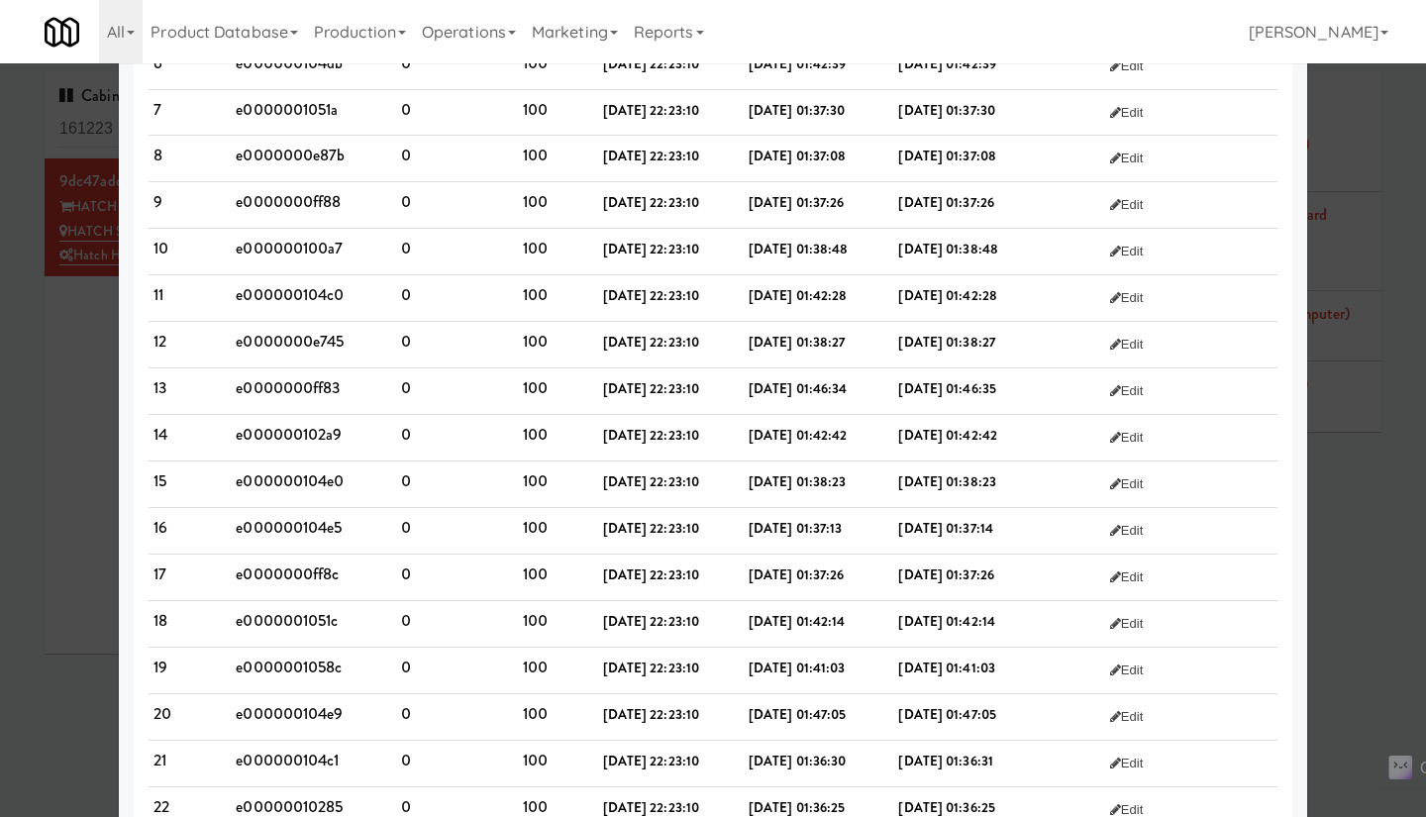
scroll to position [563, 0]
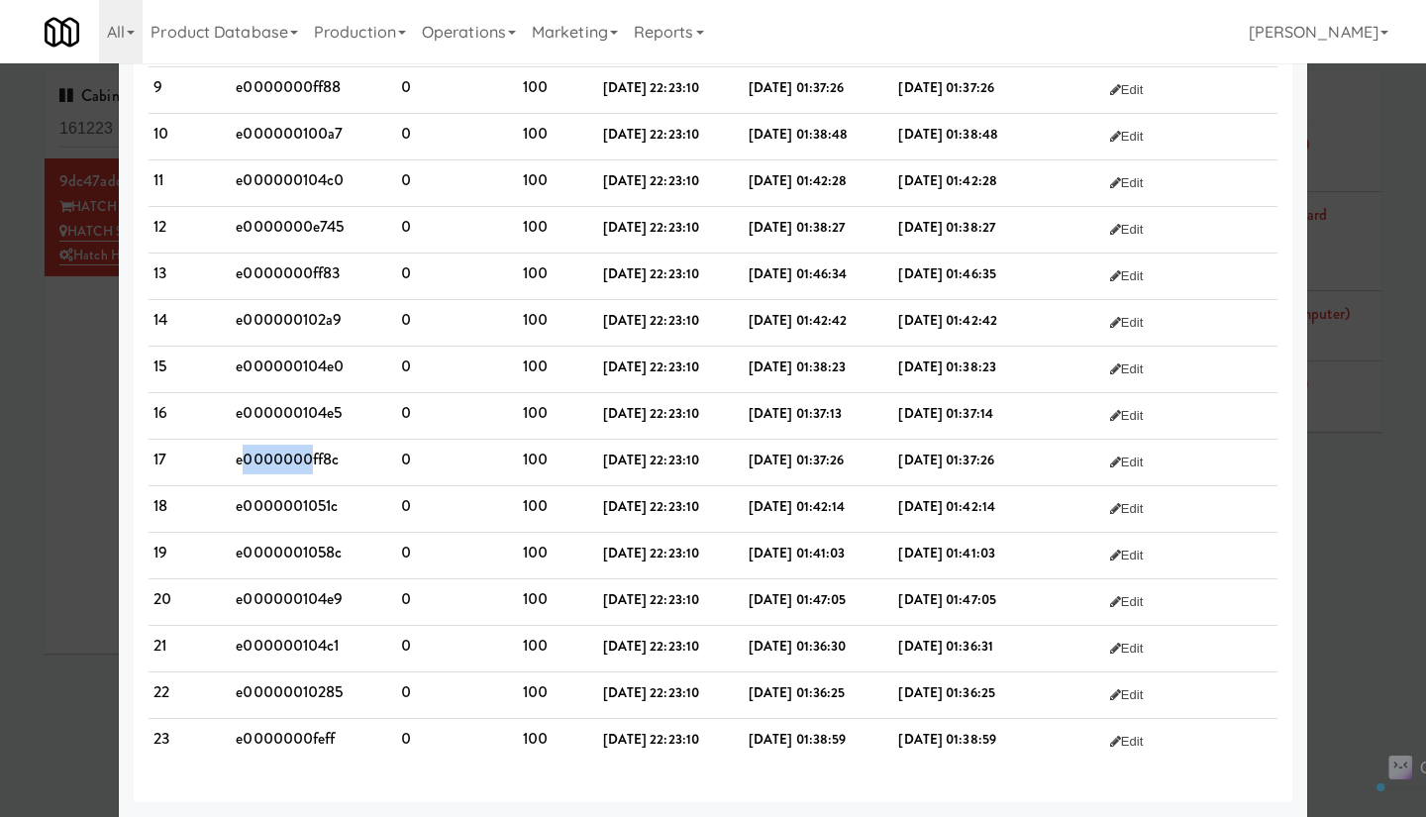
drag, startPoint x: 234, startPoint y: 460, endPoint x: 302, endPoint y: 460, distance: 68.4
click at [302, 460] on td "e0000000ff8c" at bounding box center [313, 463] width 164 height 47
click at [343, 459] on td "e0000000ff8c" at bounding box center [313, 463] width 164 height 47
drag, startPoint x: 336, startPoint y: 743, endPoint x: 216, endPoint y: 743, distance: 119.9
click at [216, 743] on tr "23 e0000000feff 0 100 2025-05-13 22:23:10 2025-09-18 01:38:59 2025-09-18 01:38:…" at bounding box center [713, 742] width 1129 height 46
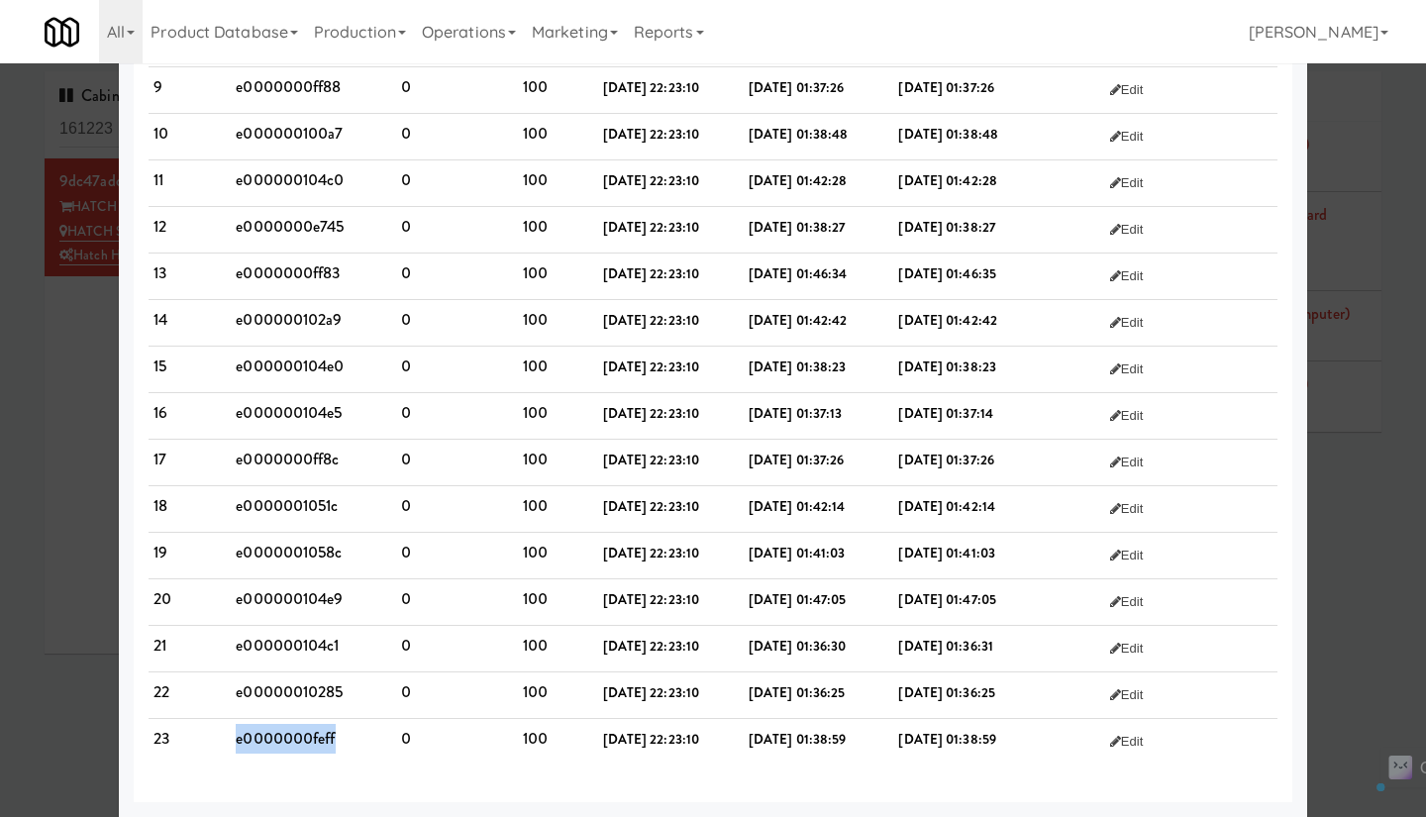
copy tr "e0000000feff"
click at [1351, 538] on div at bounding box center [713, 408] width 1426 height 817
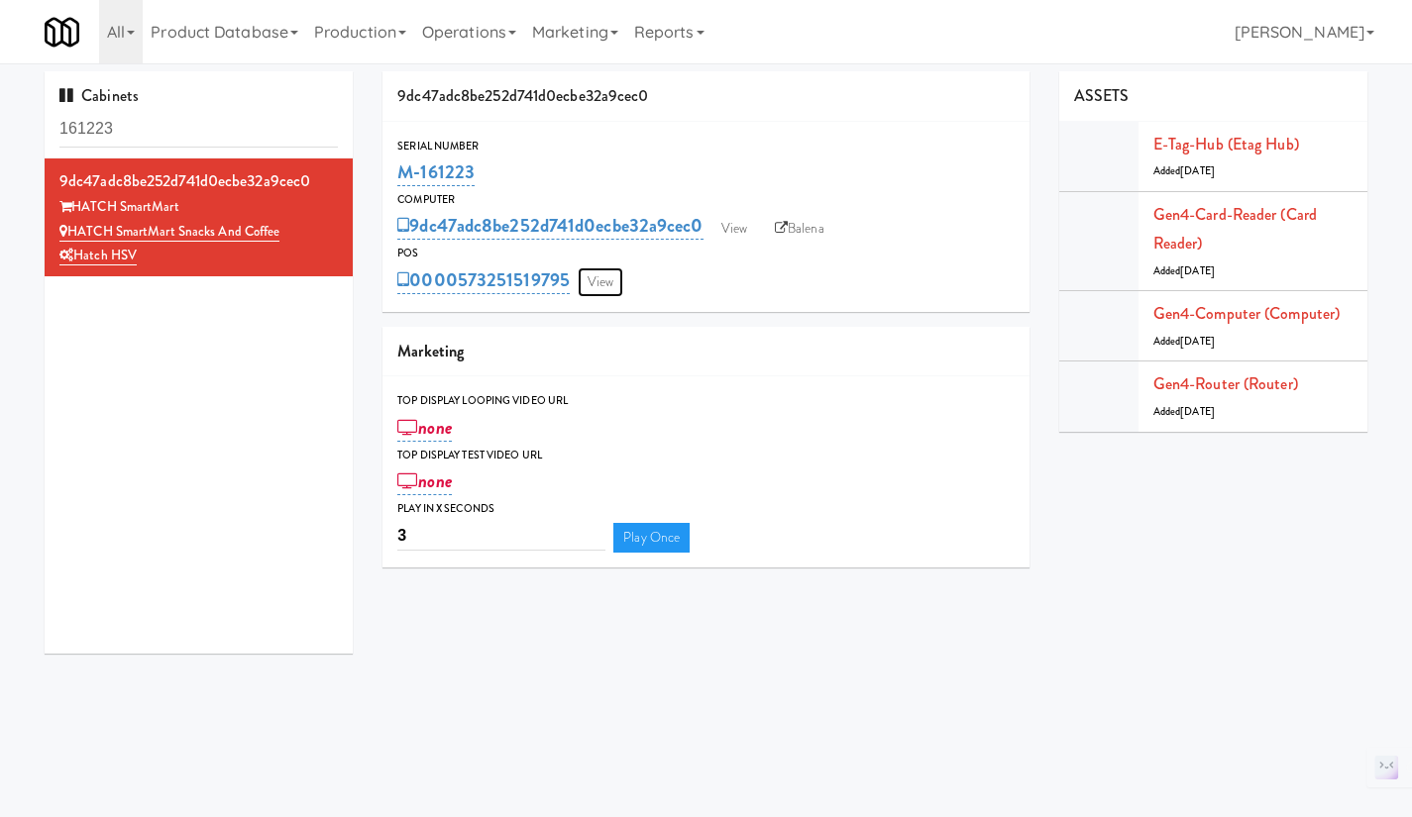
click at [614, 278] on link "View" at bounding box center [601, 282] width 46 height 30
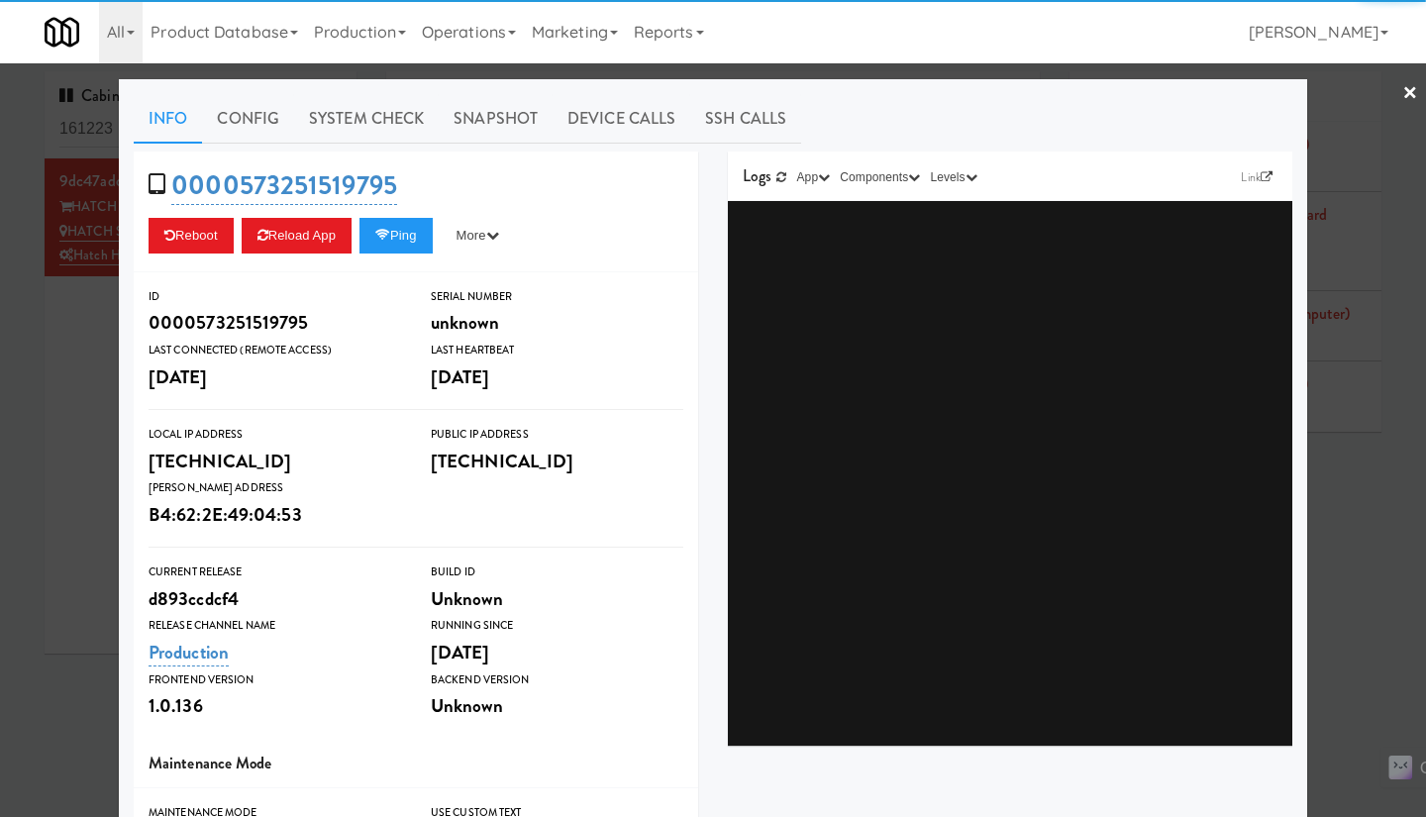
click at [75, 410] on div at bounding box center [713, 408] width 1426 height 817
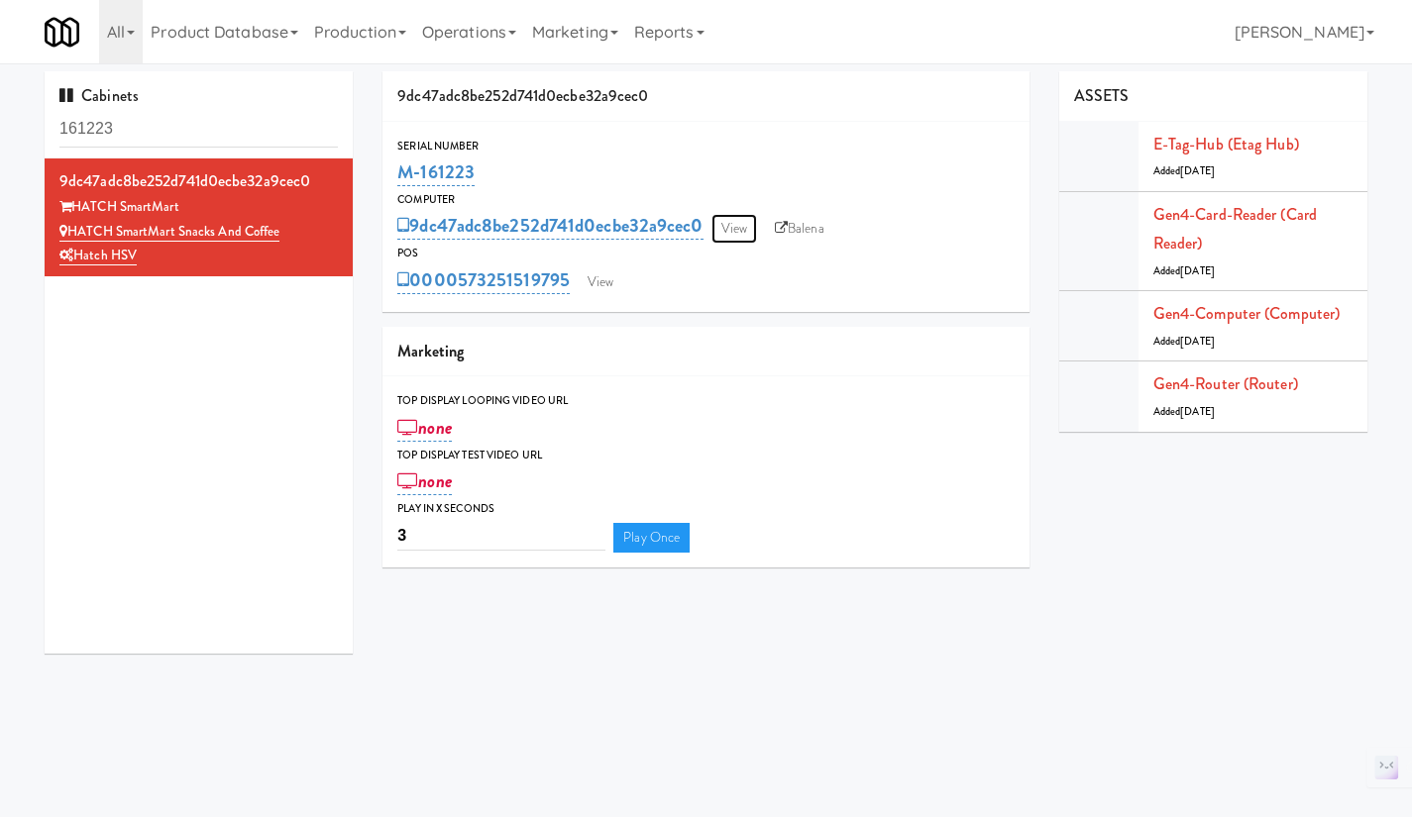
click at [734, 230] on link "View" at bounding box center [734, 229] width 46 height 30
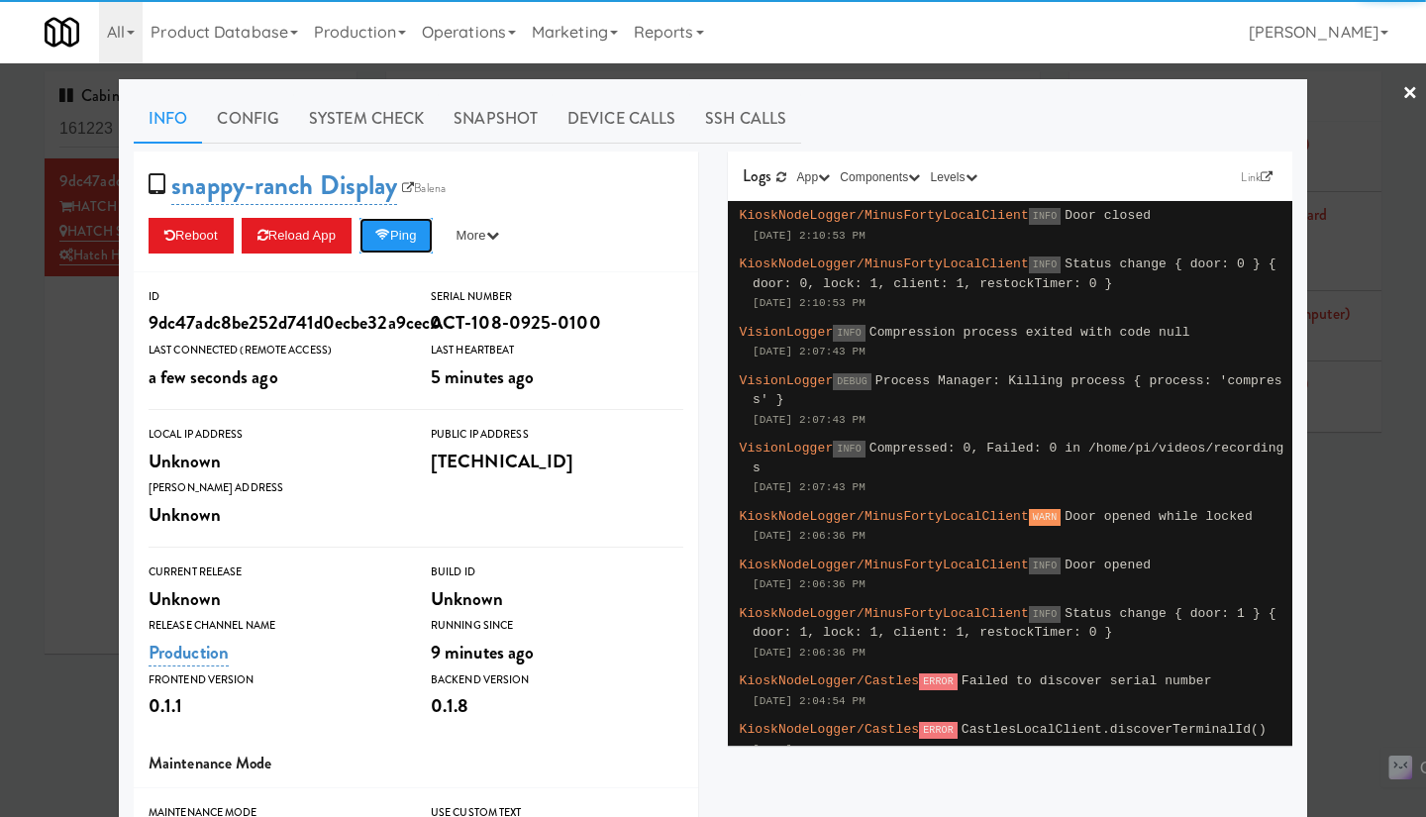
click at [407, 233] on button "Ping" at bounding box center [396, 236] width 73 height 36
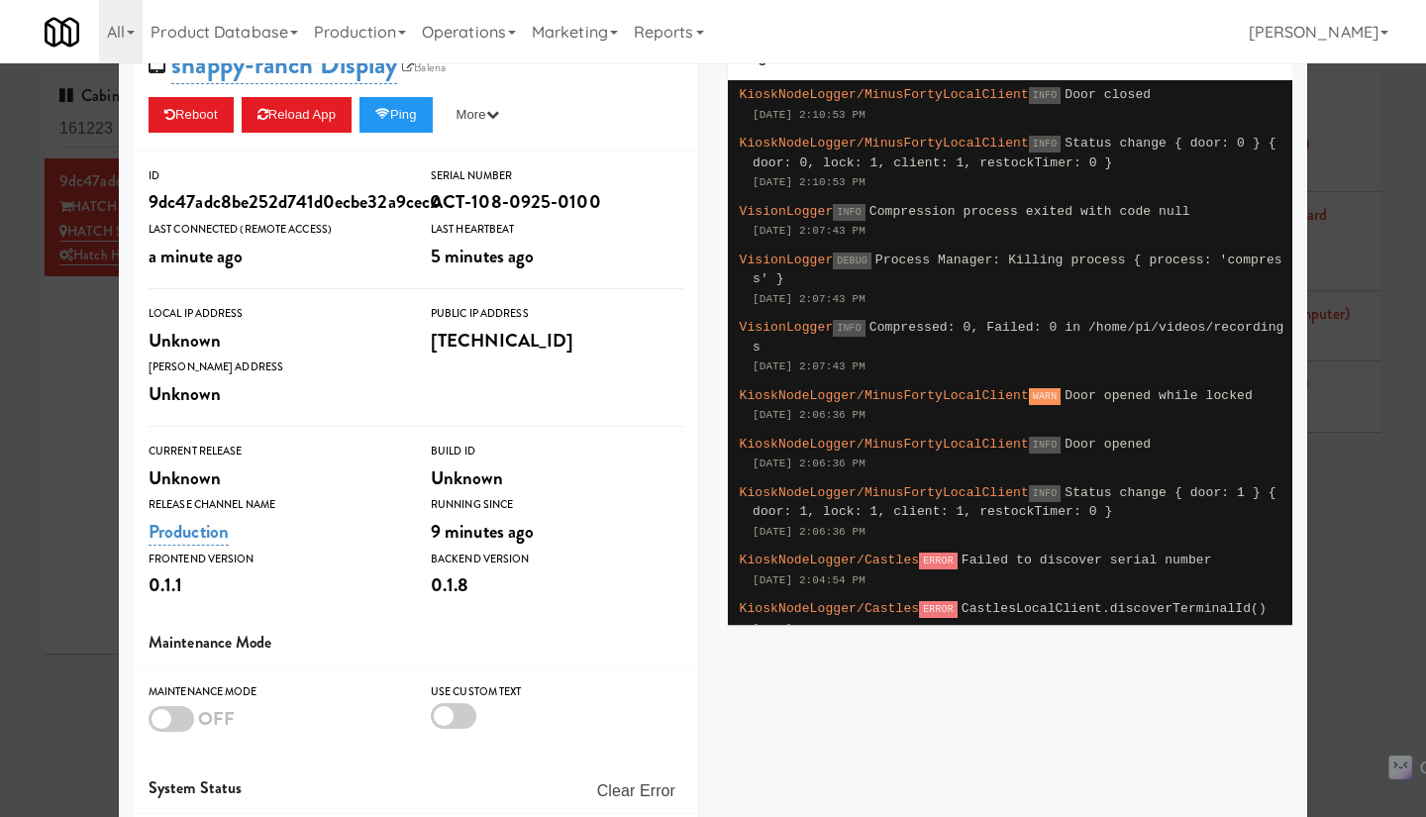
scroll to position [262, 0]
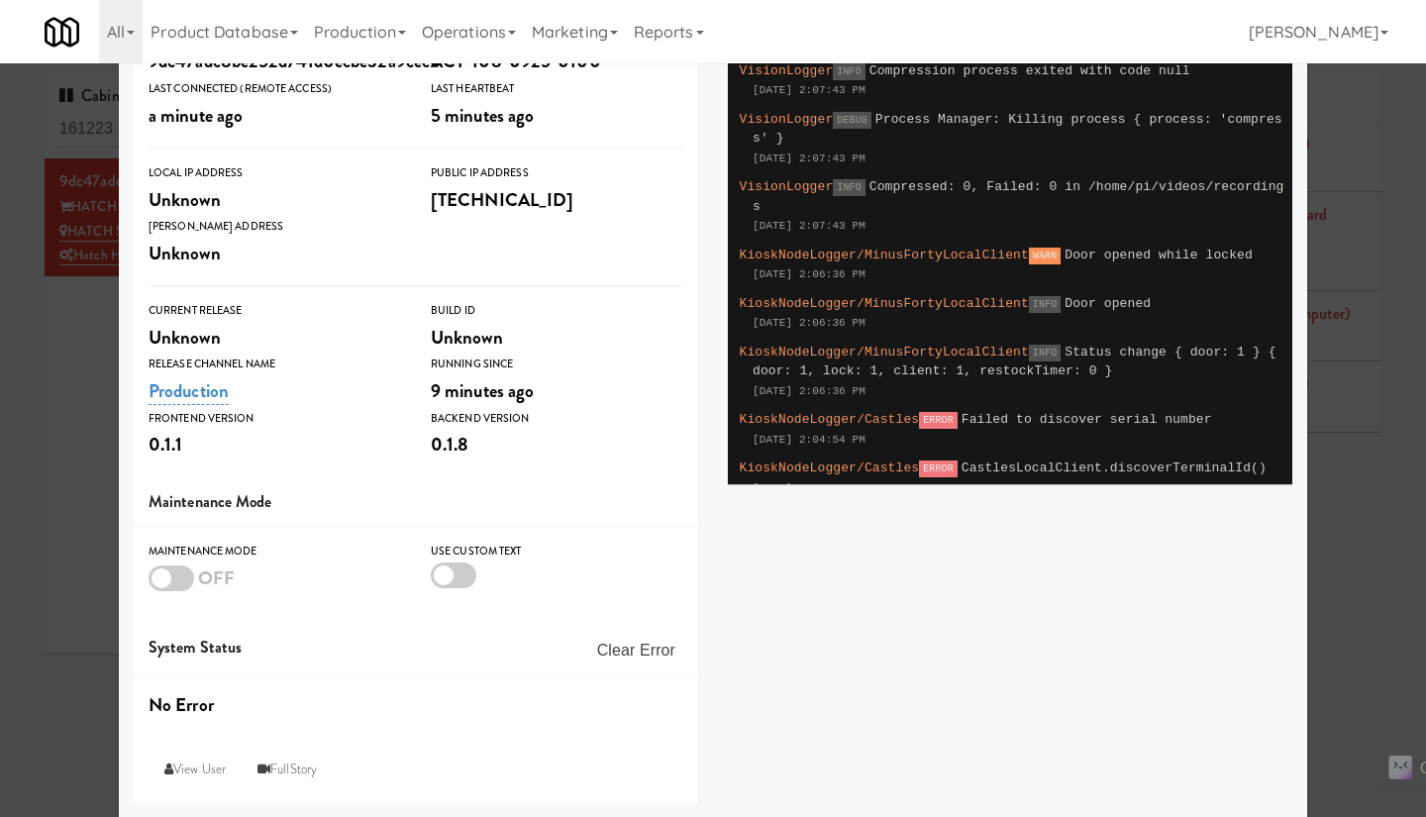
click at [1397, 480] on div at bounding box center [713, 408] width 1426 height 817
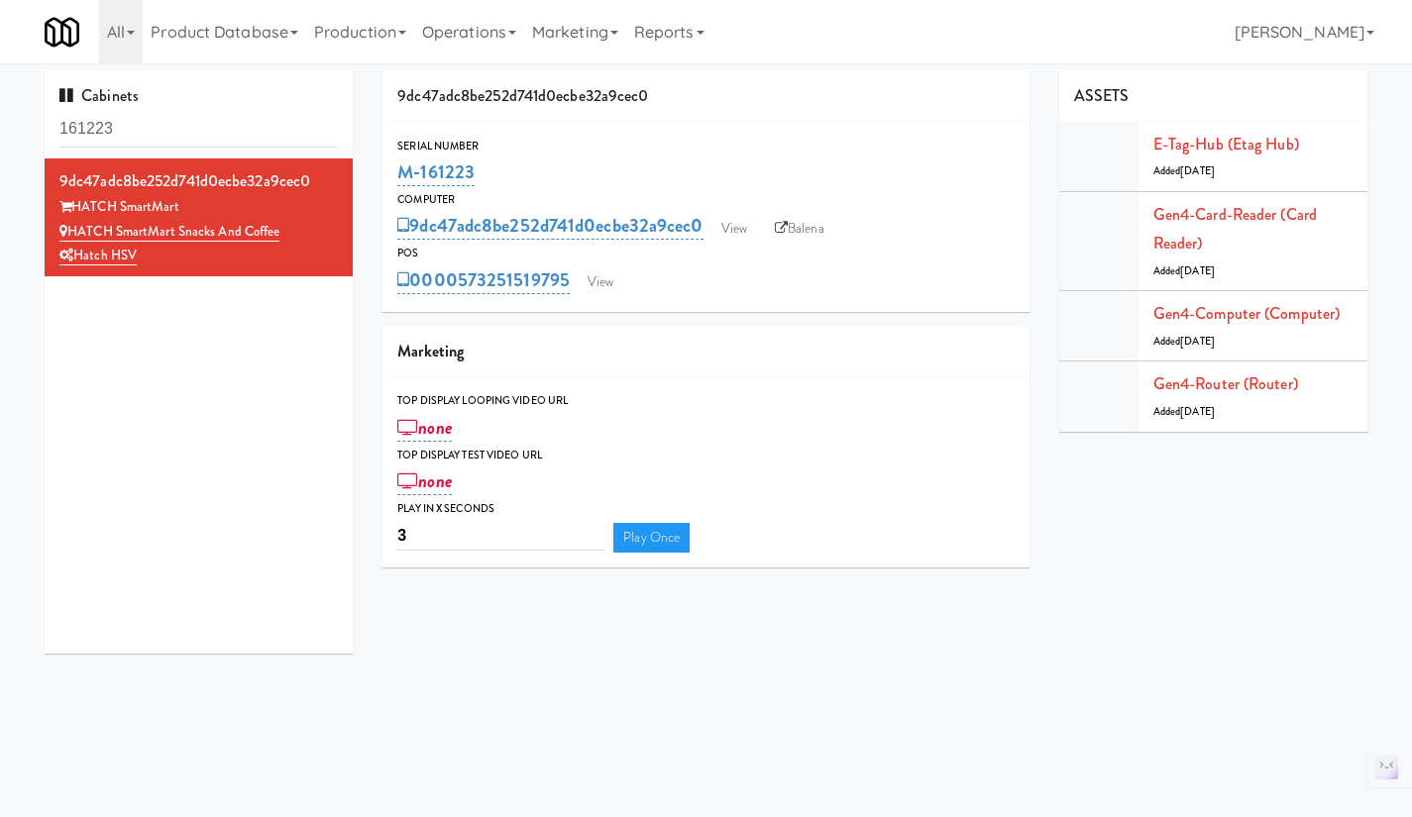
click at [936, 166] on div "M-161223" at bounding box center [705, 173] width 617 height 34
click at [1234, 146] on link "E-tag-hub (Etag Hub)" at bounding box center [1226, 144] width 146 height 23
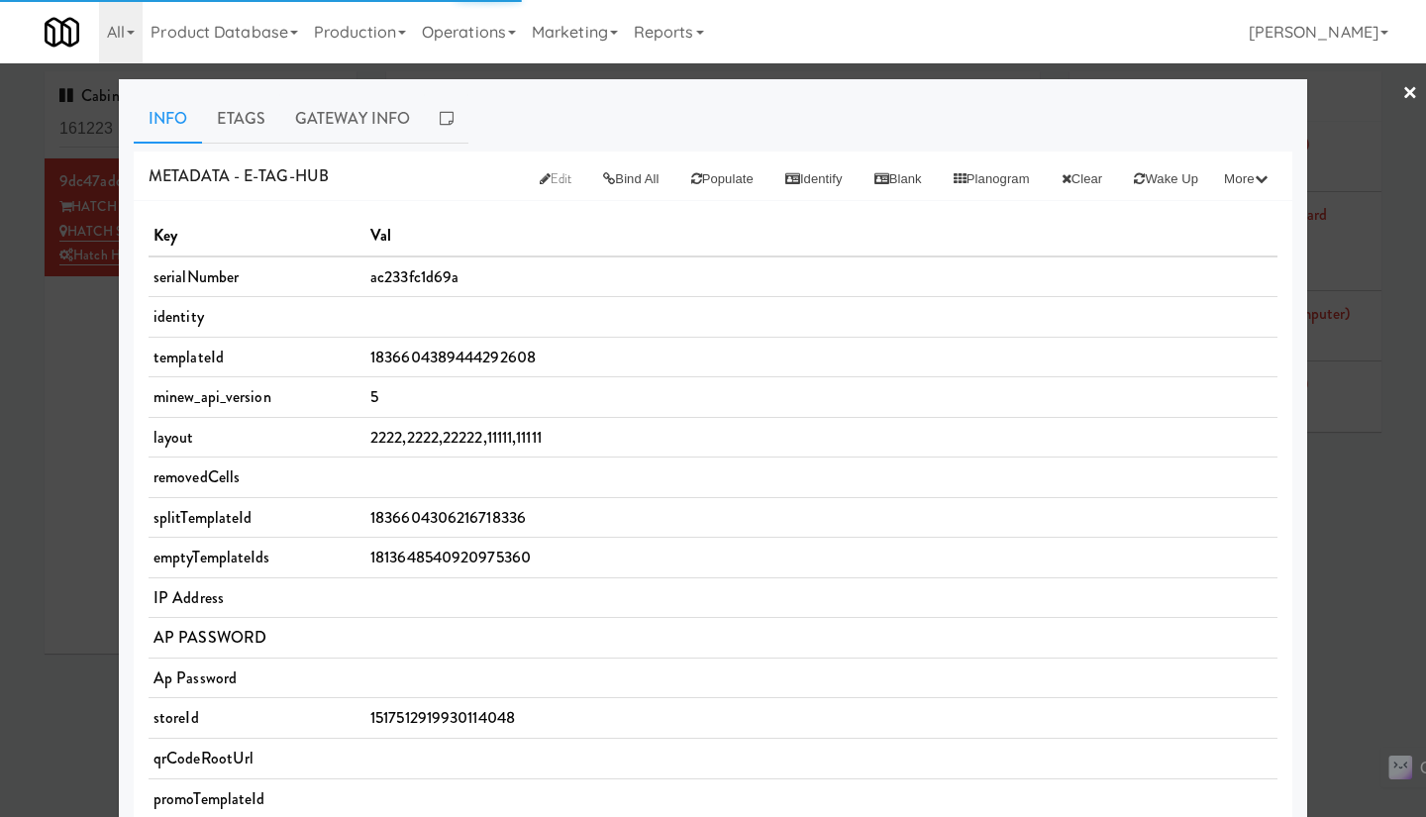
click at [406, 270] on span "ac233fc1d69a" at bounding box center [414, 276] width 88 height 23
copy span "ac233fc1d69a"
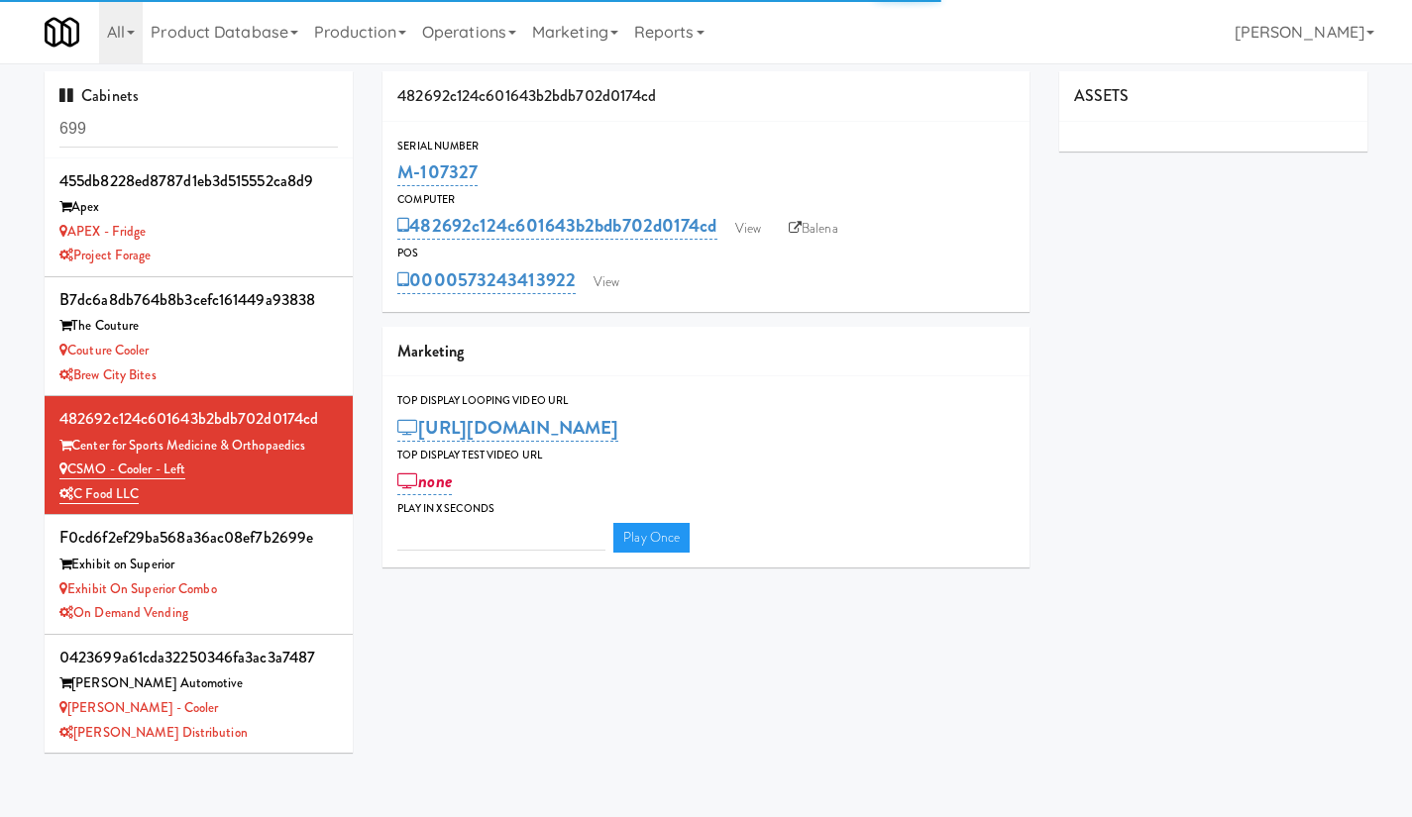
type input "3"
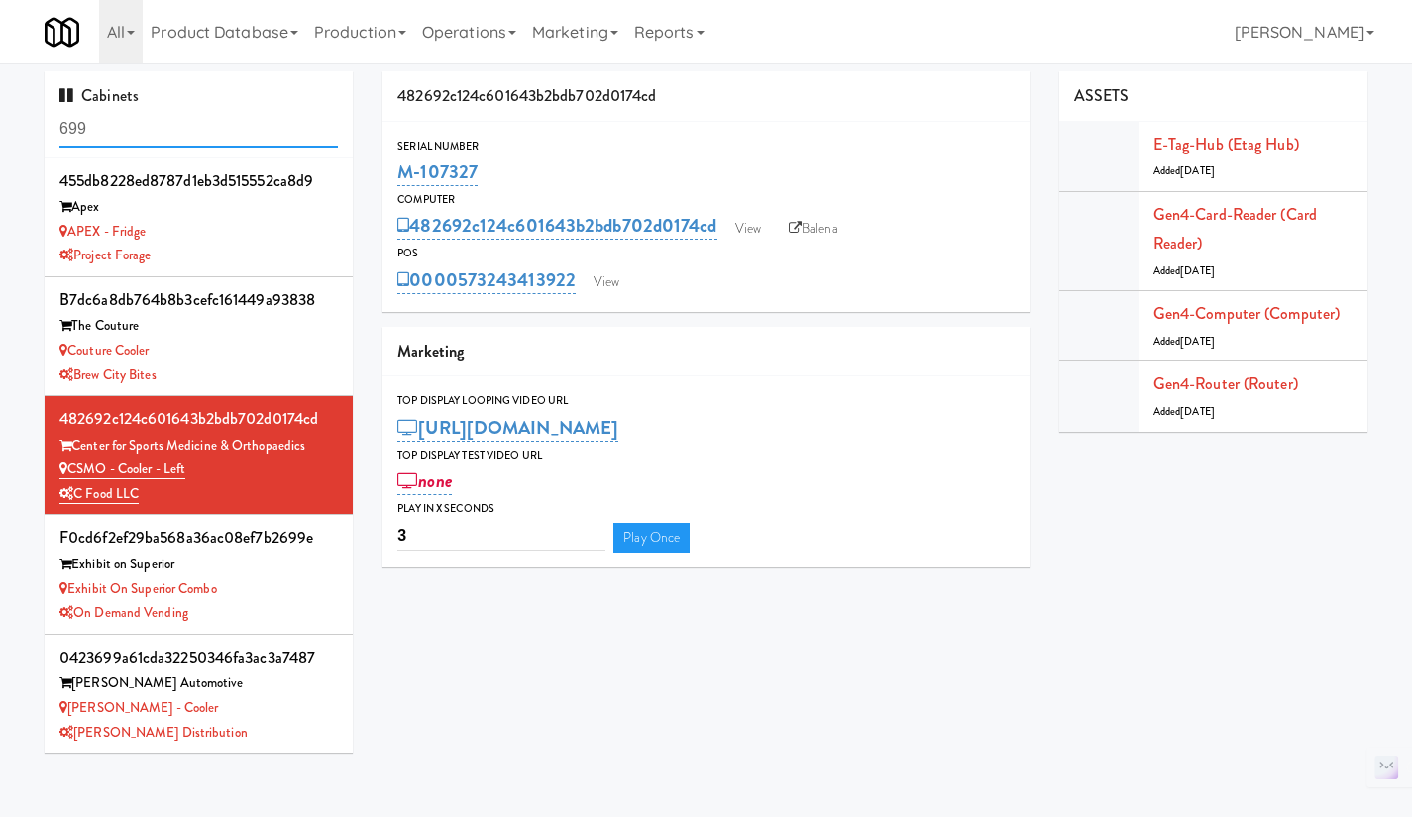
click at [163, 113] on input "699" at bounding box center [198, 129] width 278 height 37
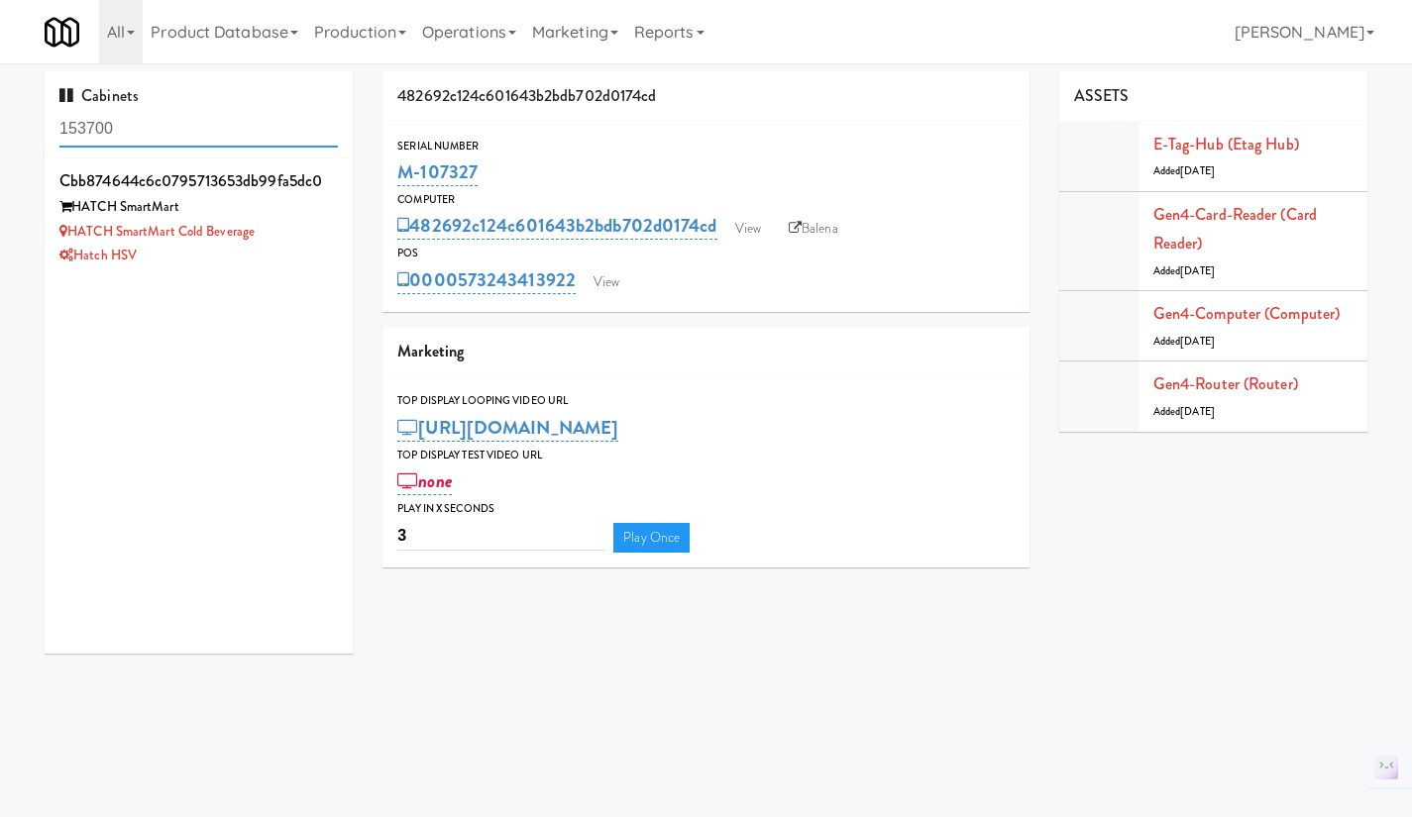
type input "153700"
click at [315, 271] on li "cbb874644c6c0795713653db99fa5dc0 HATCH SmartMart HATCH SmartMart Cold Beverage …" at bounding box center [199, 217] width 308 height 118
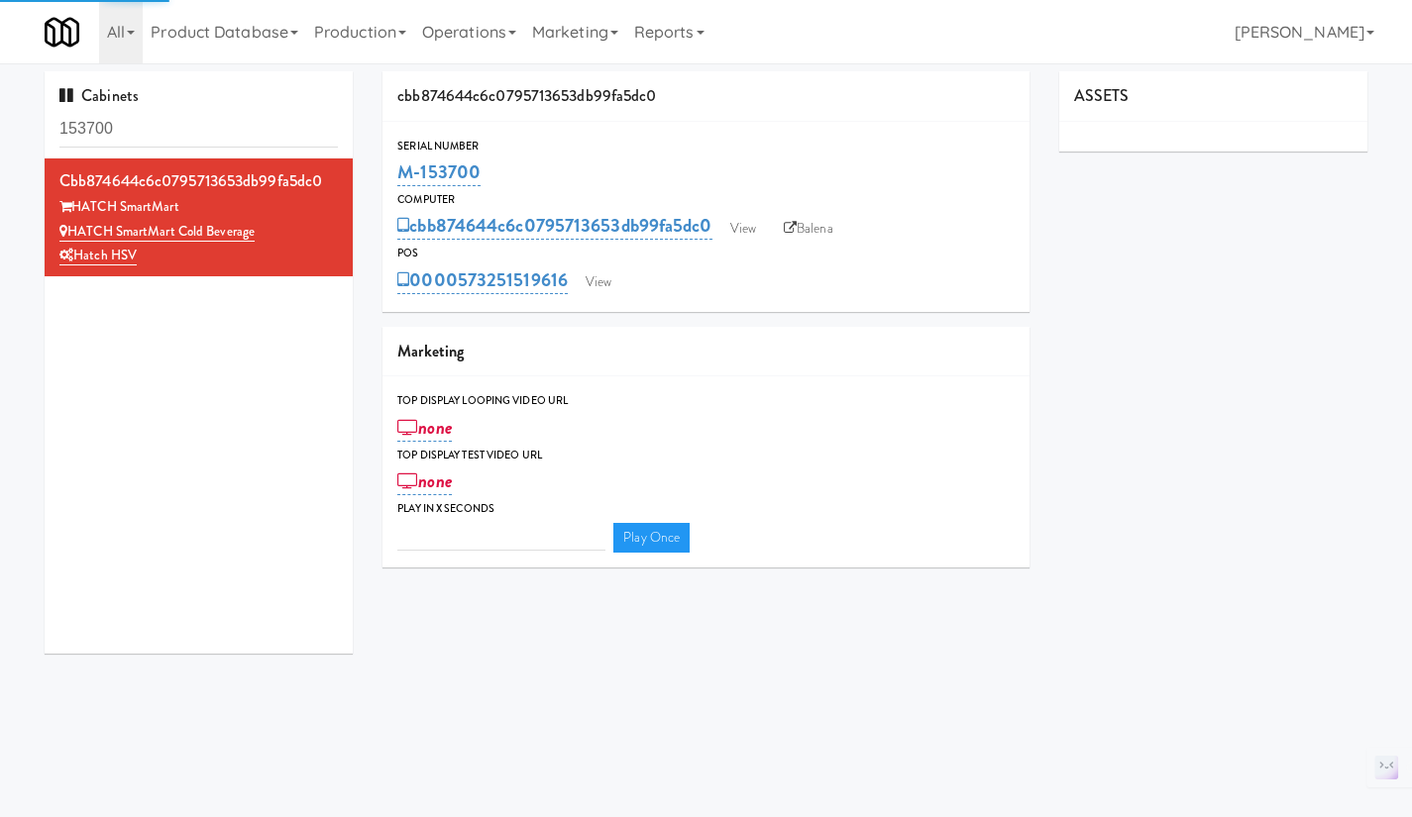
type input "3"
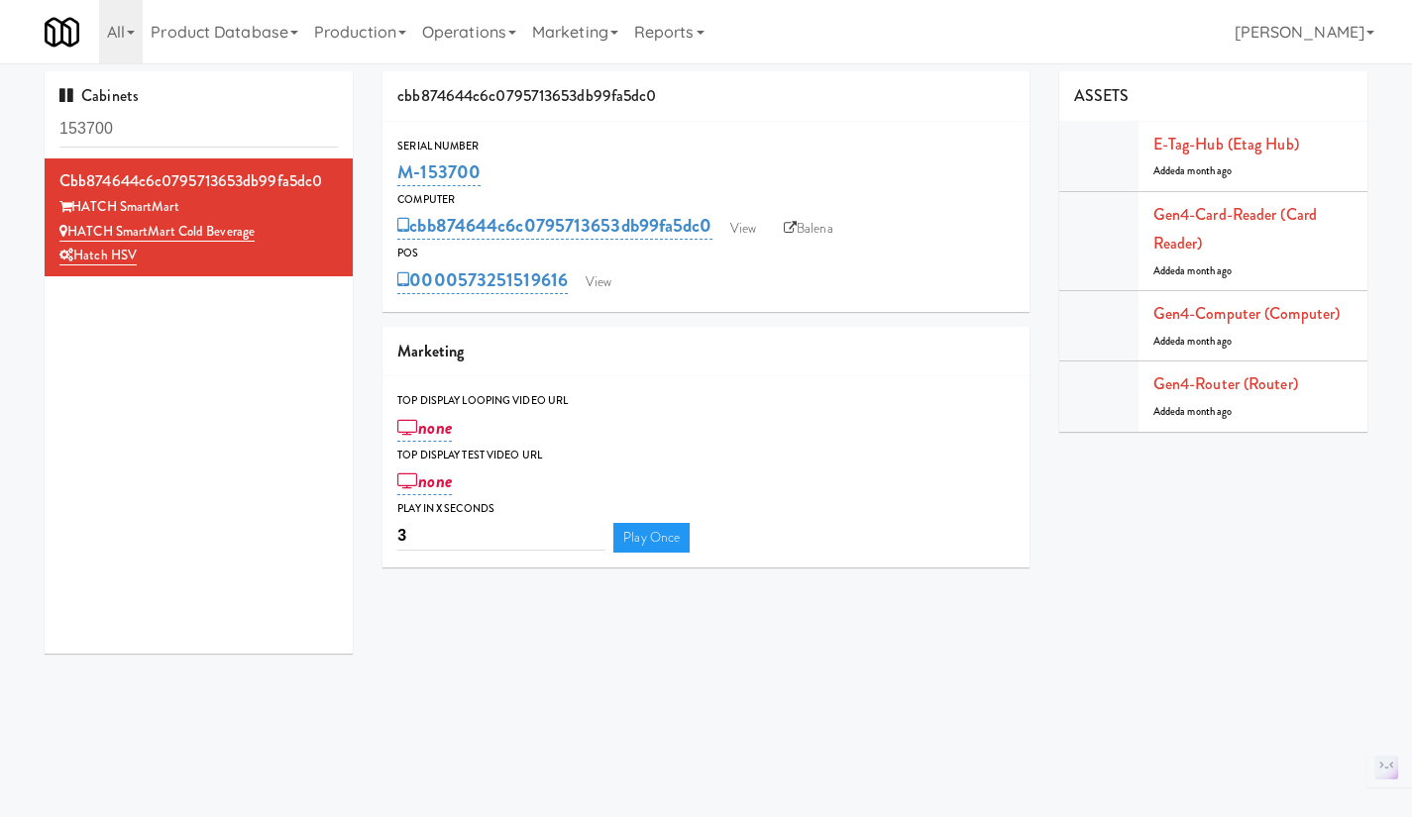
click at [802, 231] on link "Balena" at bounding box center [808, 229] width 69 height 30
click at [219, 134] on input "153700" at bounding box center [198, 129] width 278 height 37
drag, startPoint x: 512, startPoint y: 163, endPoint x: 400, endPoint y: 170, distance: 112.2
click at [400, 170] on div "M-153700" at bounding box center [705, 173] width 617 height 34
copy link "M-153700"
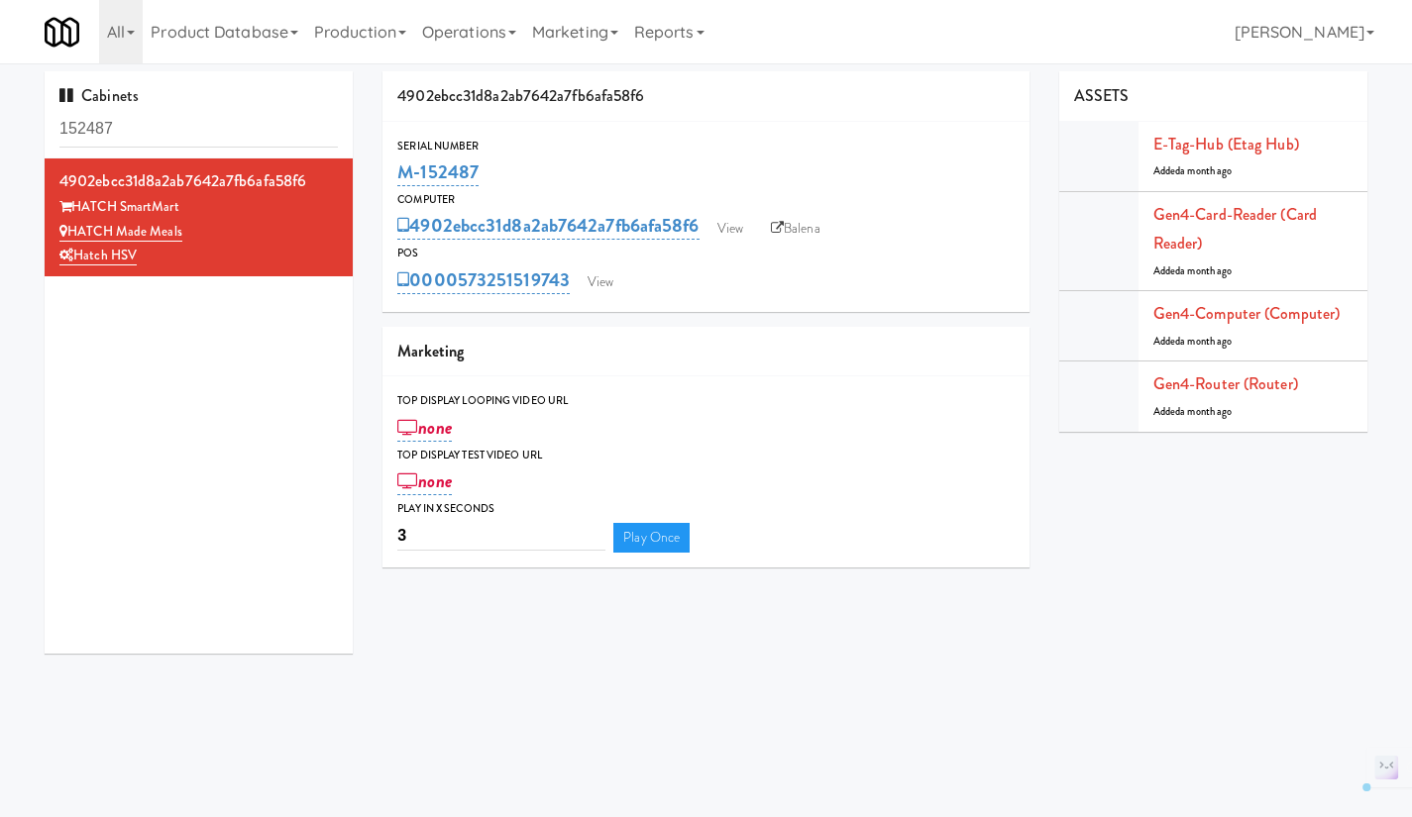
drag, startPoint x: 549, startPoint y: 166, endPoint x: 398, endPoint y: 167, distance: 150.6
click at [398, 167] on div "M-152487" at bounding box center [705, 173] width 617 height 34
copy link "M-152487"
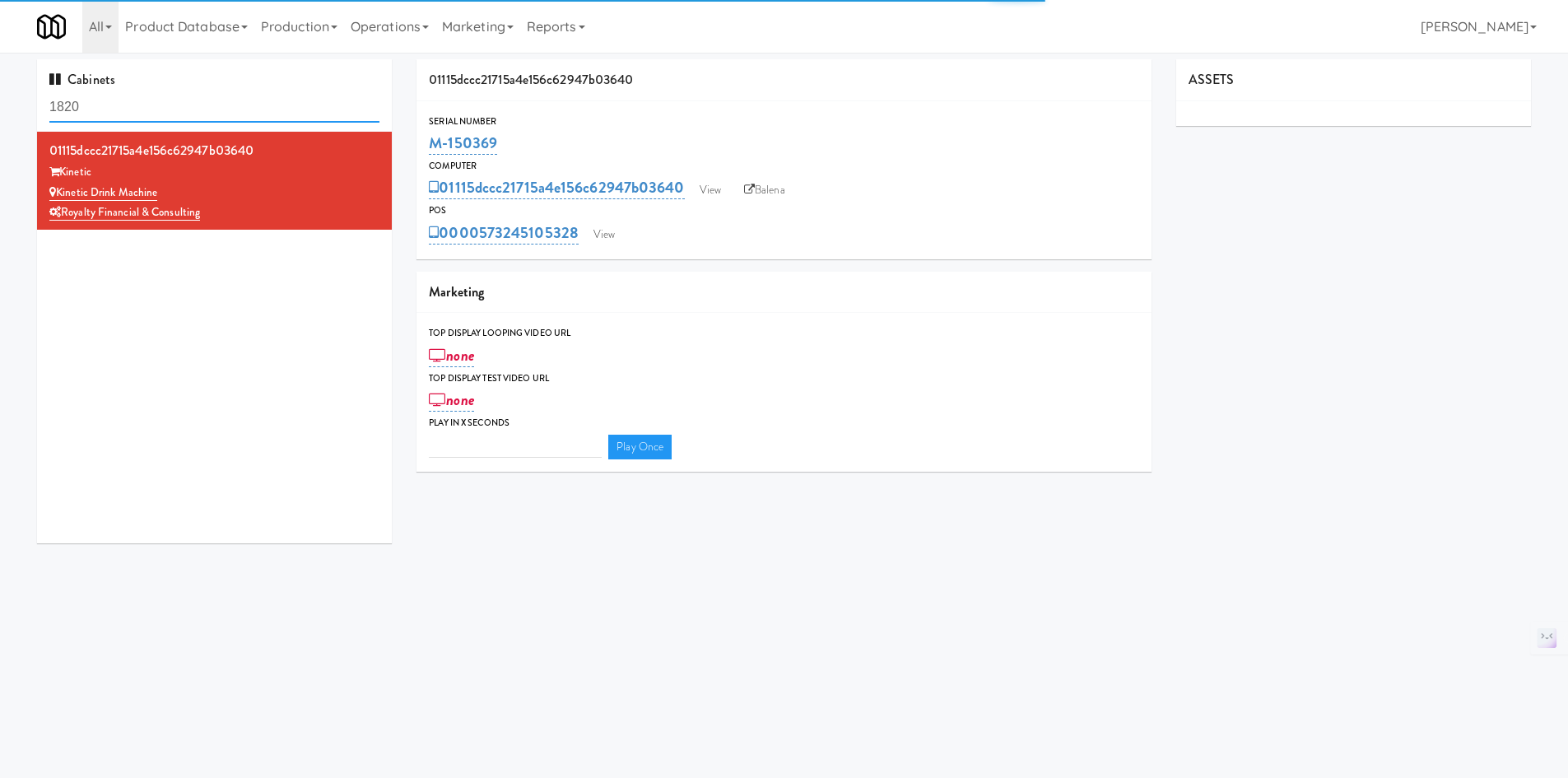
type input "3"
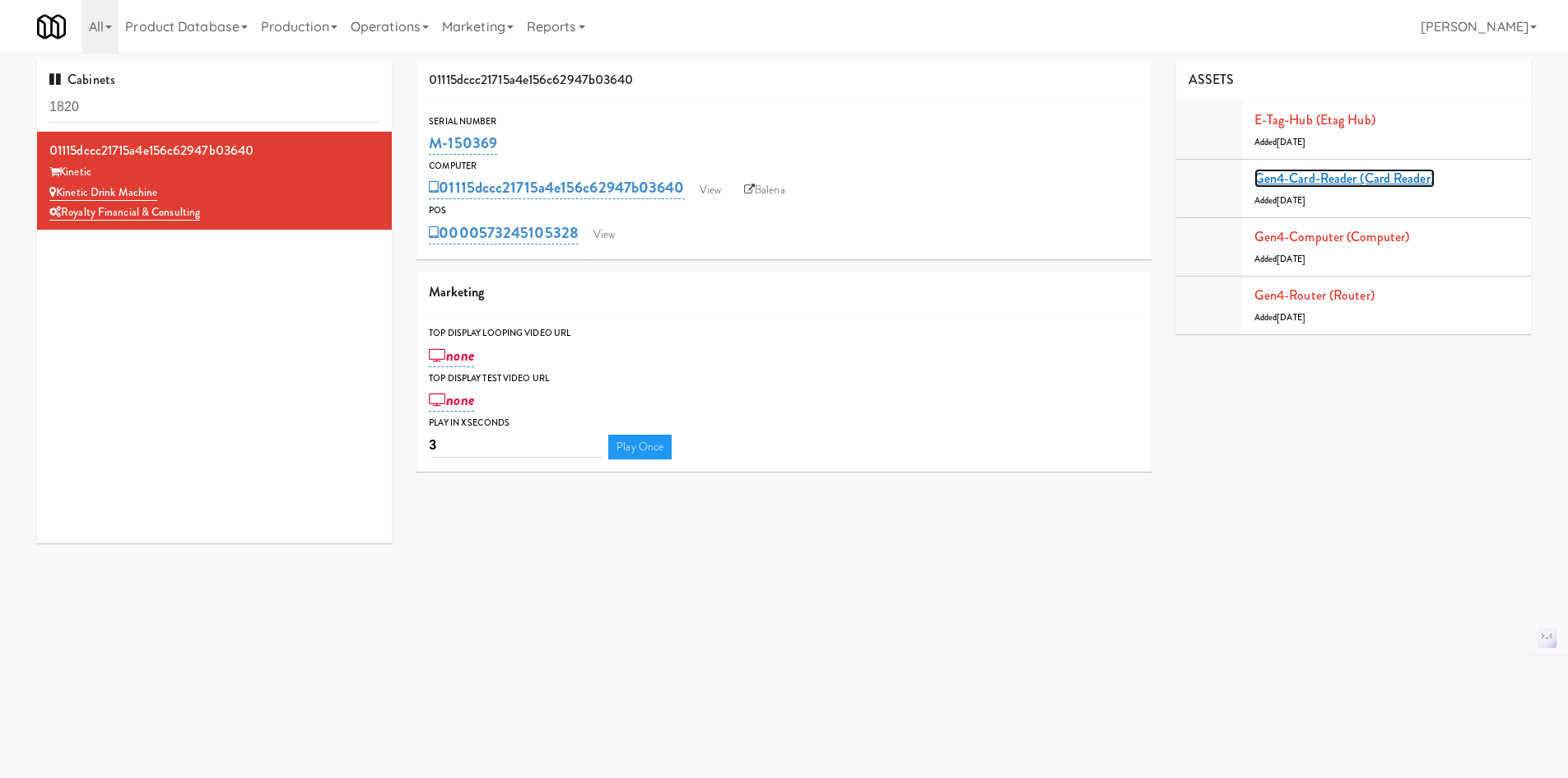
click at [1316, 185] on link "Gen4-card-reader (Card Reader)" at bounding box center [1344, 178] width 180 height 19
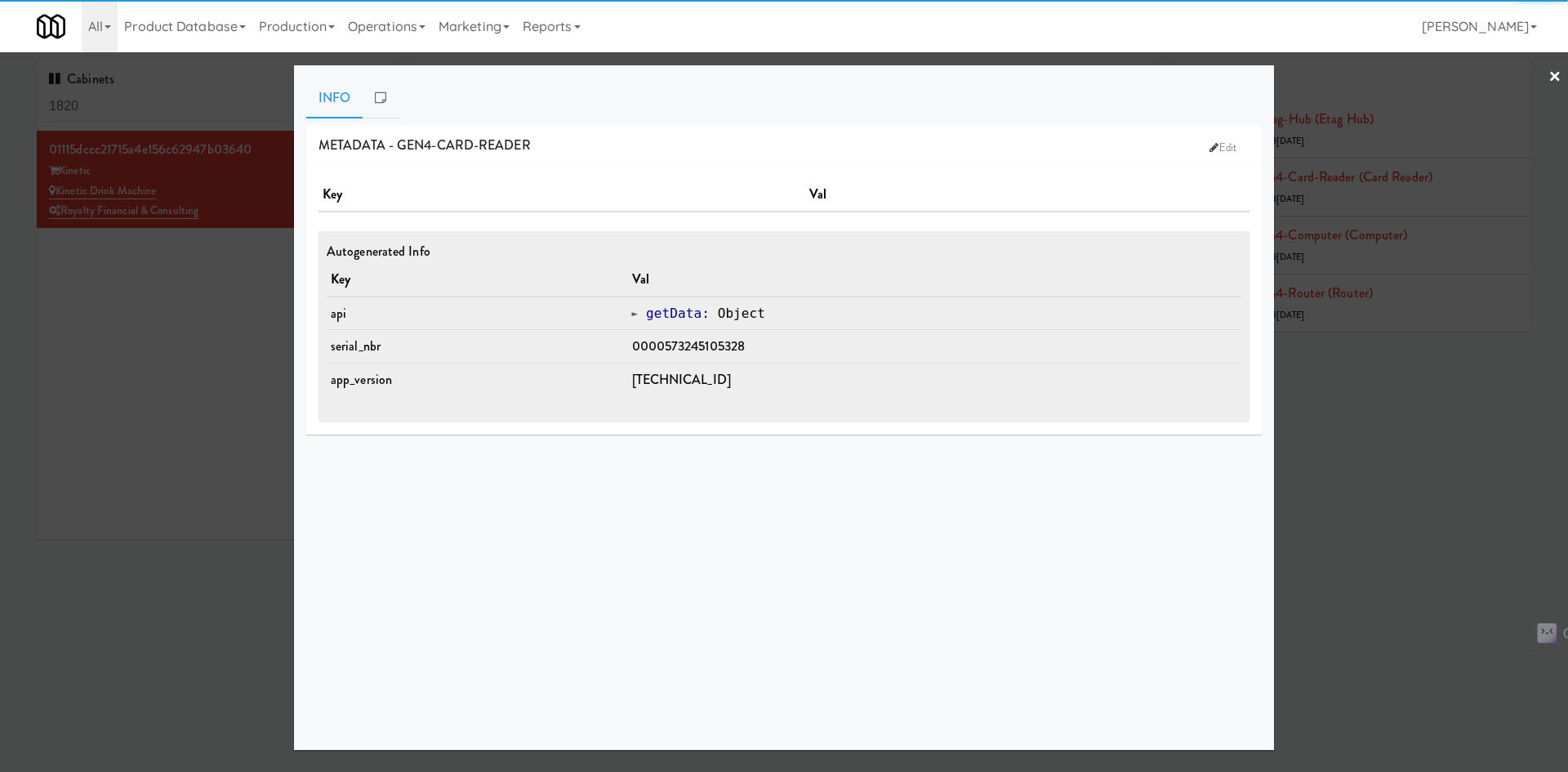
click at [1384, 396] on div at bounding box center [784, 386] width 1568 height 772
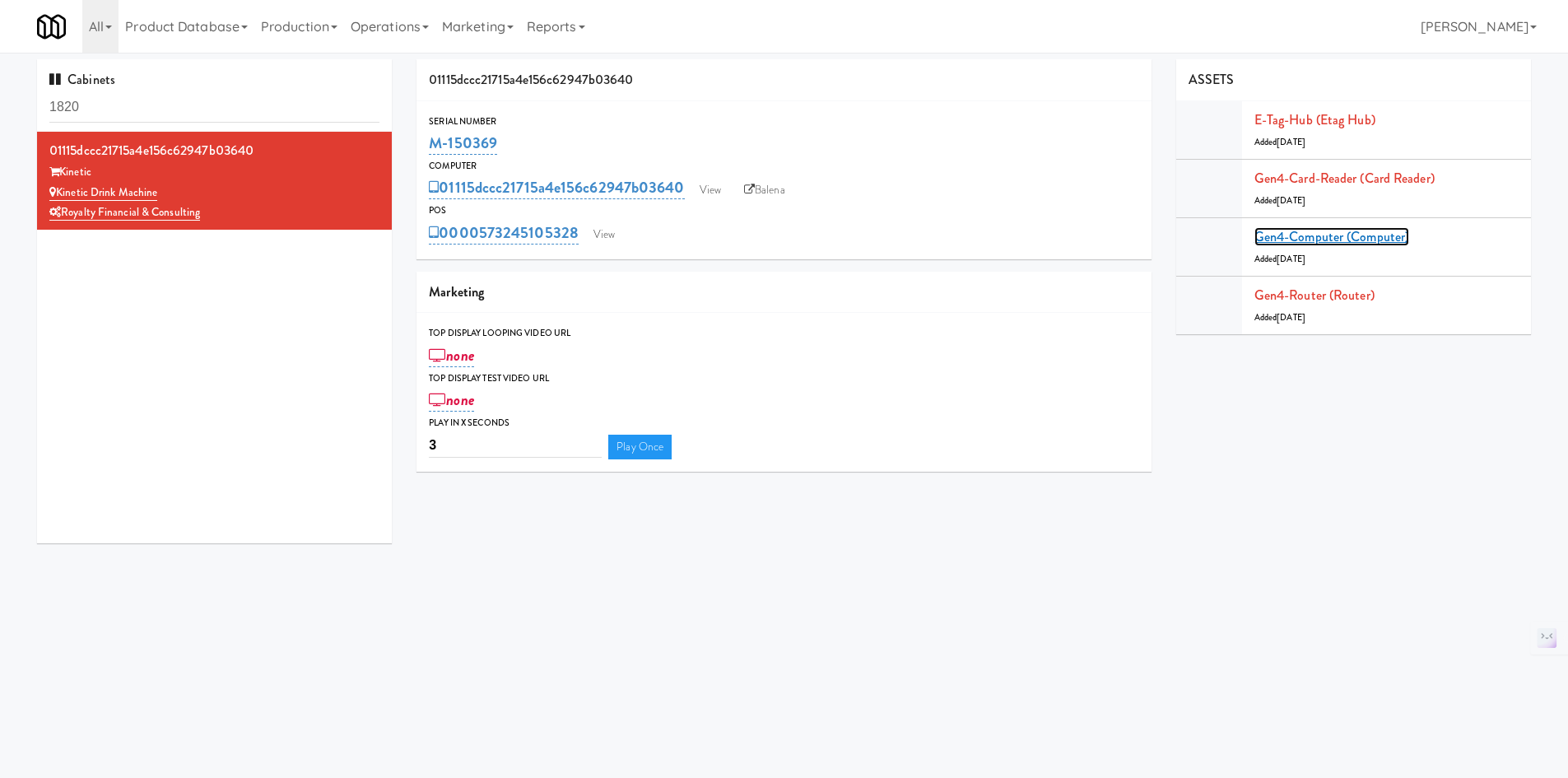
click at [1354, 242] on link "Gen4-computer (Computer)" at bounding box center [1332, 236] width 155 height 19
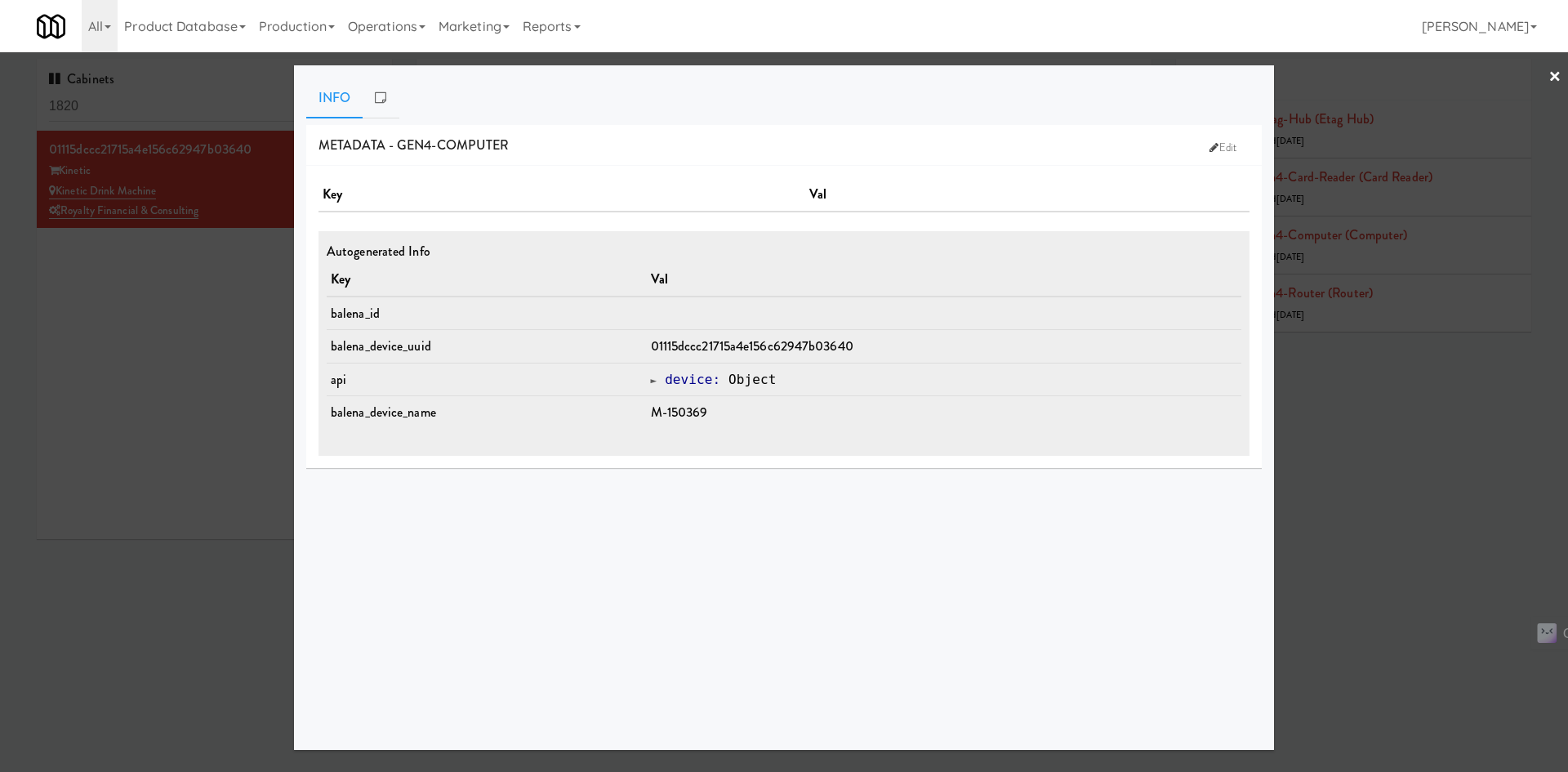
click at [1397, 377] on div at bounding box center [784, 386] width 1568 height 772
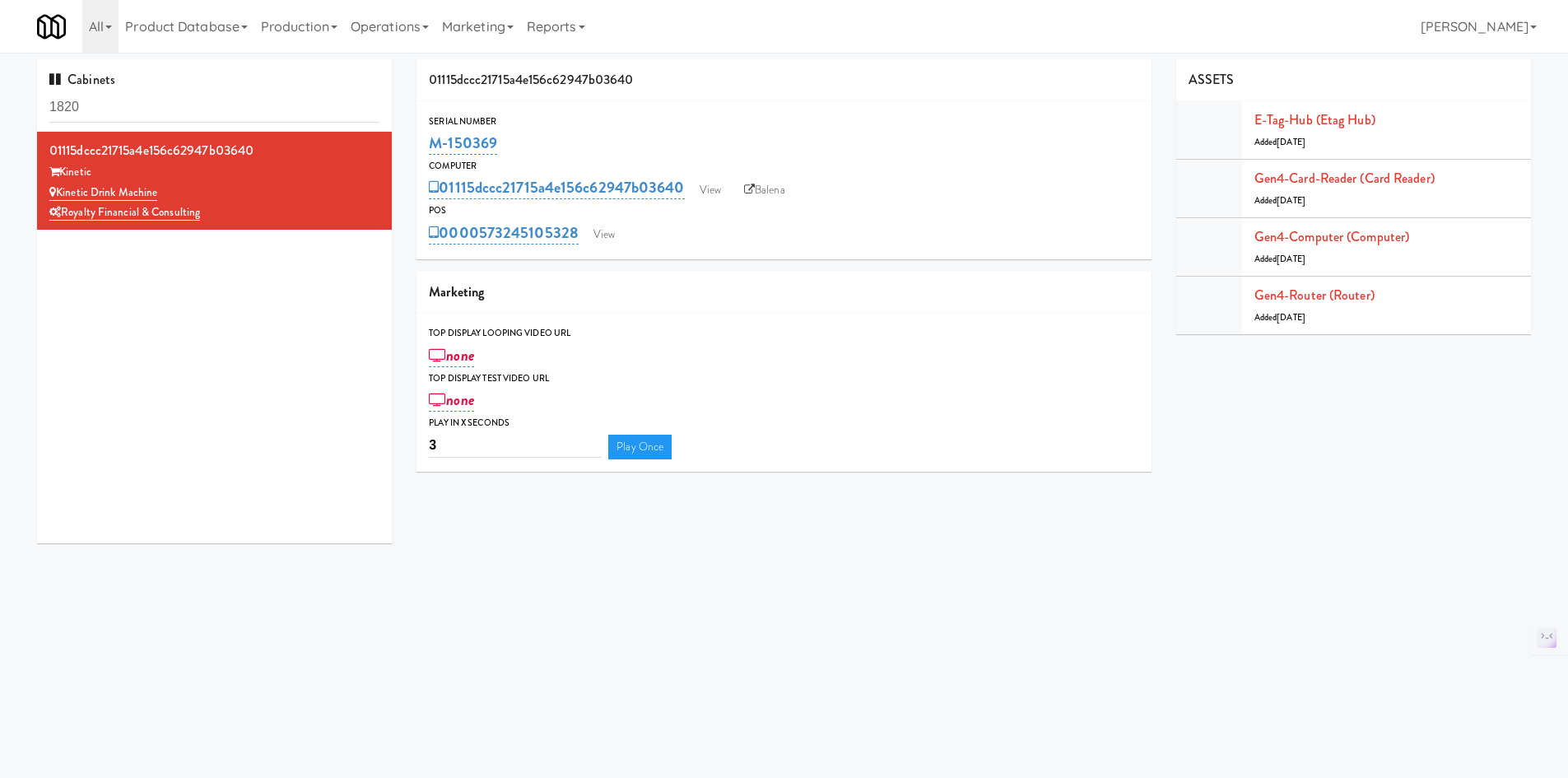
click at [87, 170] on div "Kinetic" at bounding box center [214, 172] width 330 height 21
click at [1299, 126] on link "E-tag-hub (Etag Hub)" at bounding box center [1315, 120] width 121 height 19
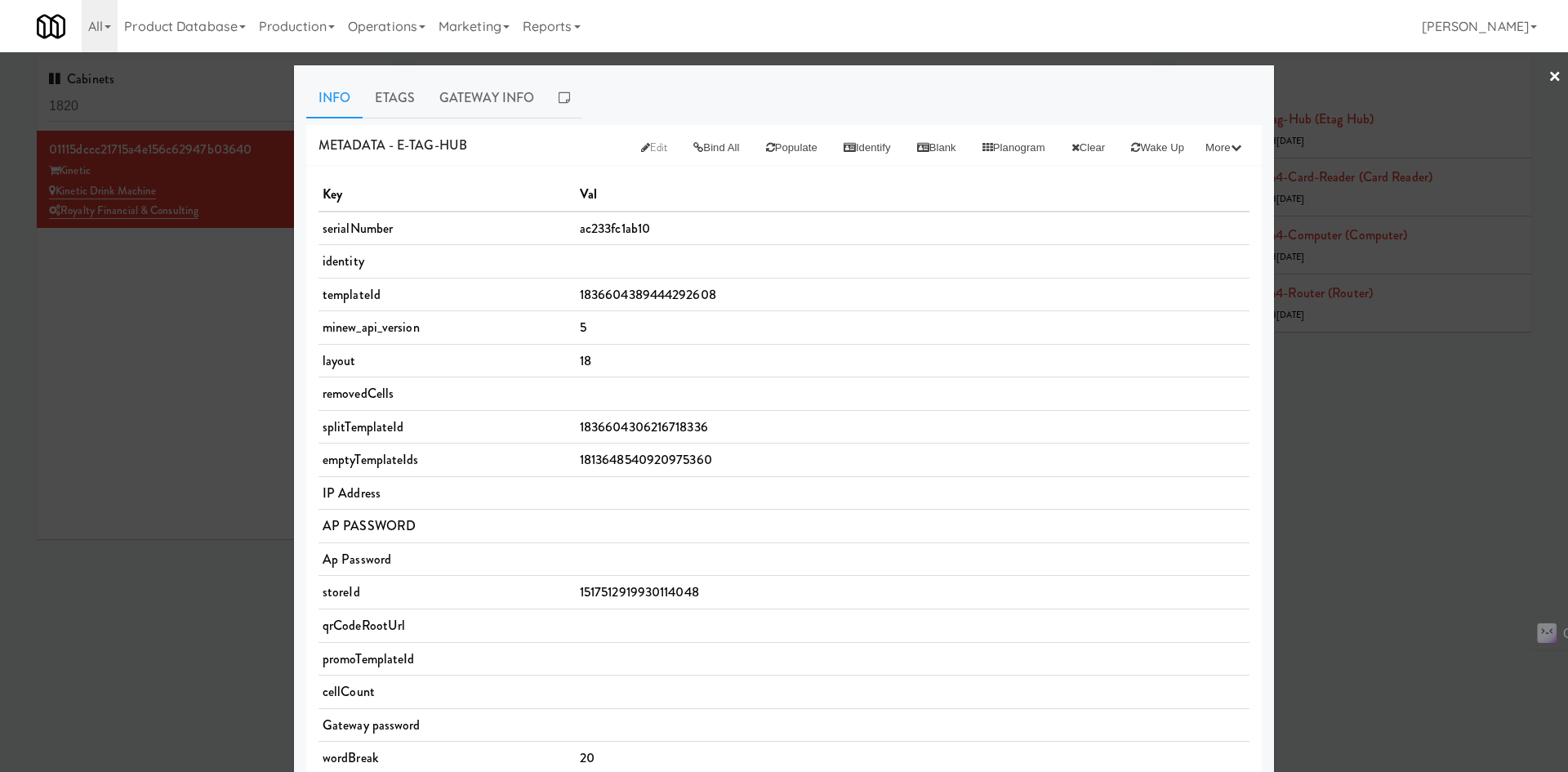
click at [408, 97] on link "Etags" at bounding box center [395, 98] width 64 height 41
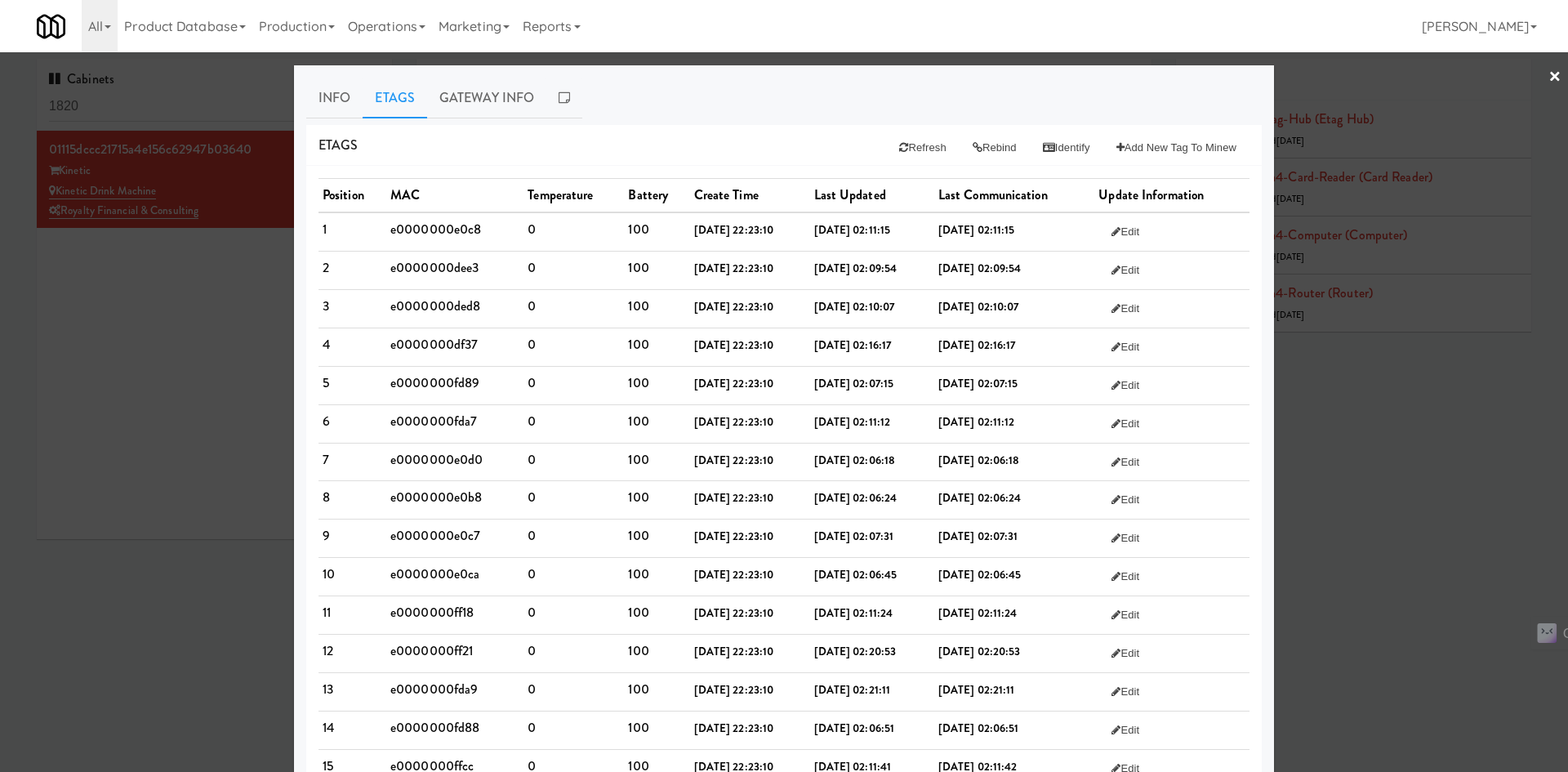
click at [347, 104] on link "Info" at bounding box center [334, 98] width 56 height 41
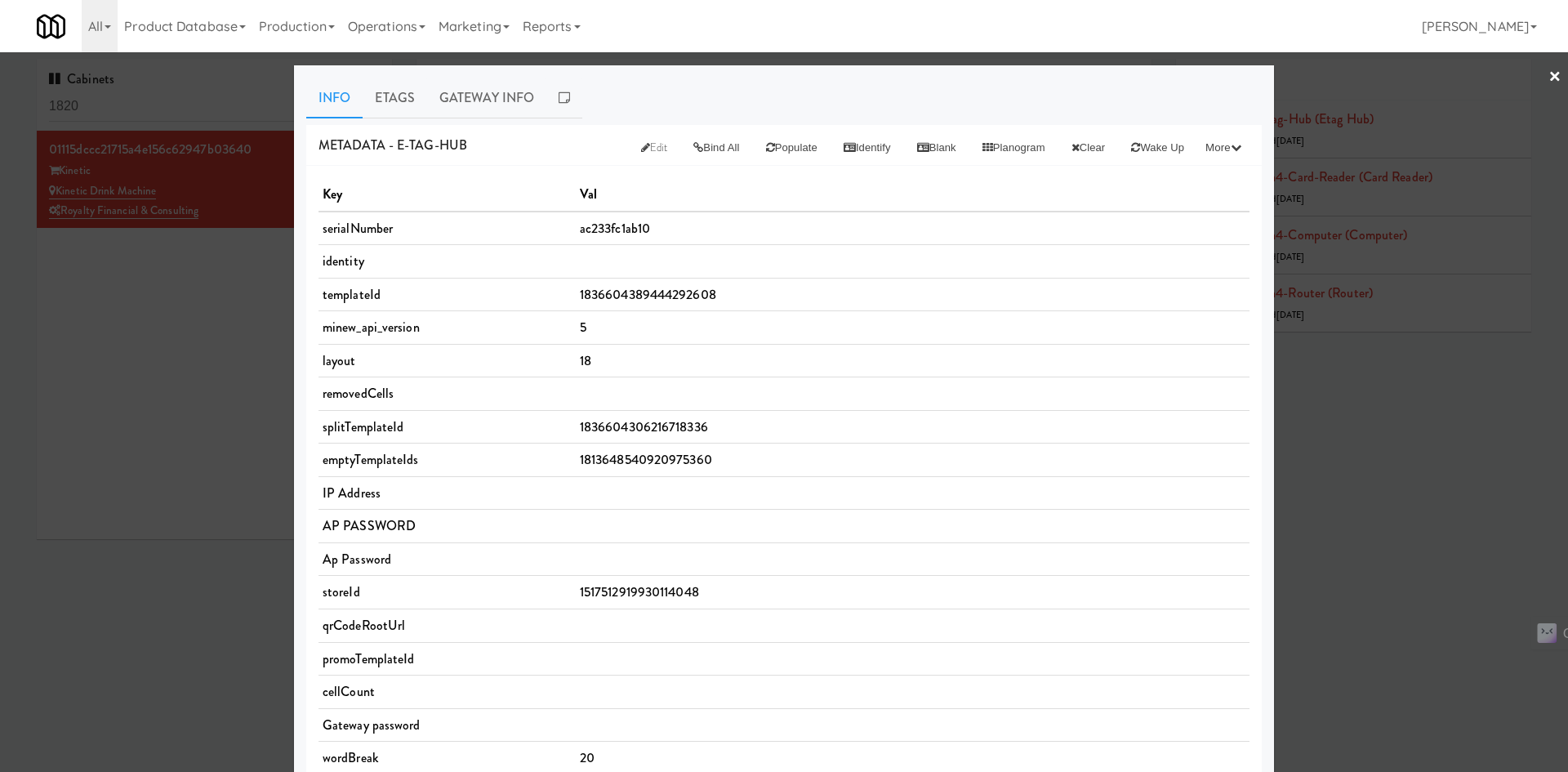
click at [486, 108] on link "Gateway Info" at bounding box center [486, 98] width 120 height 41
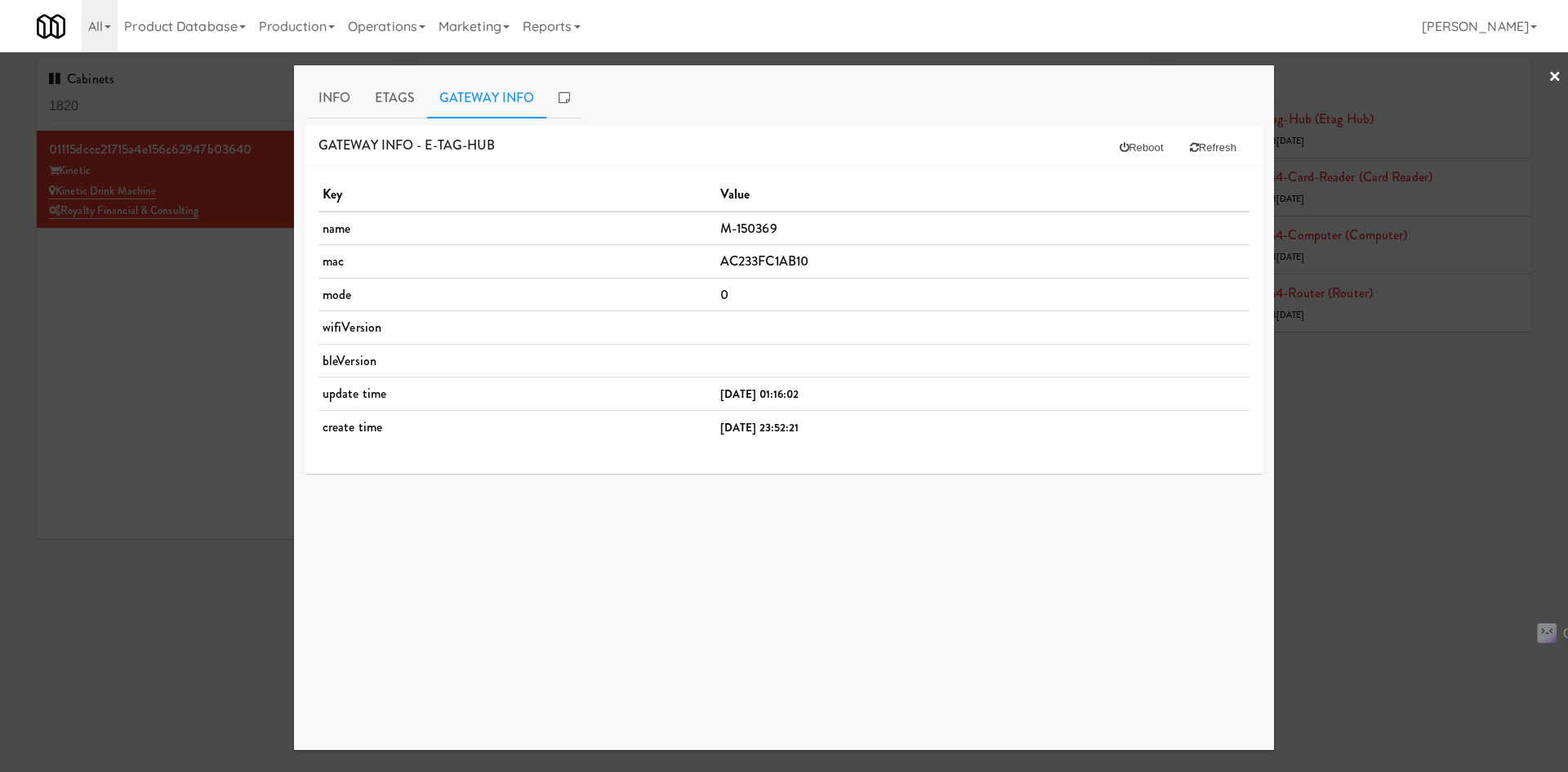
click at [110, 418] on div at bounding box center [784, 386] width 1568 height 772
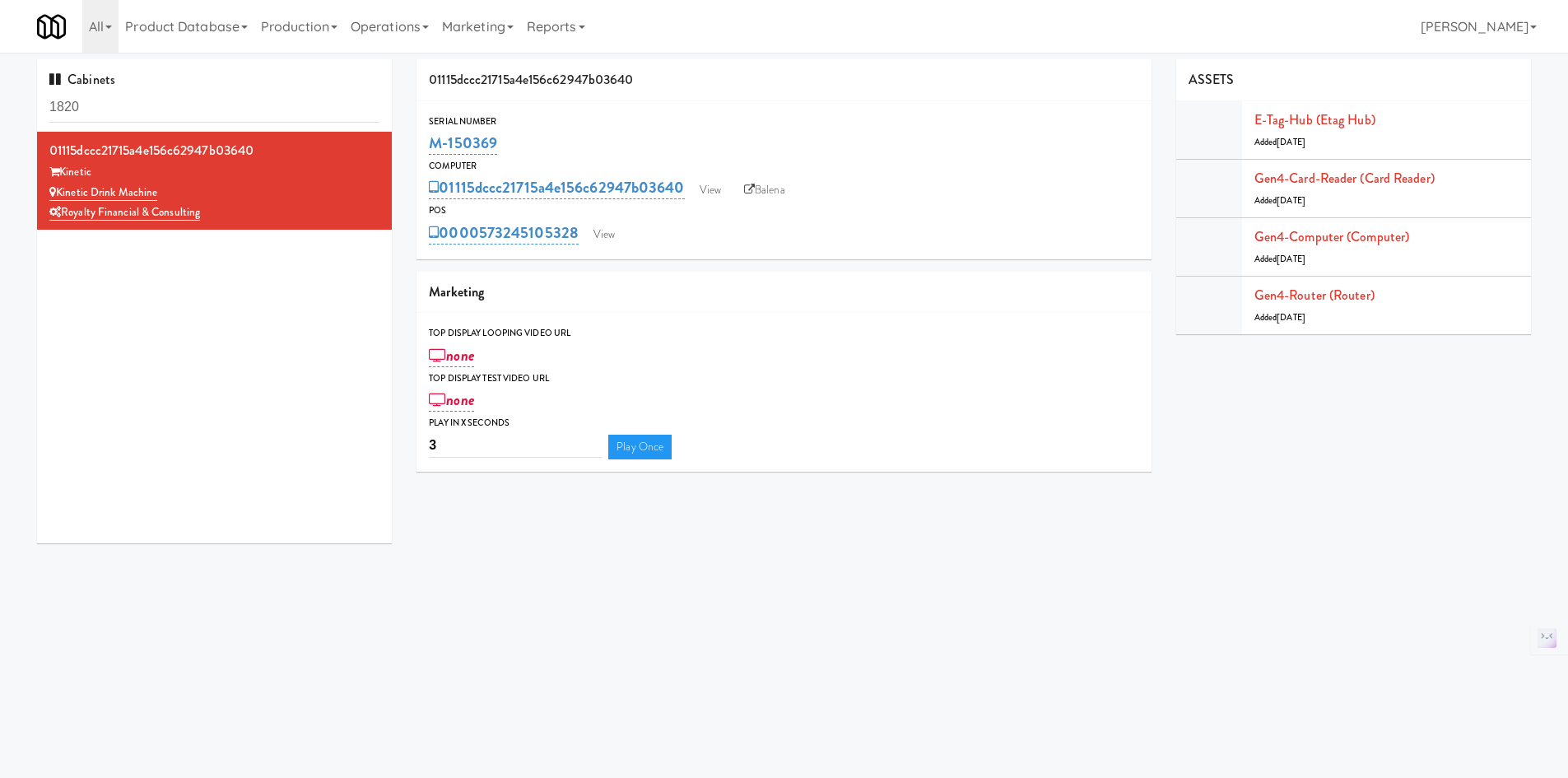
click at [372, 38] on link "Operations" at bounding box center [390, 26] width 91 height 52
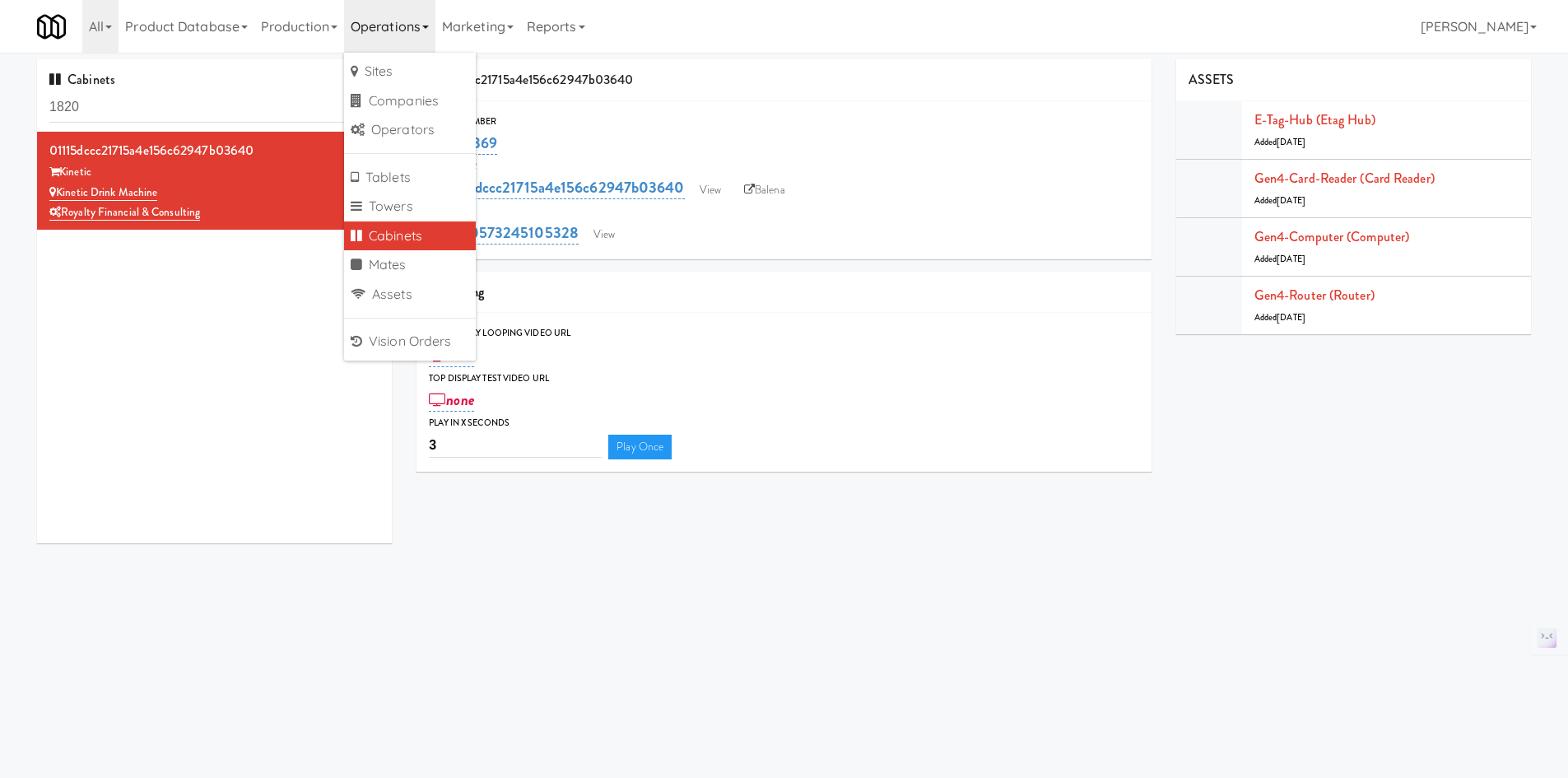
drag, startPoint x: 696, startPoint y: 244, endPoint x: 982, endPoint y: 190, distance: 291.1
click at [696, 244] on div "0000573245105328 View" at bounding box center [784, 234] width 710 height 28
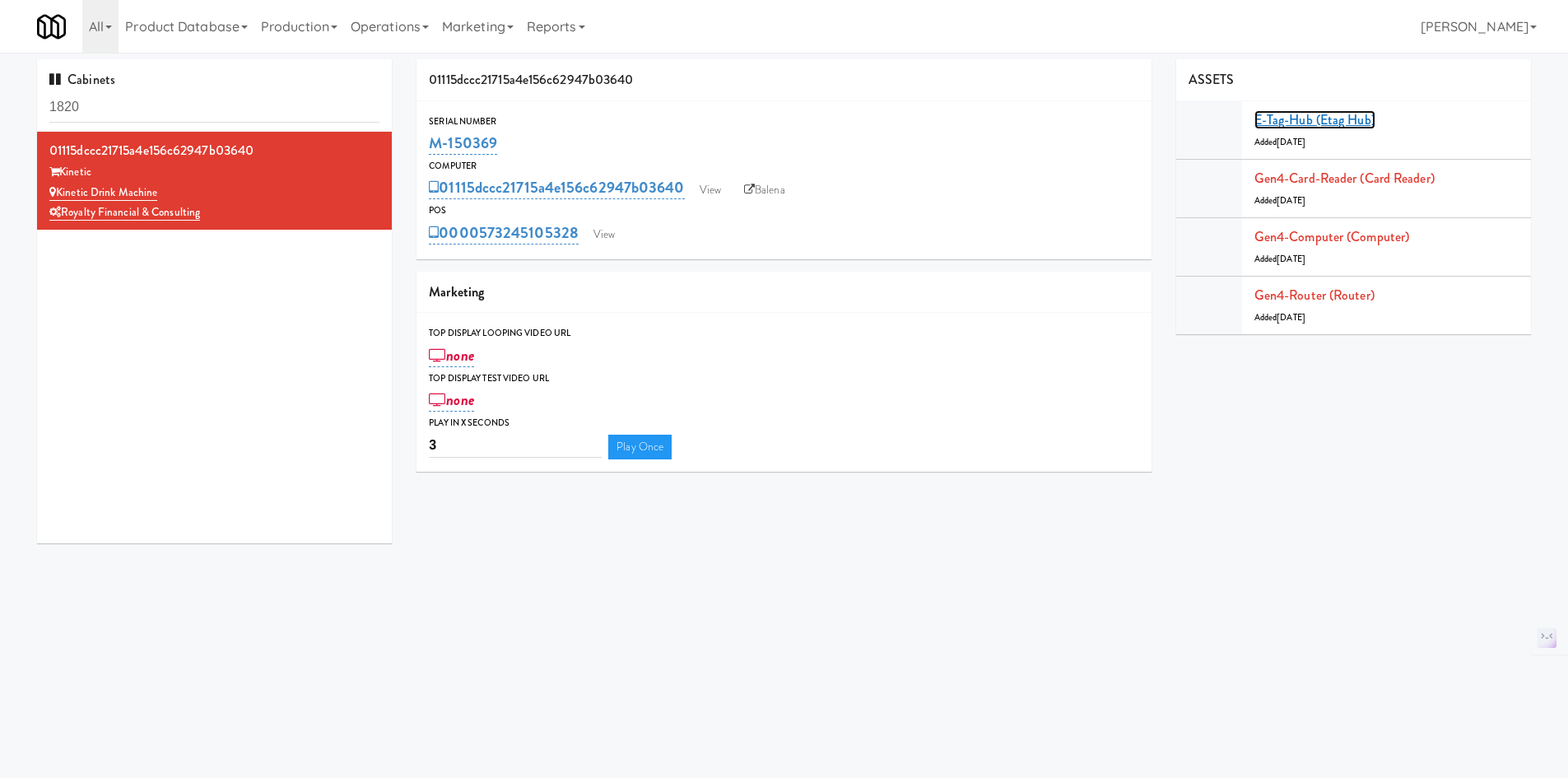
click at [1311, 117] on link "E-tag-hub (Etag Hub)" at bounding box center [1315, 120] width 121 height 19
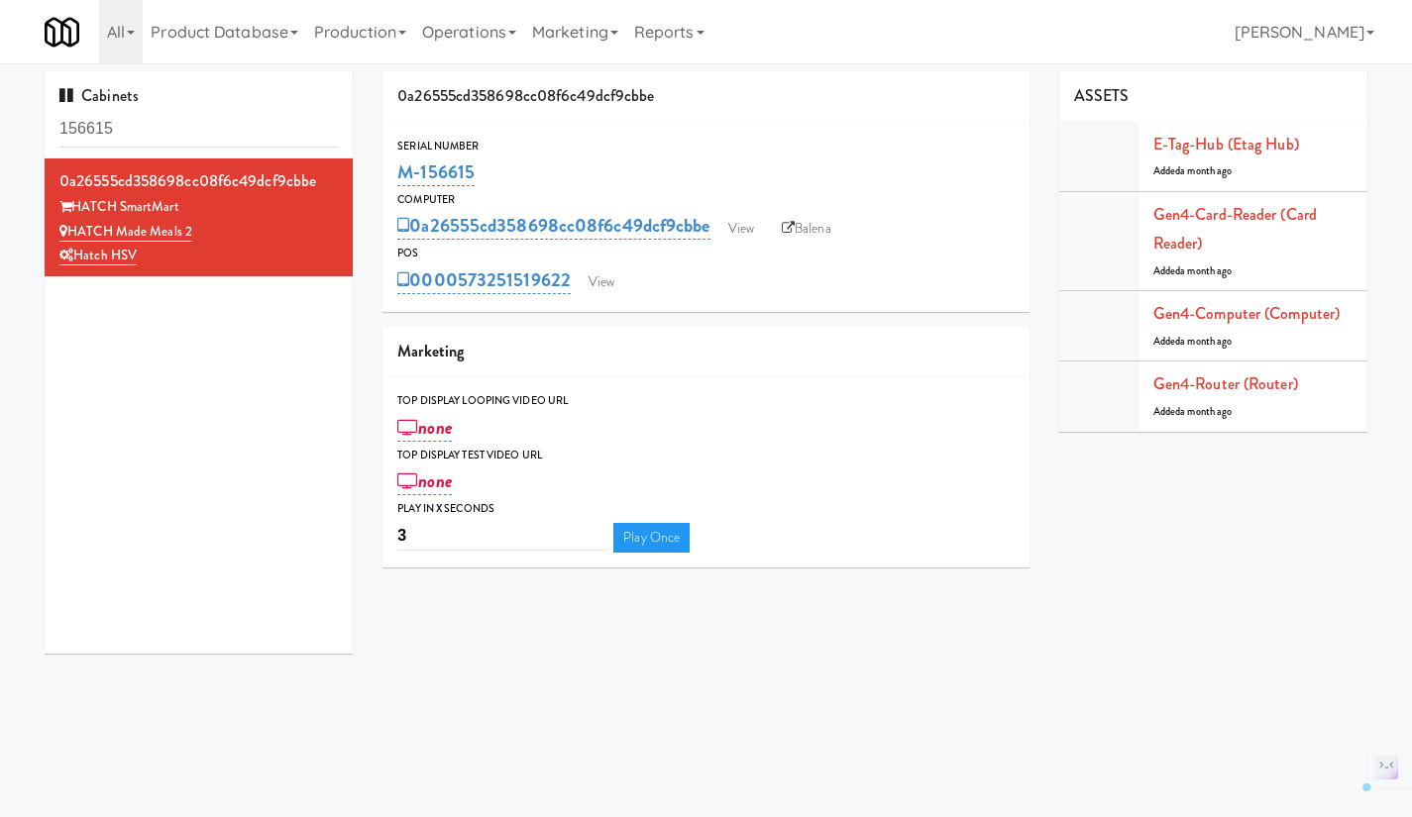
drag, startPoint x: 502, startPoint y: 166, endPoint x: 392, endPoint y: 172, distance: 110.1
click at [395, 174] on div "Serial Number M-156615" at bounding box center [705, 163] width 647 height 53
click at [557, 184] on div "M-156615" at bounding box center [705, 173] width 617 height 34
click at [523, 165] on div "M-156615" at bounding box center [705, 173] width 617 height 34
drag, startPoint x: 523, startPoint y: 165, endPoint x: 376, endPoint y: 178, distance: 147.2
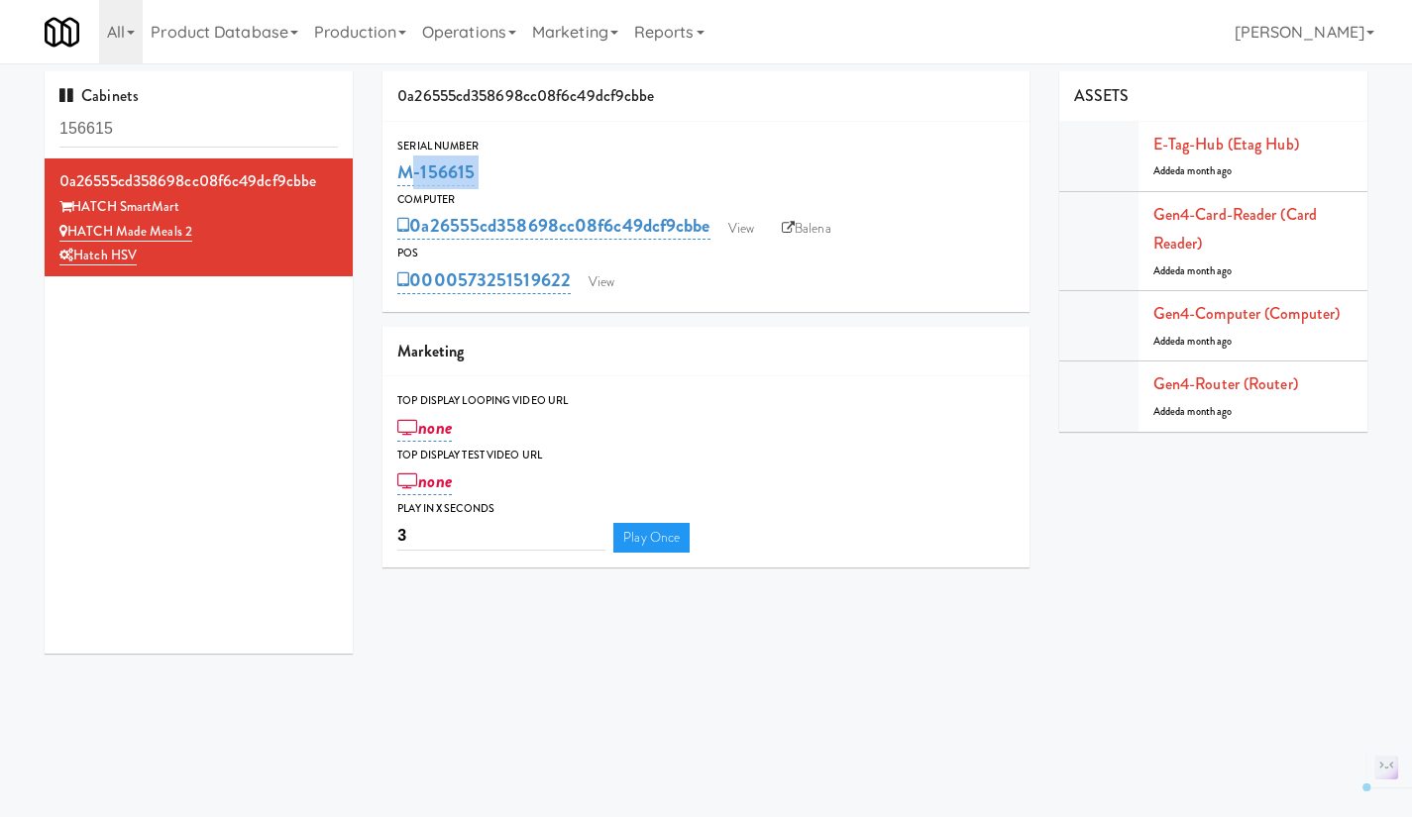
click at [376, 178] on div "0a26555cd358698cc08f6c49dcf9cbbe Serial Number M-156615 Computer 0a26555cd35869…" at bounding box center [706, 326] width 677 height 511
